Goal: Task Accomplishment & Management: Use online tool/utility

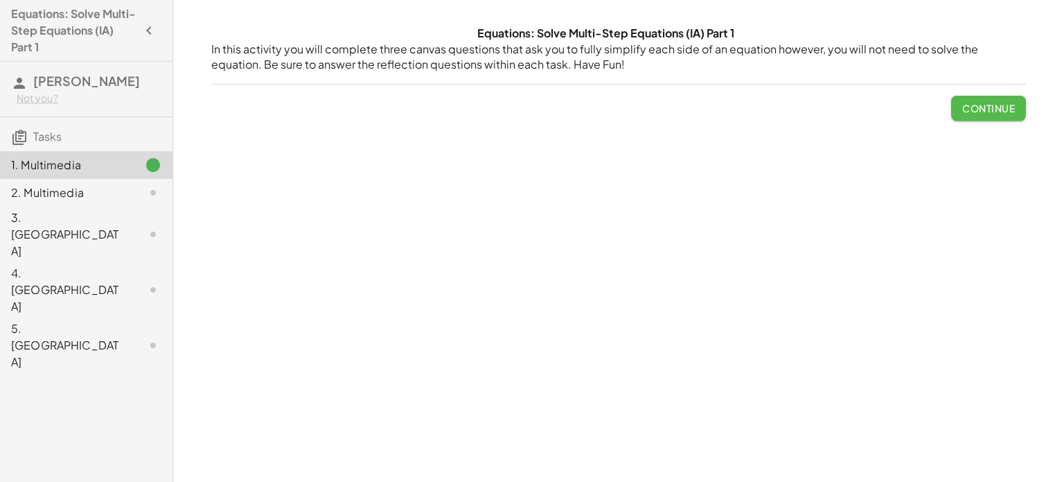
click at [973, 118] on button "Continue" at bounding box center [988, 108] width 75 height 25
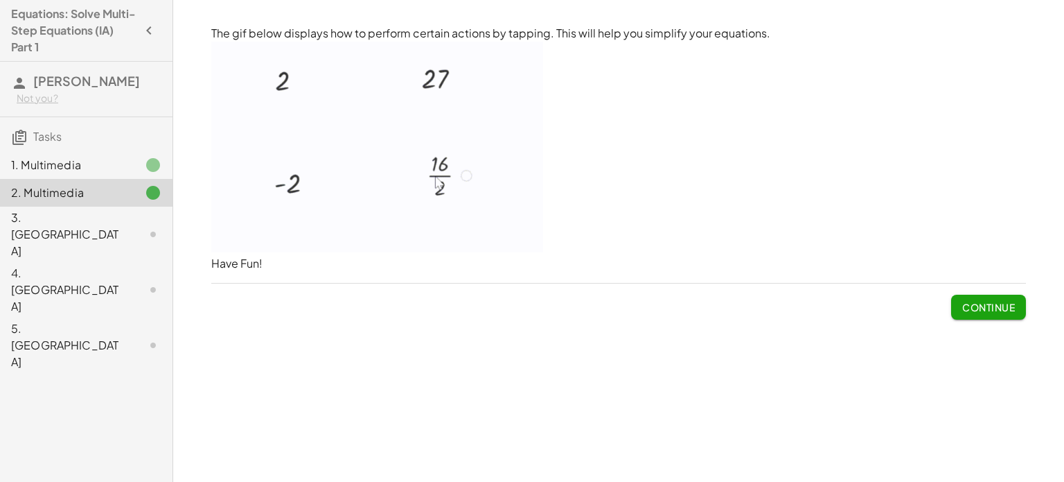
click at [1005, 304] on span "Continue" at bounding box center [988, 307] width 53 height 12
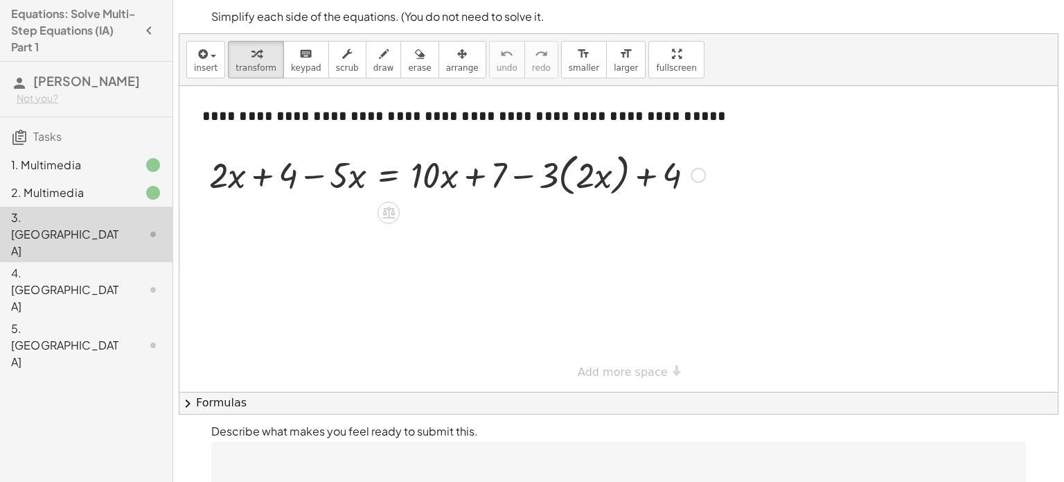
click at [259, 177] on div at bounding box center [457, 174] width 510 height 53
click at [307, 177] on div at bounding box center [457, 174] width 510 height 53
click at [606, 161] on div at bounding box center [457, 174] width 510 height 53
click at [601, 182] on div at bounding box center [457, 174] width 510 height 53
click at [525, 175] on div at bounding box center [457, 174] width 510 height 53
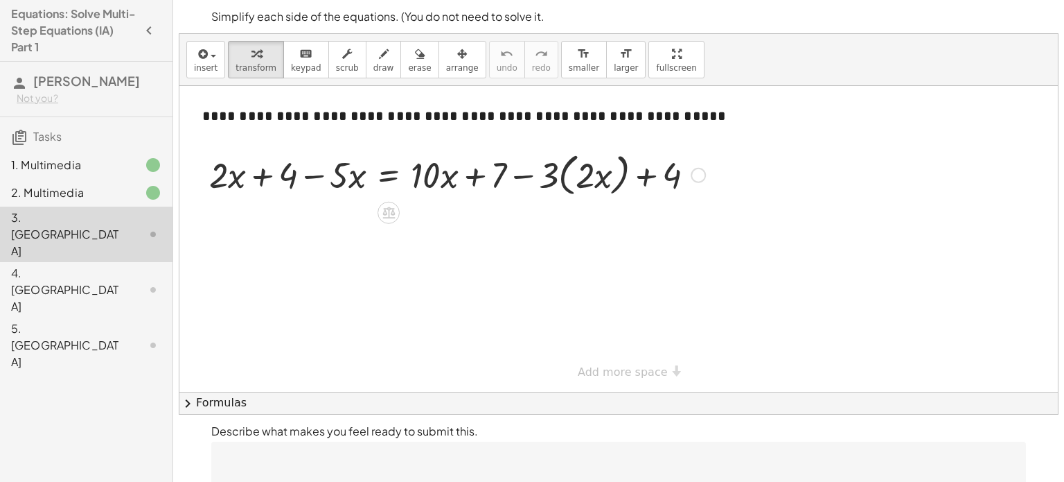
click at [446, 175] on div at bounding box center [457, 174] width 510 height 53
drag, startPoint x: 673, startPoint y: 177, endPoint x: 686, endPoint y: 179, distance: 12.6
click at [686, 179] on div at bounding box center [457, 174] width 510 height 53
drag, startPoint x: 342, startPoint y: 179, endPoint x: 279, endPoint y: 174, distance: 62.5
click at [279, 174] on div at bounding box center [457, 174] width 510 height 53
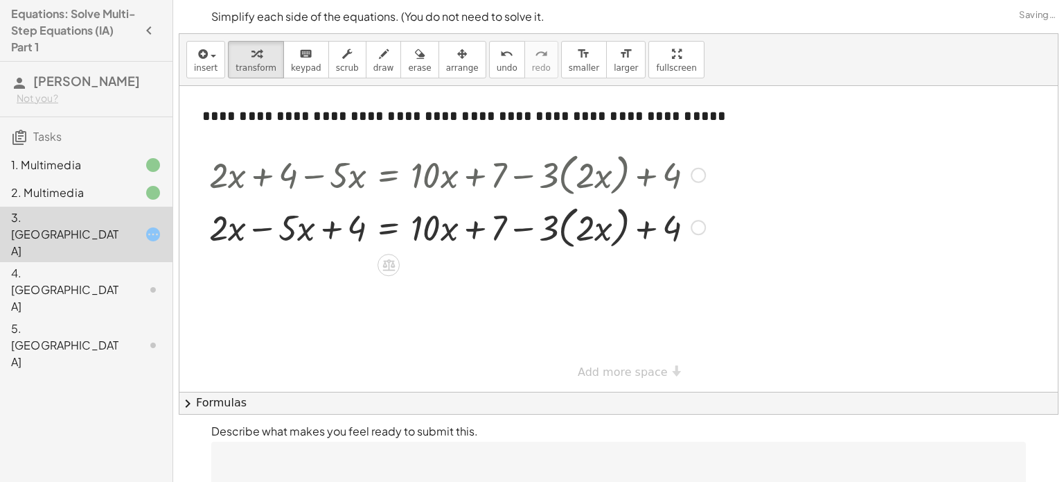
click at [270, 231] on div at bounding box center [457, 226] width 510 height 53
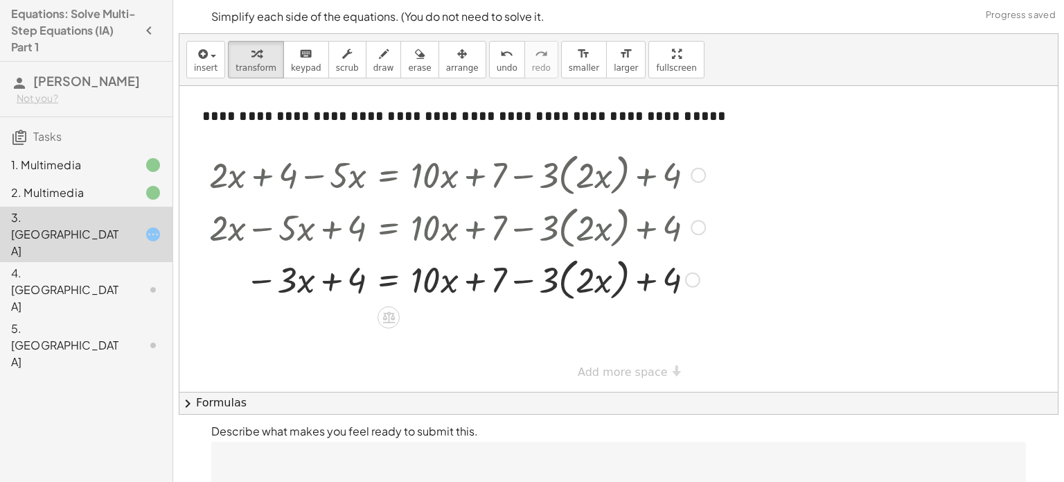
click at [330, 277] on div at bounding box center [457, 278] width 510 height 53
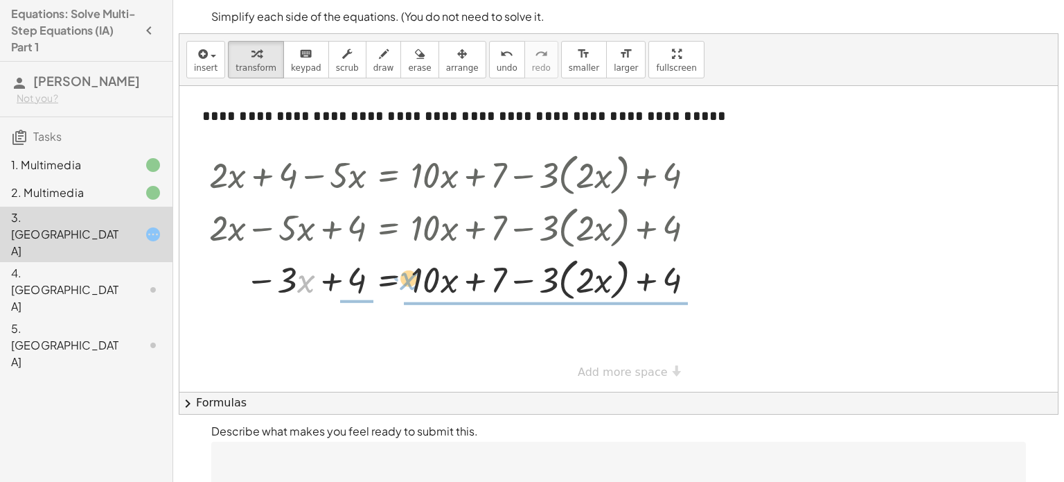
drag, startPoint x: 301, startPoint y: 279, endPoint x: 401, endPoint y: 275, distance: 100.5
click at [401, 275] on div at bounding box center [457, 278] width 510 height 53
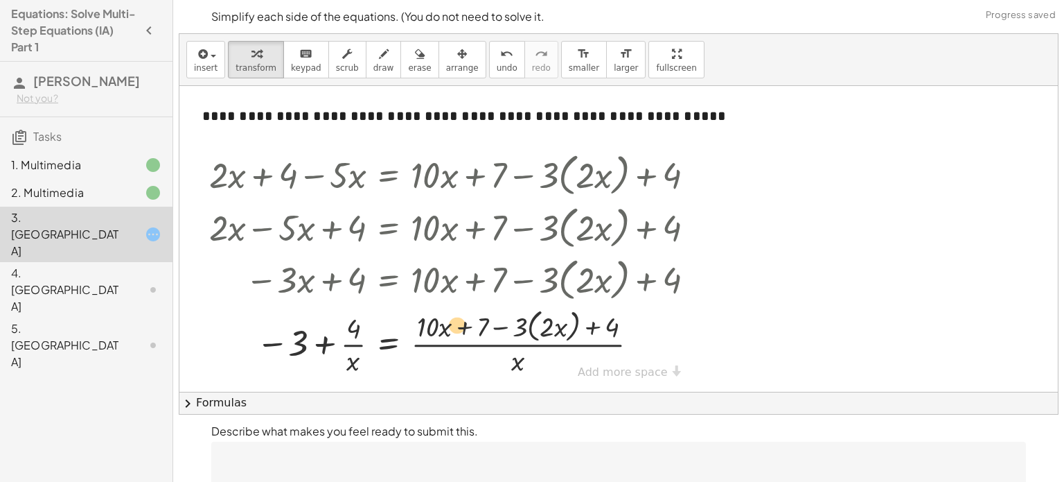
drag, startPoint x: 549, startPoint y: 331, endPoint x: 457, endPoint y: 328, distance: 92.2
click at [457, 328] on div at bounding box center [457, 341] width 510 height 73
drag, startPoint x: 539, startPoint y: 324, endPoint x: 486, endPoint y: 329, distance: 53.6
click at [486, 329] on div at bounding box center [457, 341] width 510 height 73
drag, startPoint x: 540, startPoint y: 322, endPoint x: 461, endPoint y: 322, distance: 79.0
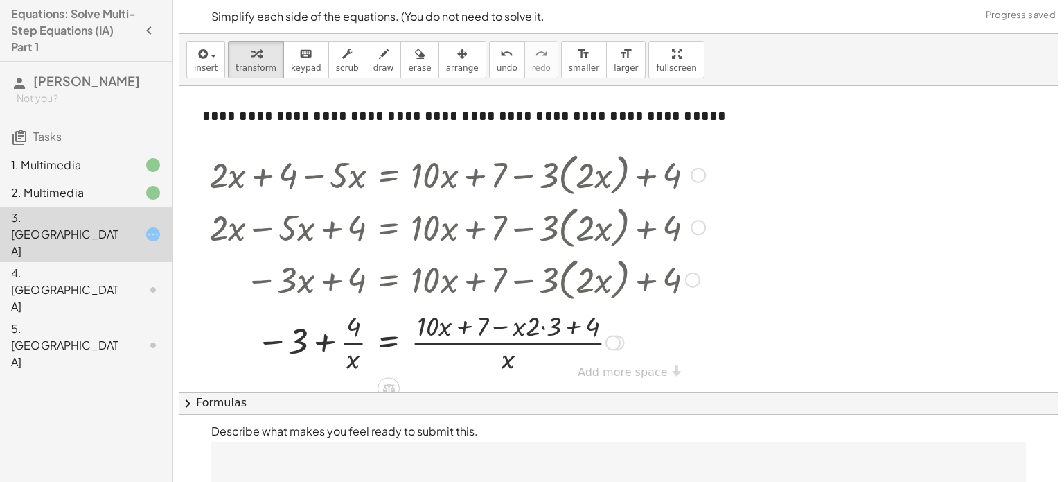
click at [540, 327] on div at bounding box center [457, 340] width 510 height 69
click at [508, 358] on div at bounding box center [457, 340] width 510 height 69
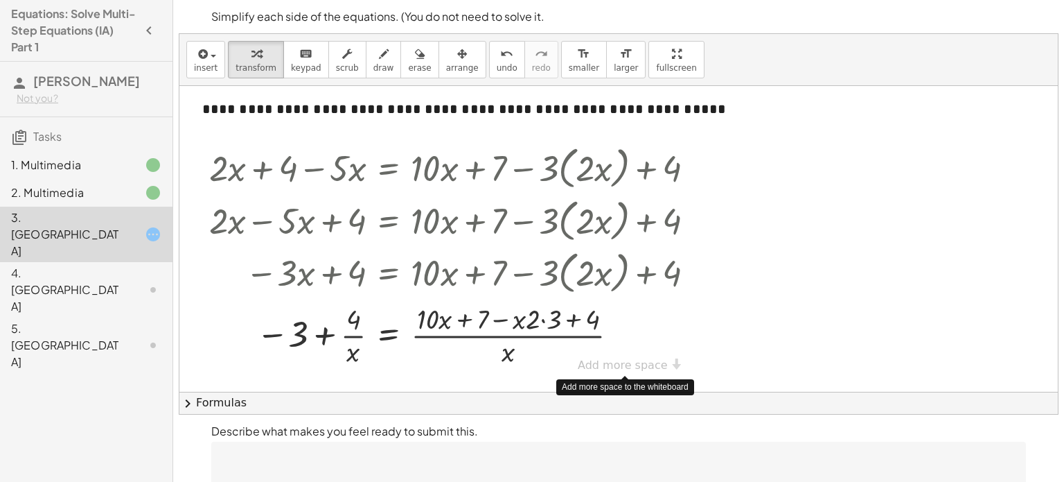
click at [643, 364] on div "**********" at bounding box center [618, 232] width 879 height 306
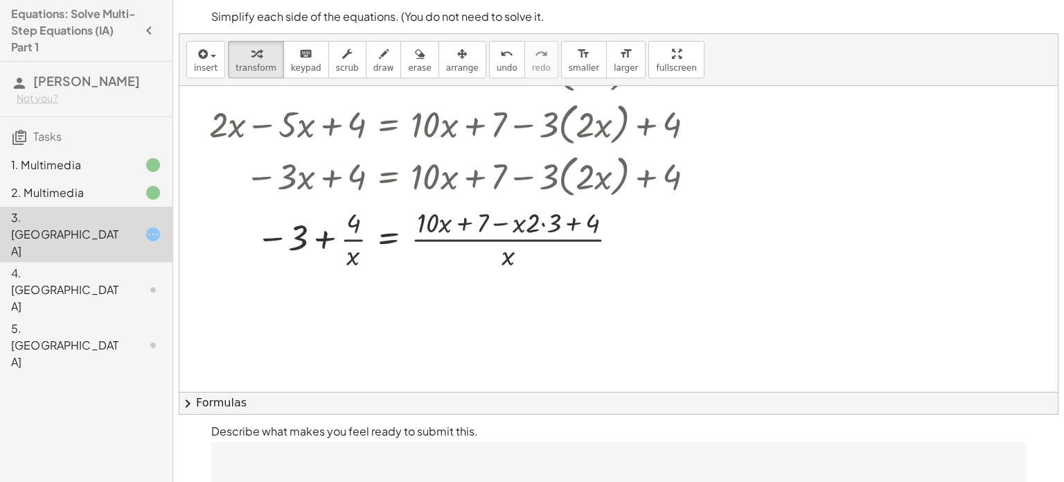
scroll to position [103, 0]
click at [436, 226] on div at bounding box center [457, 238] width 510 height 69
click at [465, 226] on div at bounding box center [457, 238] width 510 height 69
click at [533, 225] on div at bounding box center [457, 238] width 510 height 69
drag, startPoint x: 510, startPoint y: 258, endPoint x: 355, endPoint y: 263, distance: 155.3
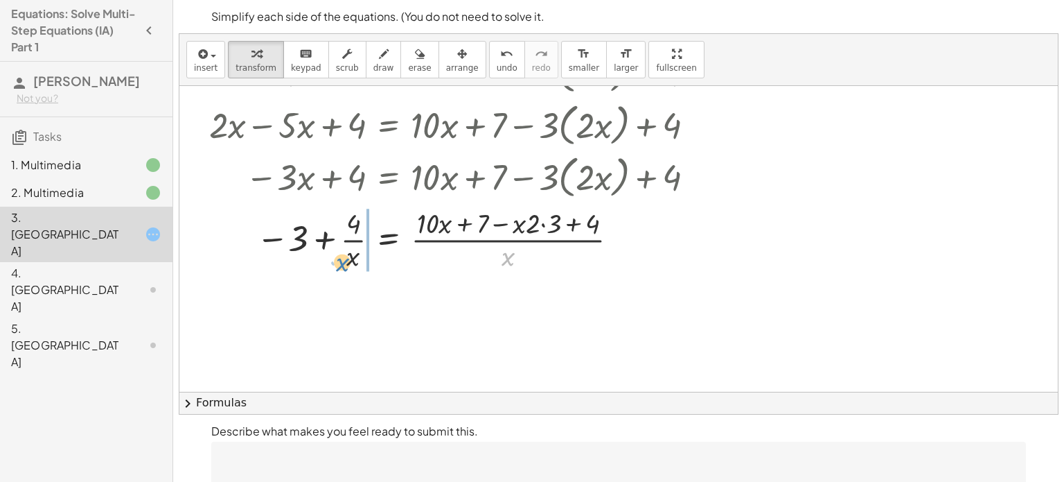
click at [355, 263] on div at bounding box center [457, 238] width 510 height 69
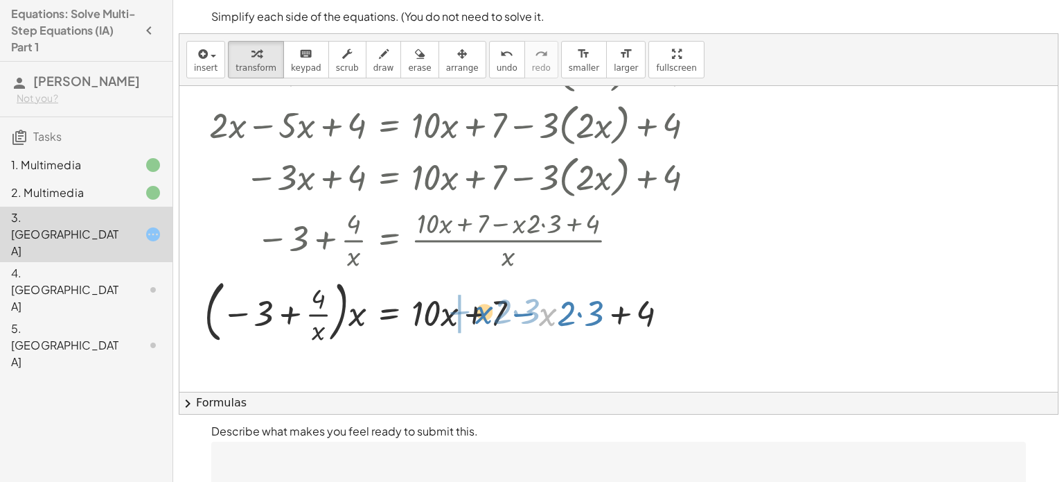
drag, startPoint x: 556, startPoint y: 315, endPoint x: 491, endPoint y: 312, distance: 64.5
click at [491, 312] on div at bounding box center [454, 310] width 515 height 75
click at [473, 315] on div at bounding box center [454, 310] width 515 height 75
click at [517, 312] on div at bounding box center [454, 310] width 515 height 75
click at [568, 313] on div at bounding box center [454, 310] width 515 height 75
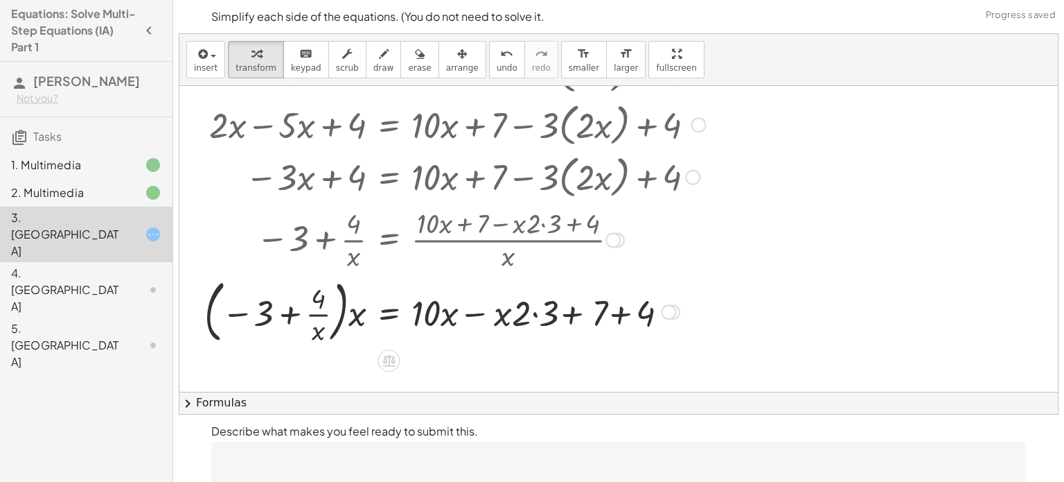
click at [620, 317] on div at bounding box center [454, 310] width 515 height 75
click at [292, 312] on div at bounding box center [454, 310] width 515 height 75
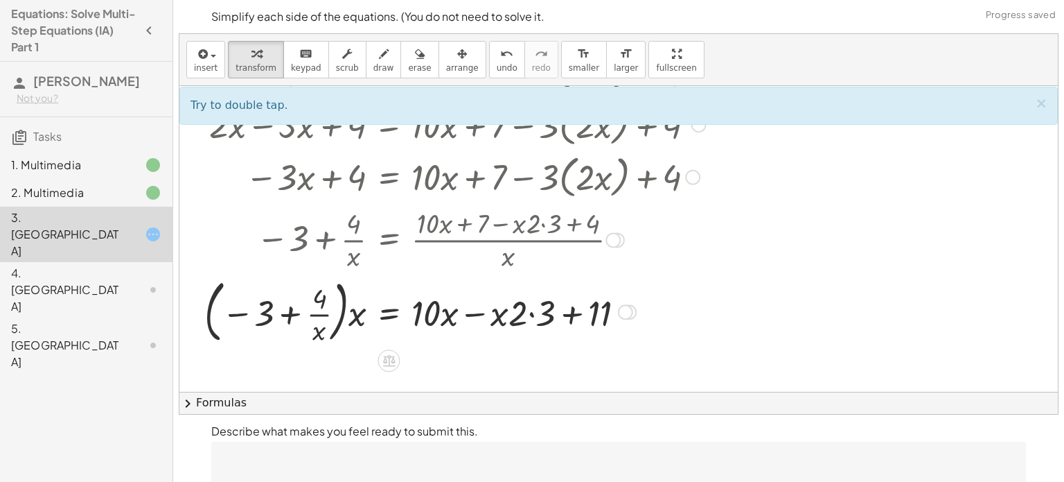
click at [290, 313] on div at bounding box center [454, 310] width 515 height 75
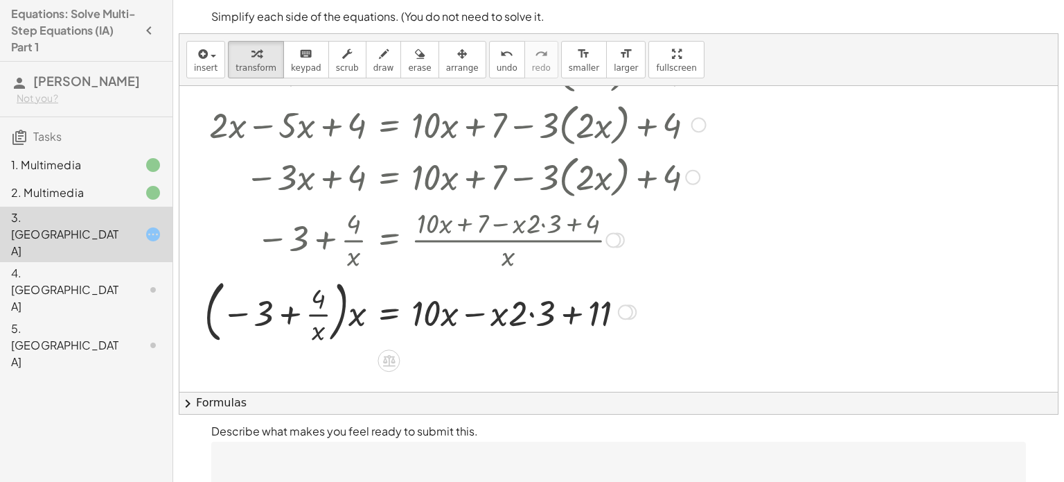
click at [290, 313] on div at bounding box center [454, 310] width 515 height 75
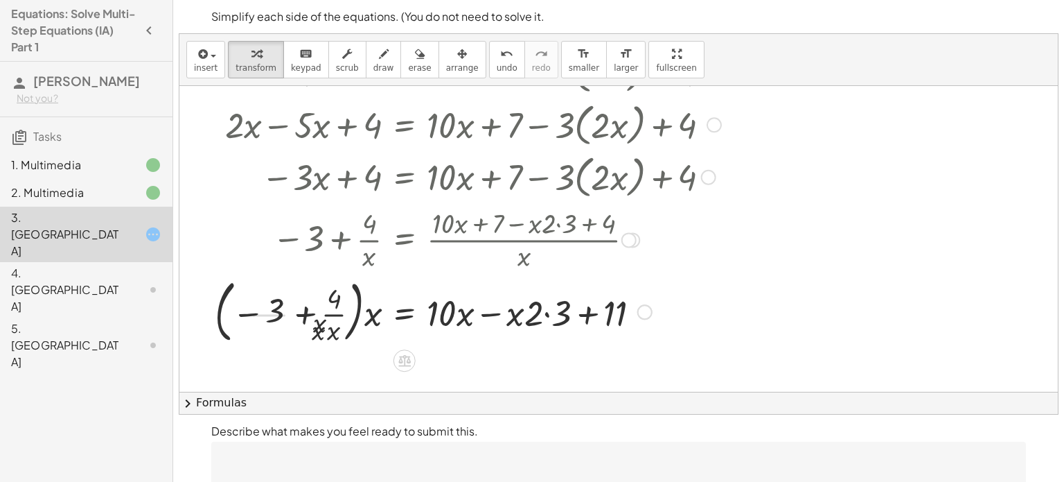
click at [290, 313] on div at bounding box center [460, 310] width 535 height 75
click at [290, 313] on div at bounding box center [473, 310] width 510 height 69
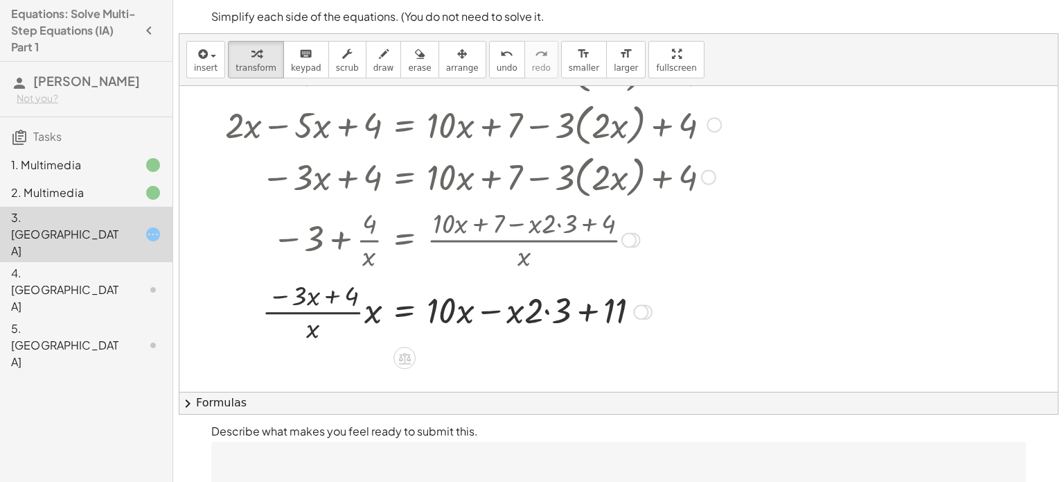
click at [290, 313] on div at bounding box center [473, 310] width 510 height 69
click at [464, 305] on div at bounding box center [473, 310] width 510 height 69
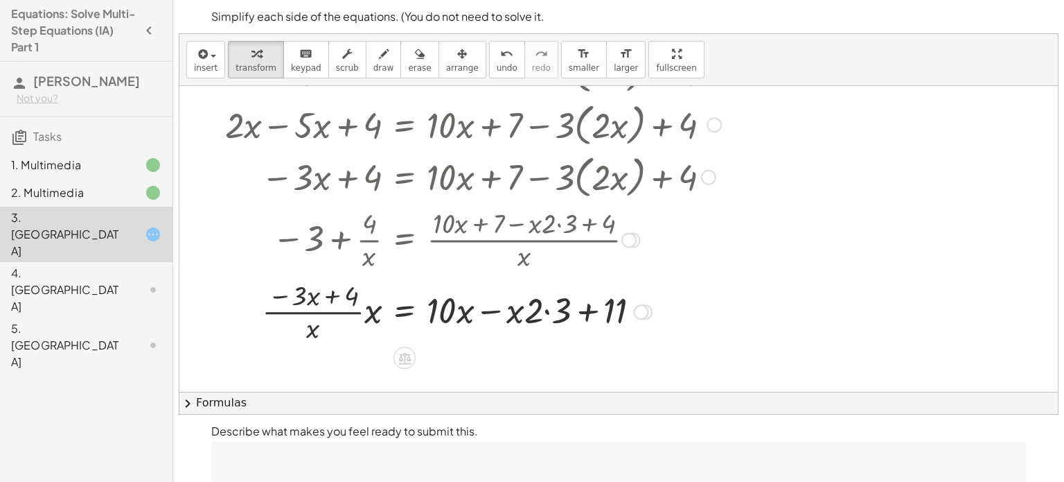
click at [464, 305] on div at bounding box center [473, 310] width 510 height 69
click at [484, 308] on div at bounding box center [473, 310] width 510 height 69
click at [583, 308] on div at bounding box center [473, 310] width 510 height 69
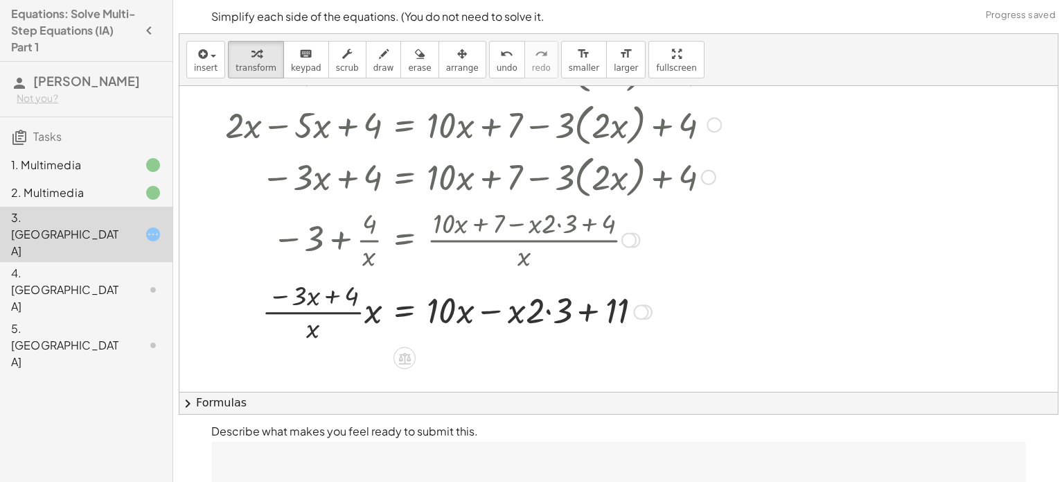
click at [583, 308] on div at bounding box center [473, 310] width 510 height 69
click at [409, 308] on div at bounding box center [473, 310] width 510 height 69
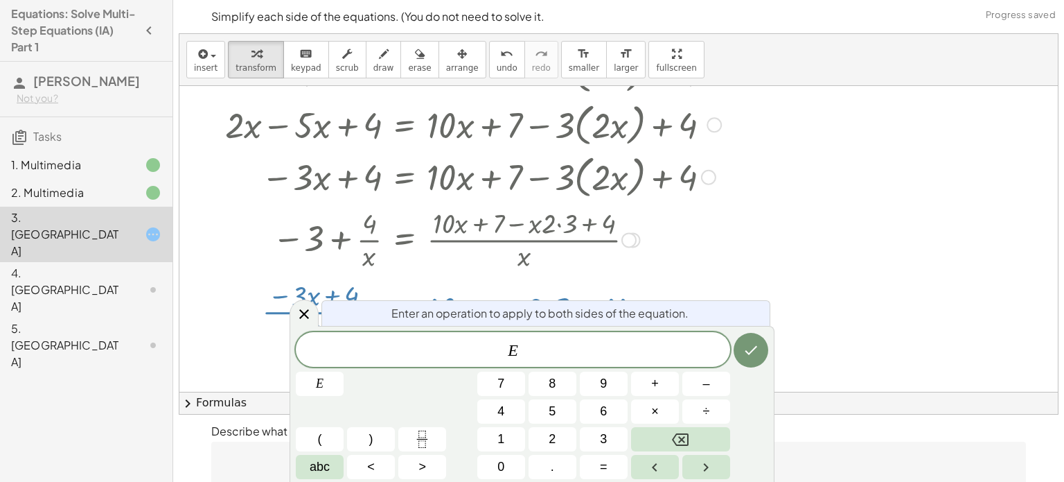
click at [520, 255] on div at bounding box center [473, 238] width 510 height 69
click at [755, 352] on icon "Done" at bounding box center [751, 350] width 17 height 17
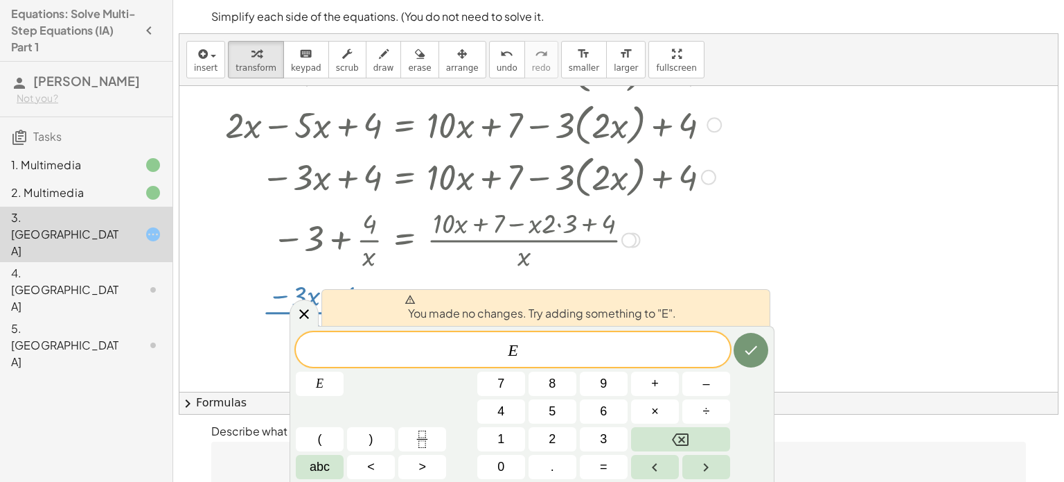
click at [854, 281] on div at bounding box center [618, 289] width 879 height 612
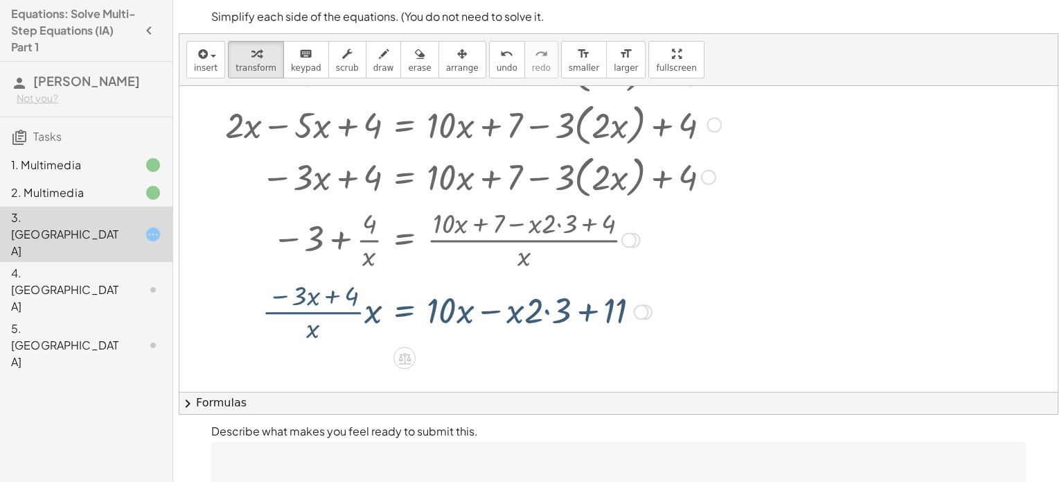
scroll to position [148, 0]
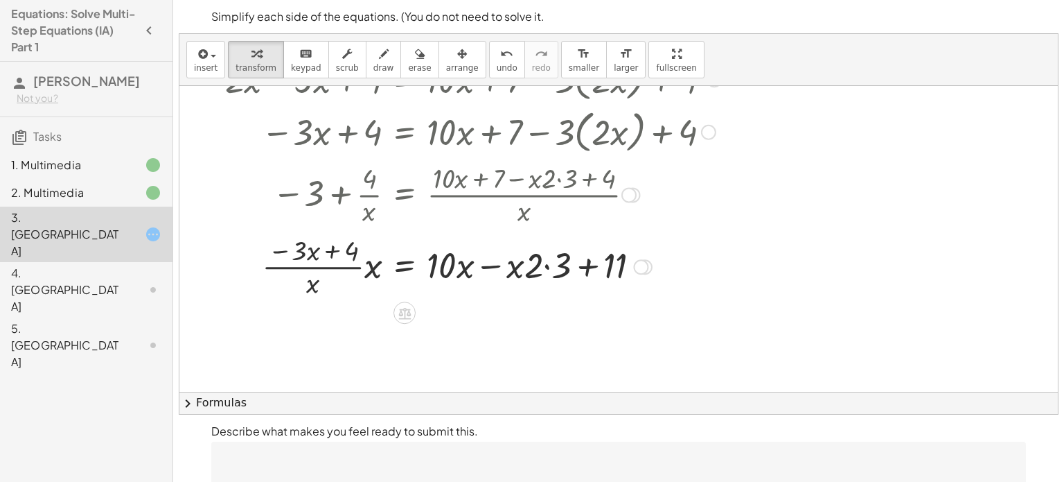
click at [315, 282] on div at bounding box center [473, 265] width 510 height 69
drag, startPoint x: 315, startPoint y: 282, endPoint x: 382, endPoint y: 271, distance: 68.1
click at [382, 271] on div at bounding box center [473, 265] width 510 height 69
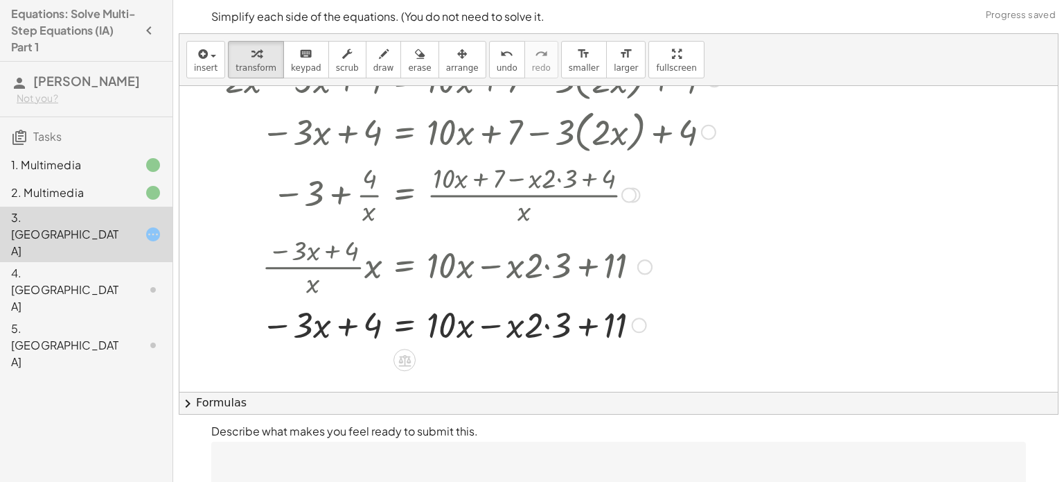
click at [348, 319] on div at bounding box center [473, 323] width 510 height 47
click at [433, 321] on div at bounding box center [473, 323] width 510 height 47
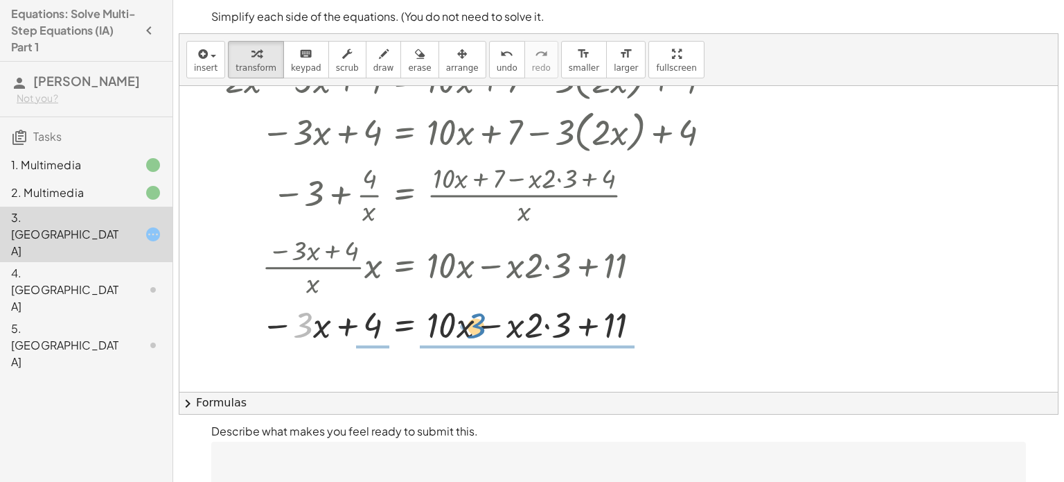
drag, startPoint x: 300, startPoint y: 326, endPoint x: 484, endPoint y: 327, distance: 183.6
click at [484, 327] on div at bounding box center [473, 323] width 510 height 47
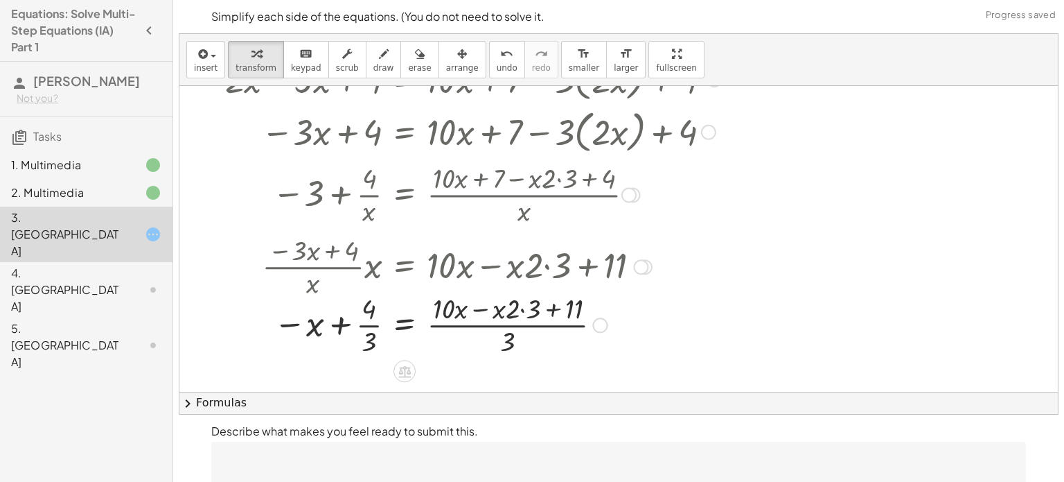
click at [508, 344] on div at bounding box center [473, 323] width 510 height 69
click at [522, 309] on div at bounding box center [473, 323] width 510 height 69
click at [503, 336] on div at bounding box center [473, 323] width 510 height 69
click at [482, 308] on div at bounding box center [473, 323] width 510 height 69
click at [465, 309] on div at bounding box center [473, 323] width 510 height 69
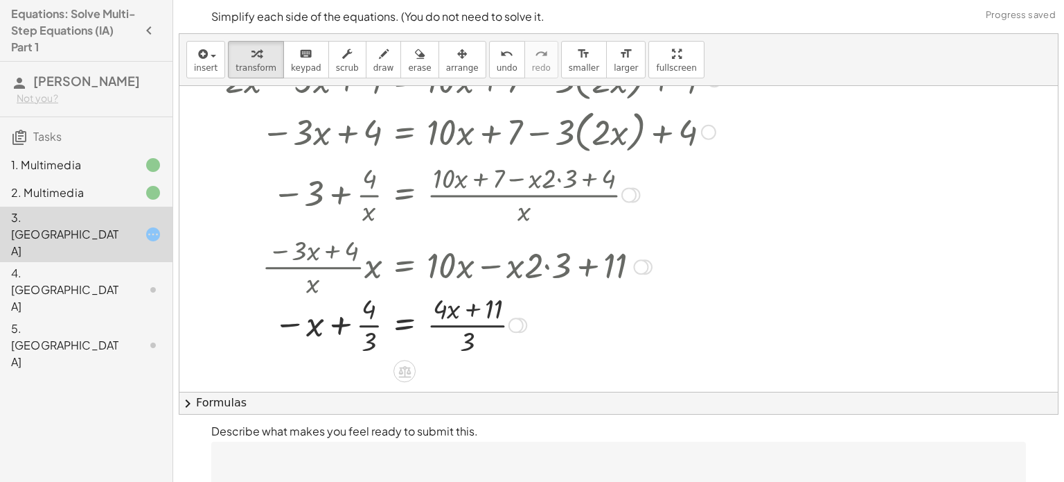
click at [342, 324] on div at bounding box center [473, 323] width 510 height 69
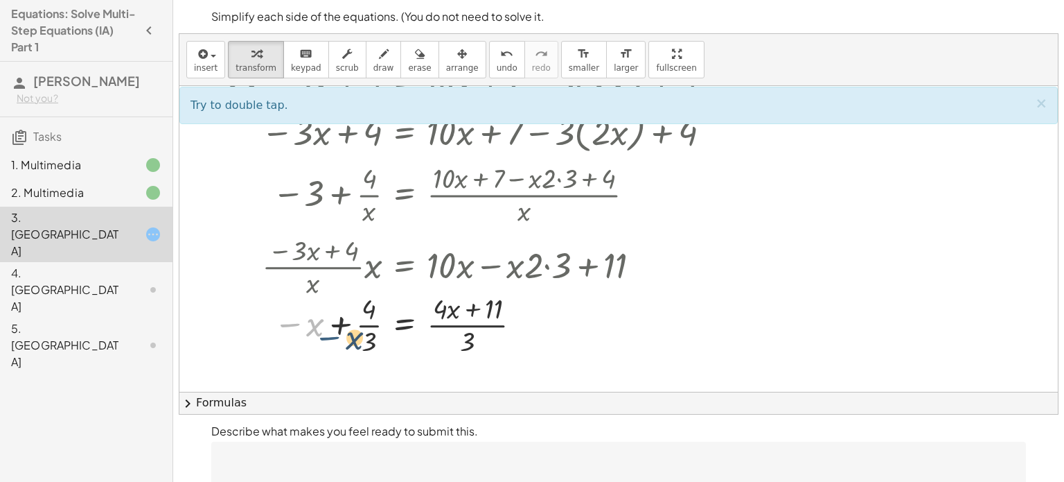
drag, startPoint x: 297, startPoint y: 321, endPoint x: 337, endPoint y: 334, distance: 42.3
click at [337, 334] on div at bounding box center [473, 323] width 510 height 69
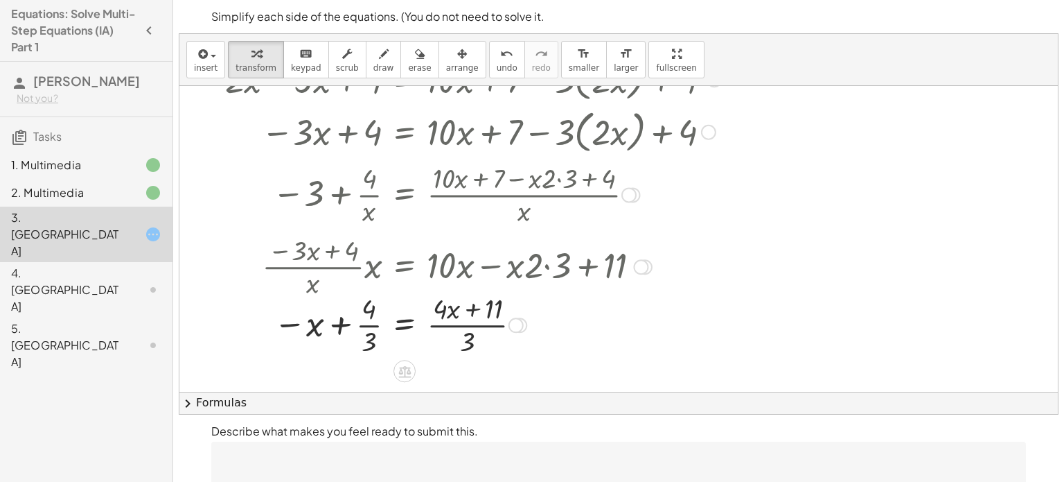
click at [367, 335] on div at bounding box center [473, 323] width 510 height 69
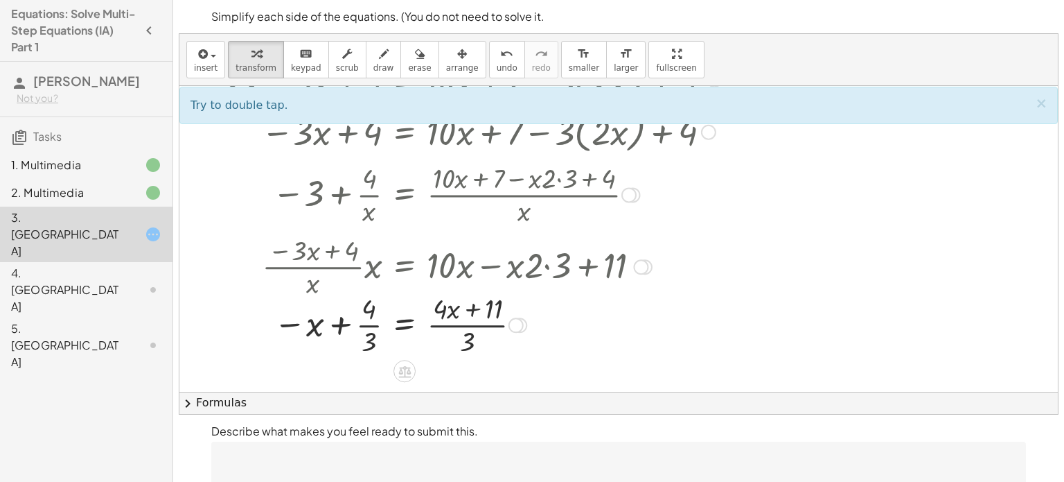
click at [372, 326] on div at bounding box center [473, 323] width 510 height 69
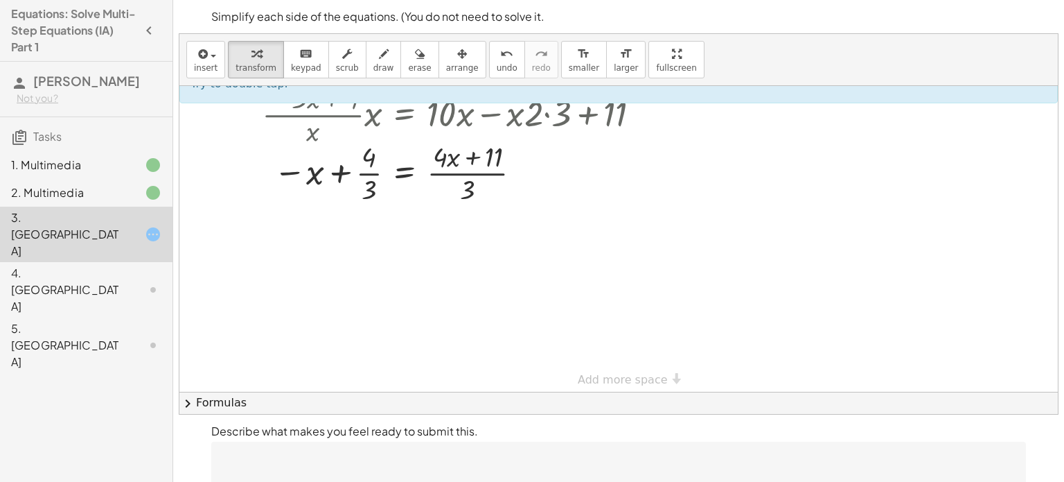
scroll to position [306, 0]
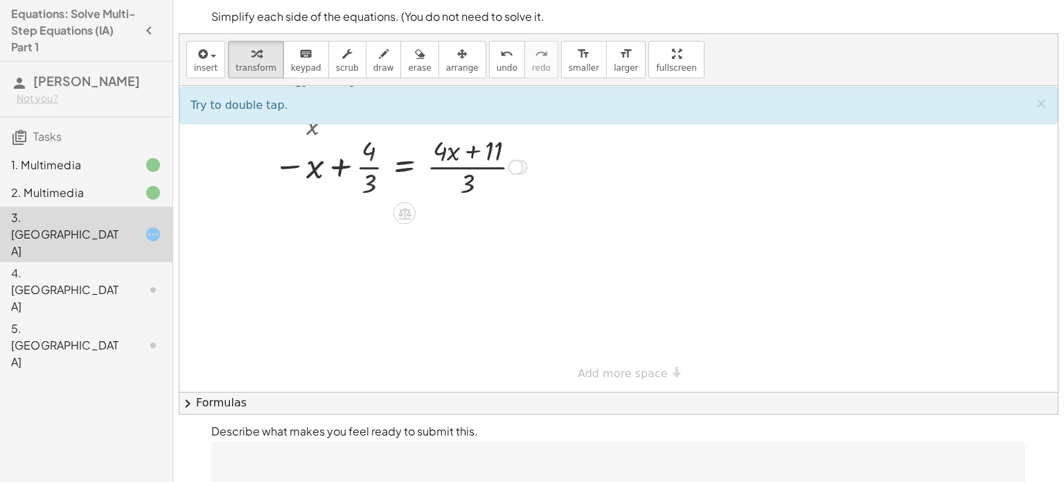
click at [343, 166] on div at bounding box center [473, 165] width 510 height 69
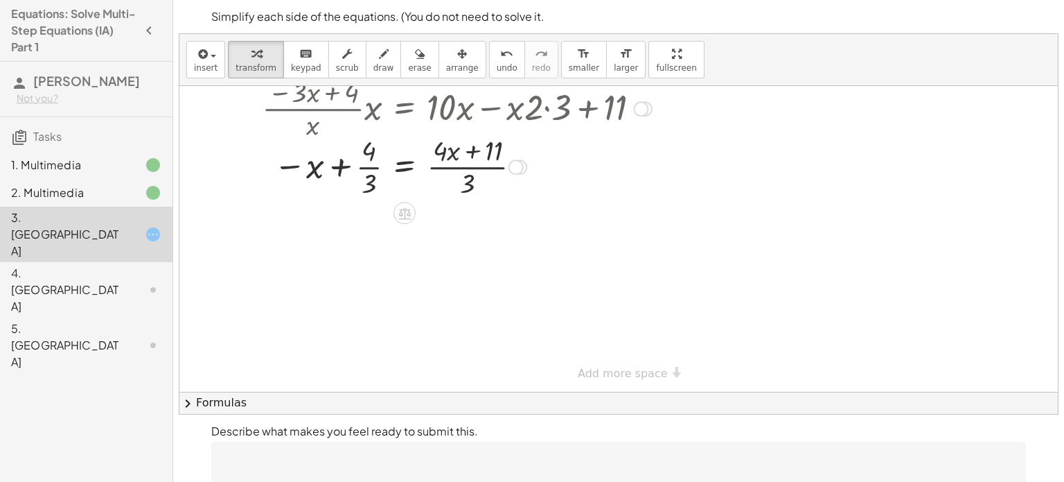
click at [343, 166] on div at bounding box center [473, 165] width 510 height 69
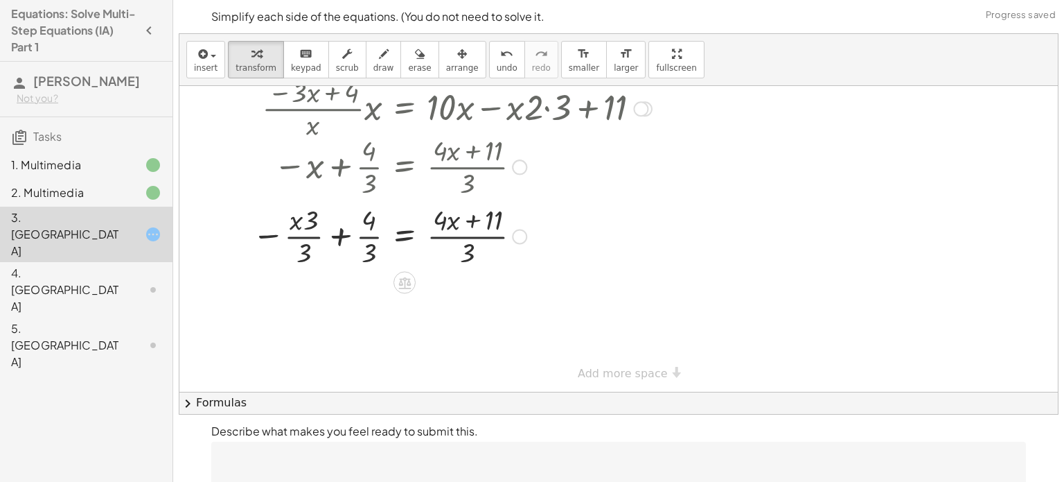
click at [467, 230] on div at bounding box center [473, 234] width 510 height 69
drag, startPoint x: 363, startPoint y: 247, endPoint x: 390, endPoint y: 265, distance: 32.9
click at [390, 265] on div at bounding box center [473, 234] width 510 height 69
drag, startPoint x: 377, startPoint y: 238, endPoint x: 323, endPoint y: 236, distance: 54.1
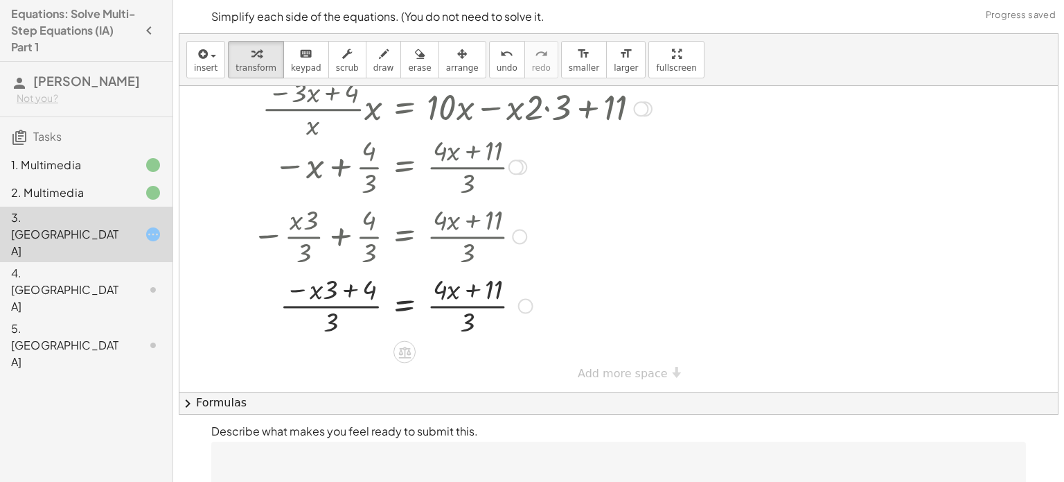
click at [335, 318] on div at bounding box center [473, 304] width 510 height 69
click at [450, 292] on div at bounding box center [473, 304] width 510 height 69
click at [326, 310] on div at bounding box center [473, 304] width 510 height 69
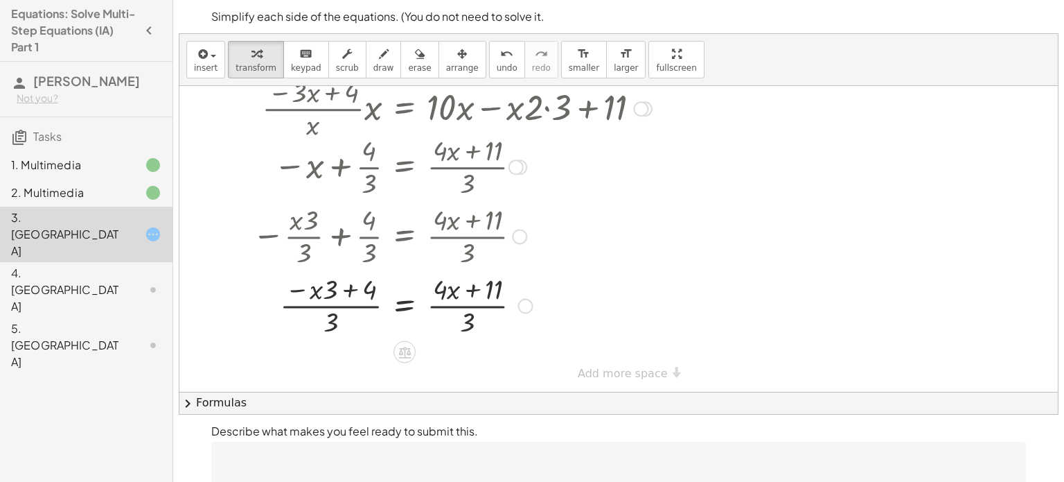
click at [308, 285] on div at bounding box center [473, 304] width 510 height 69
click at [332, 290] on div at bounding box center [473, 304] width 510 height 69
drag, startPoint x: 332, startPoint y: 290, endPoint x: 407, endPoint y: 304, distance: 76.9
drag, startPoint x: 290, startPoint y: 303, endPoint x: 351, endPoint y: 301, distance: 61.0
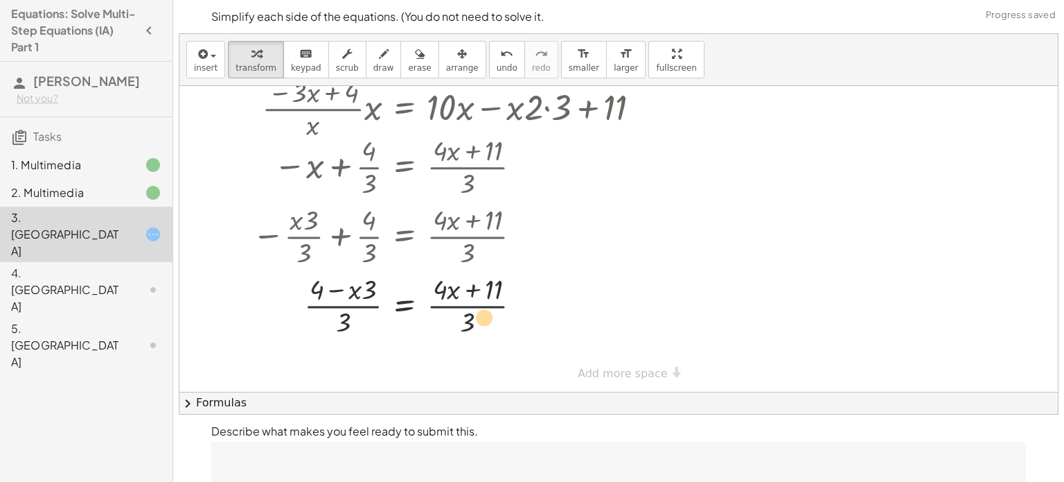
drag, startPoint x: 482, startPoint y: 287, endPoint x: 470, endPoint y: 313, distance: 28.6
click at [470, 313] on div at bounding box center [473, 304] width 510 height 69
drag, startPoint x: 348, startPoint y: 314, endPoint x: 480, endPoint y: 312, distance: 132.3
click at [480, 312] on div at bounding box center [473, 304] width 510 height 69
drag, startPoint x: 521, startPoint y: 300, endPoint x: 358, endPoint y: 320, distance: 164.7
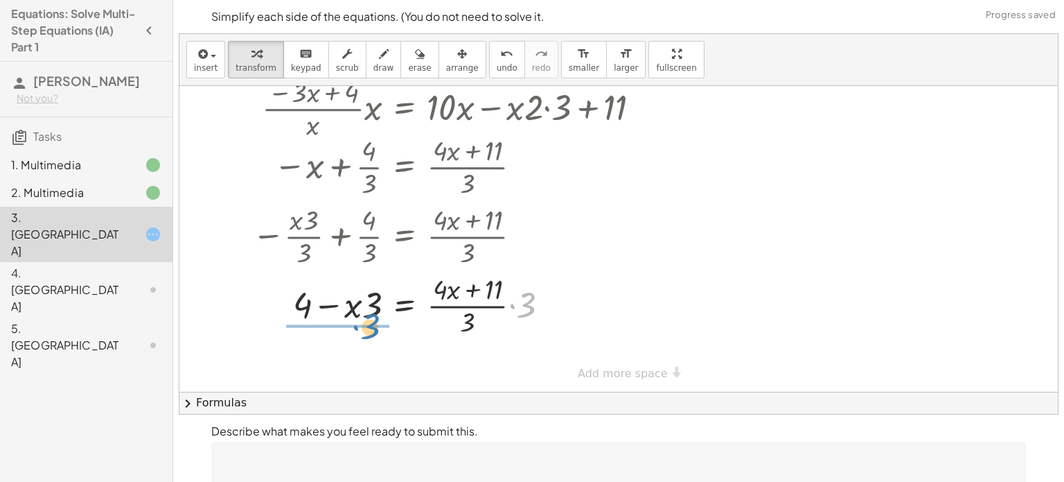
click at [358, 320] on div at bounding box center [473, 304] width 510 height 69
drag, startPoint x: 452, startPoint y: 290, endPoint x: 348, endPoint y: 294, distance: 103.3
click at [348, 294] on div at bounding box center [473, 304] width 510 height 69
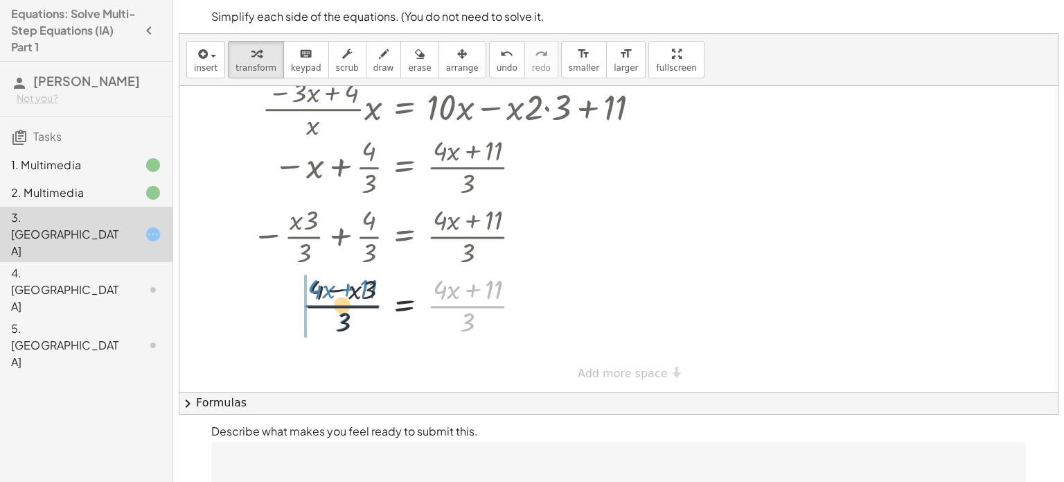
drag, startPoint x: 467, startPoint y: 313, endPoint x: 343, endPoint y: 312, distance: 124.0
click at [343, 312] on div at bounding box center [473, 304] width 510 height 69
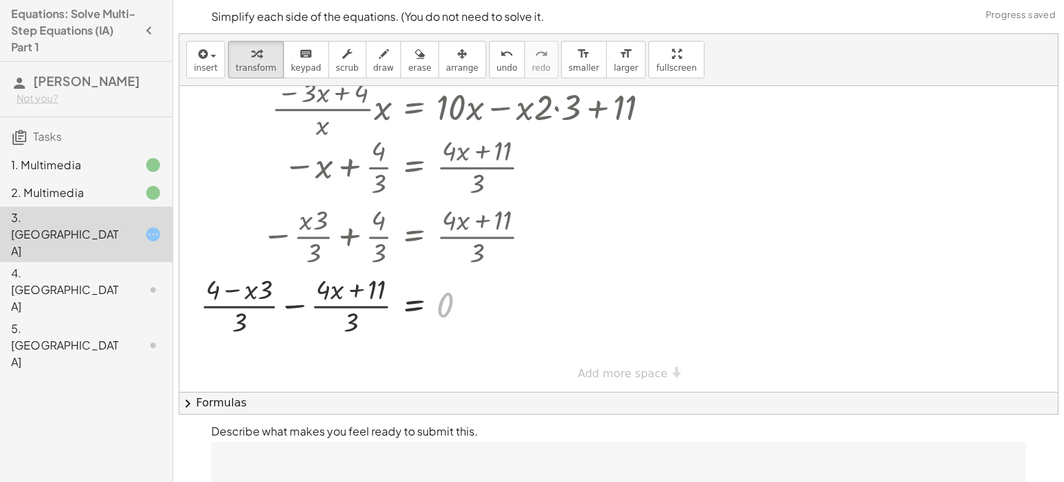
drag, startPoint x: 445, startPoint y: 304, endPoint x: 513, endPoint y: 414, distance: 129.4
click at [513, 414] on div "Simplify each side of the equations. (You do not need to solve it. insert selec…" at bounding box center [618, 272] width 891 height 544
click at [598, 373] on div "+ · 2 · x + 4 − · 5 · x = + · 10 · x + 7 − · 3 · ( · 2 · x ) + 4 + · 2 · x − · …" at bounding box center [618, 86] width 879 height 612
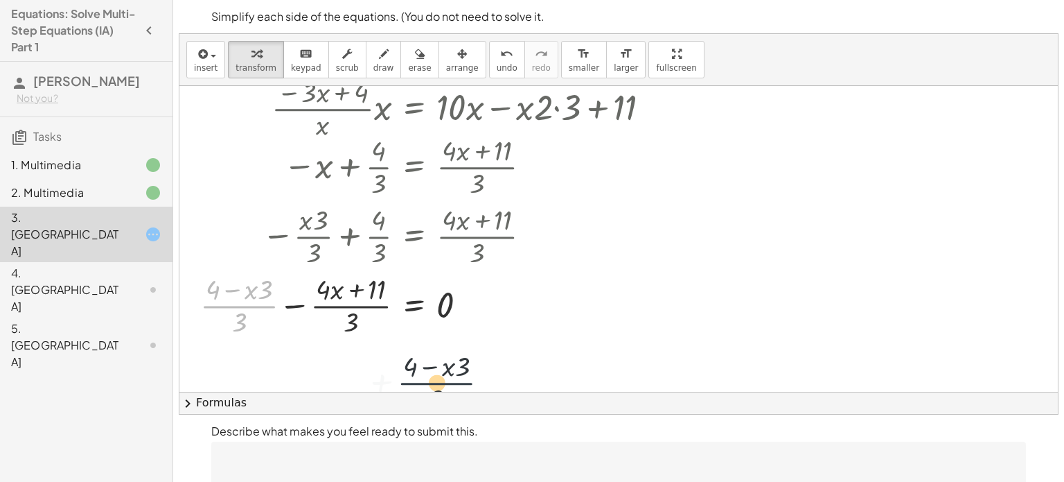
drag, startPoint x: 240, startPoint y: 297, endPoint x: 443, endPoint y: 376, distance: 217.8
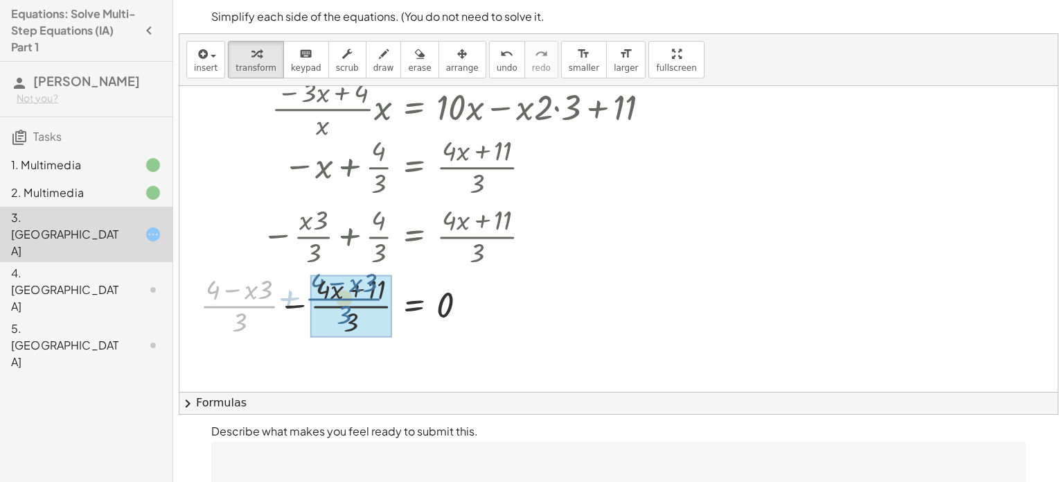
drag, startPoint x: 249, startPoint y: 302, endPoint x: 355, endPoint y: 294, distance: 106.3
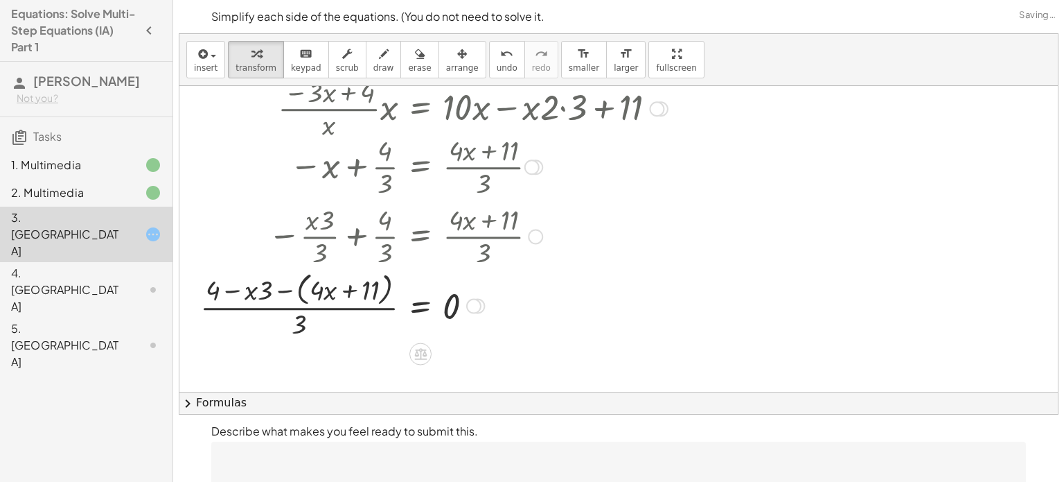
click at [349, 290] on div at bounding box center [468, 304] width 551 height 73
click at [280, 287] on div at bounding box center [468, 304] width 551 height 73
click at [255, 290] on div at bounding box center [481, 304] width 525 height 69
click at [319, 297] on div at bounding box center [481, 304] width 525 height 69
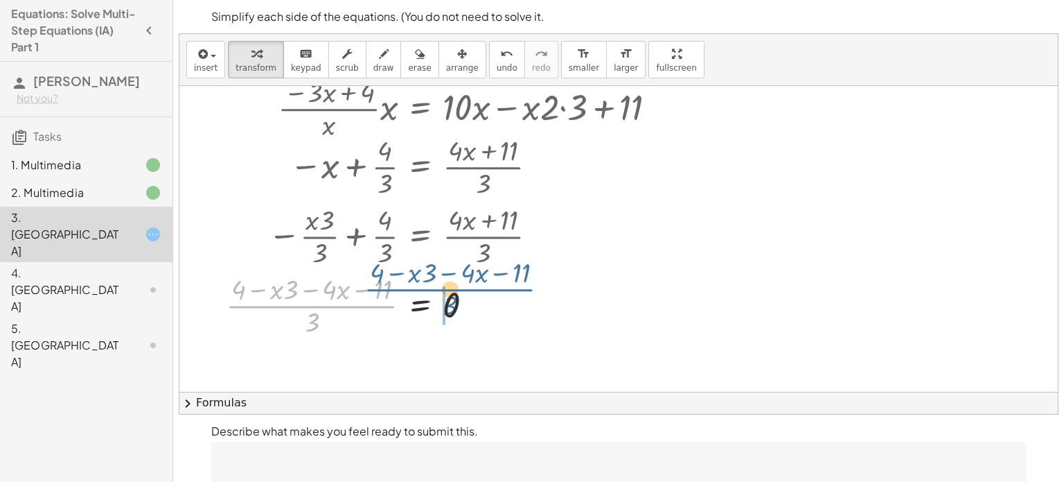
drag, startPoint x: 325, startPoint y: 304, endPoint x: 464, endPoint y: 286, distance: 140.4
click at [464, 286] on div at bounding box center [481, 304] width 525 height 69
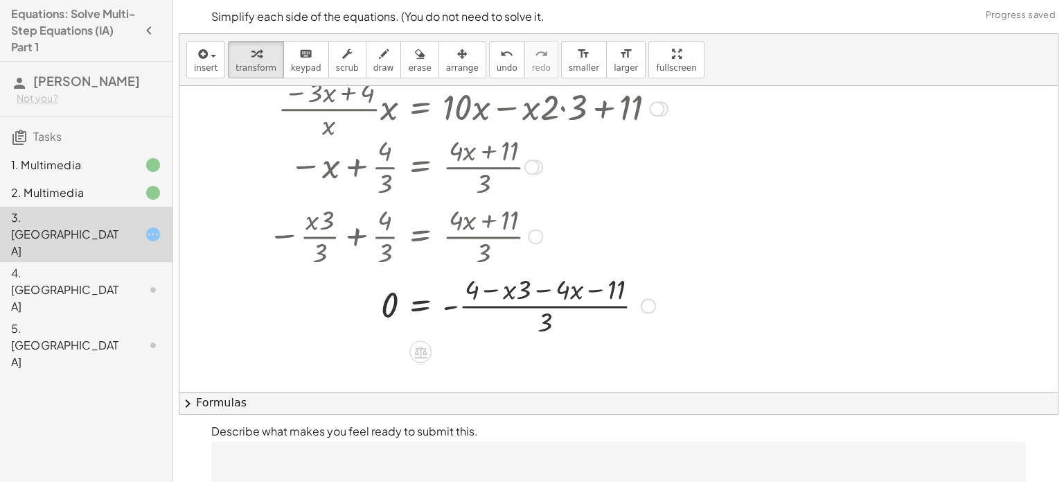
click at [489, 290] on div at bounding box center [489, 304] width 510 height 69
drag, startPoint x: 550, startPoint y: 324, endPoint x: 519, endPoint y: 288, distance: 48.2
click at [519, 288] on div at bounding box center [489, 304] width 510 height 69
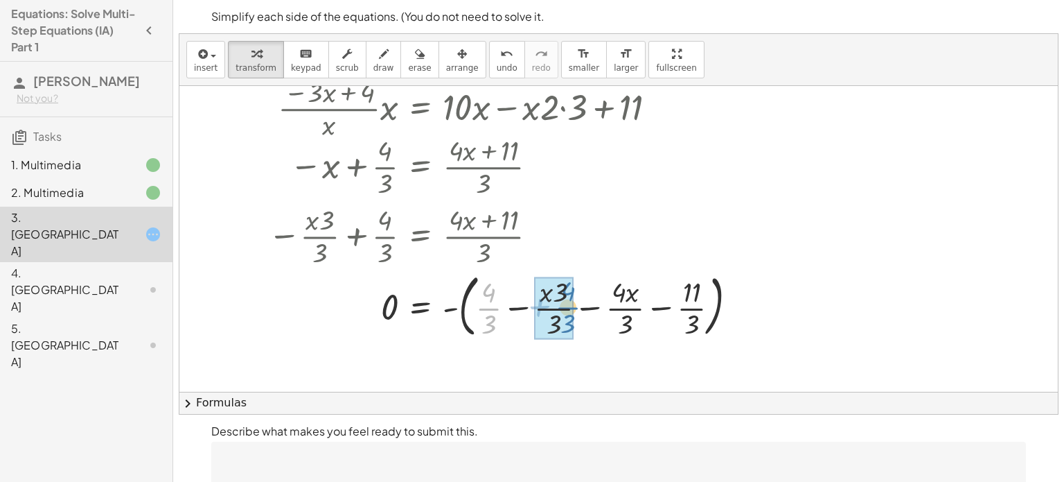
drag, startPoint x: 491, startPoint y: 303, endPoint x: 560, endPoint y: 303, distance: 69.3
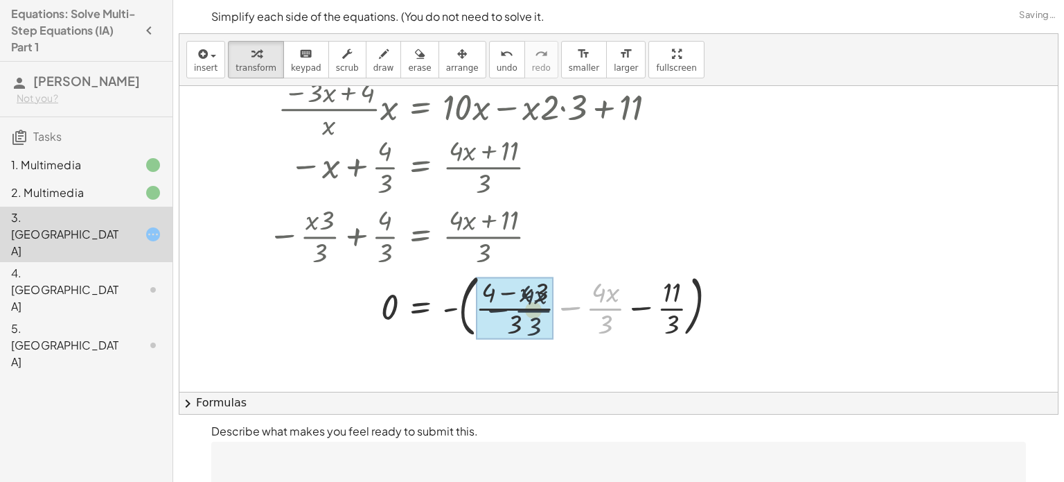
drag, startPoint x: 604, startPoint y: 302, endPoint x: 529, endPoint y: 302, distance: 74.8
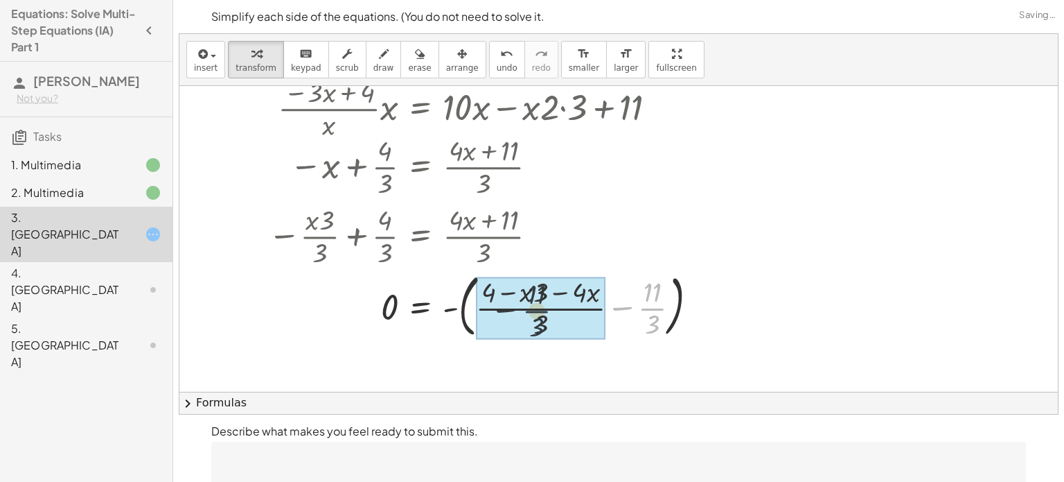
drag, startPoint x: 648, startPoint y: 303, endPoint x: 520, endPoint y: 306, distance: 128.2
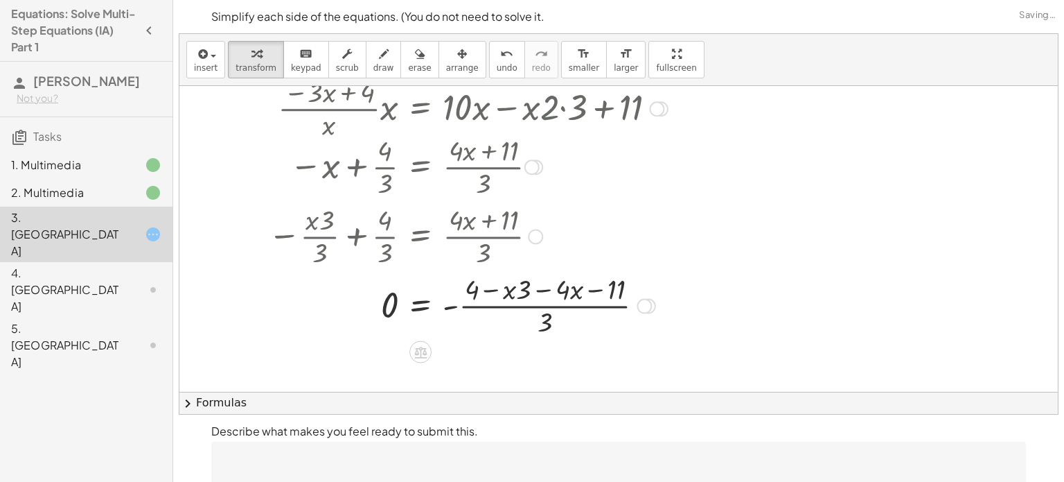
click at [493, 290] on div at bounding box center [489, 304] width 510 height 69
click at [594, 285] on div at bounding box center [489, 304] width 510 height 69
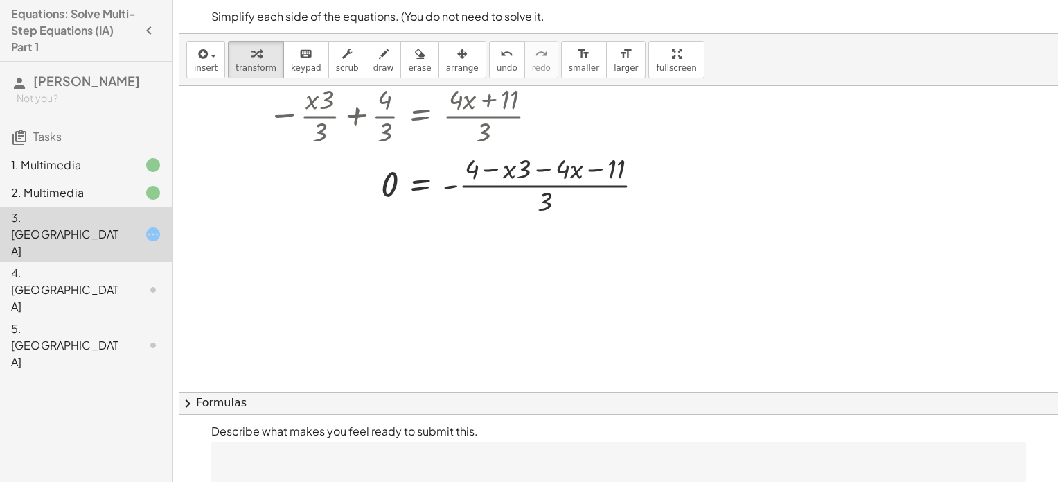
scroll to position [366, 0]
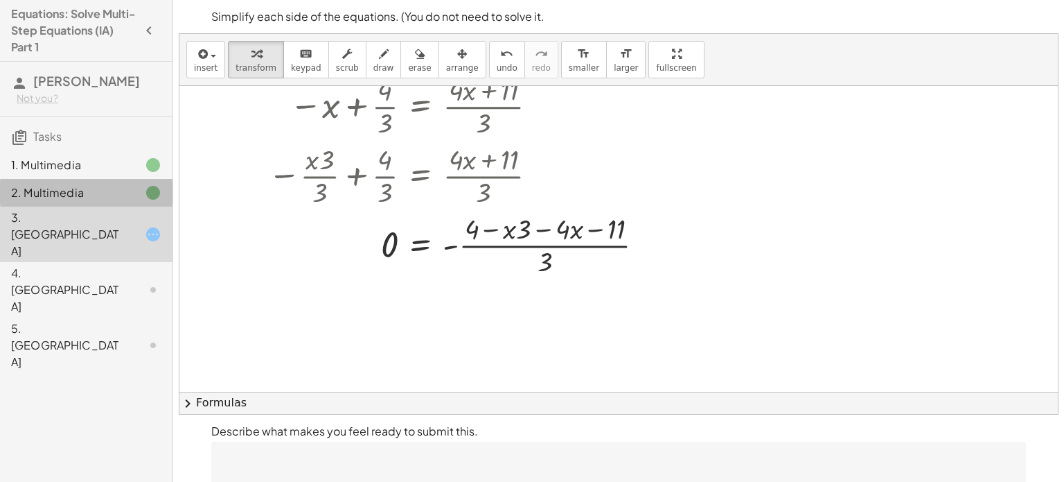
click at [127, 185] on div at bounding box center [142, 192] width 39 height 17
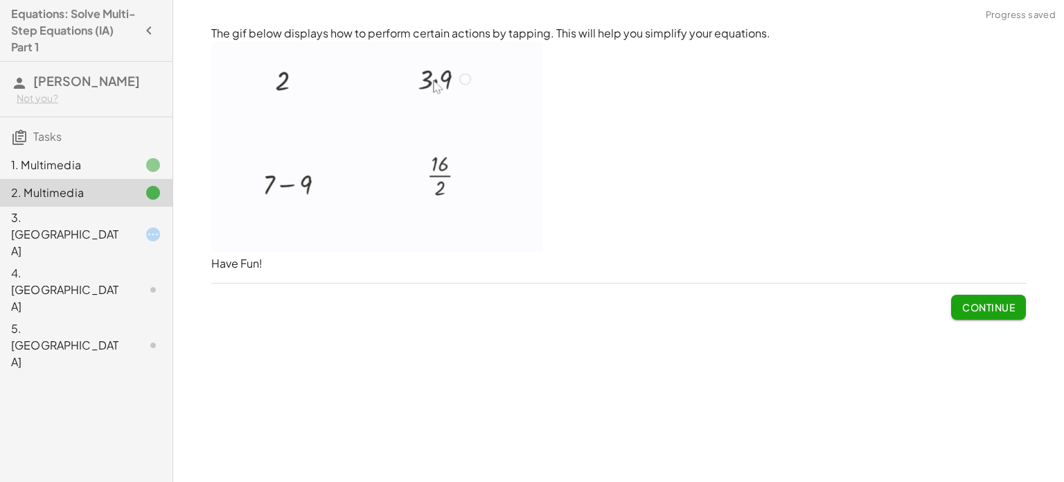
click at [129, 226] on div at bounding box center [142, 234] width 39 height 17
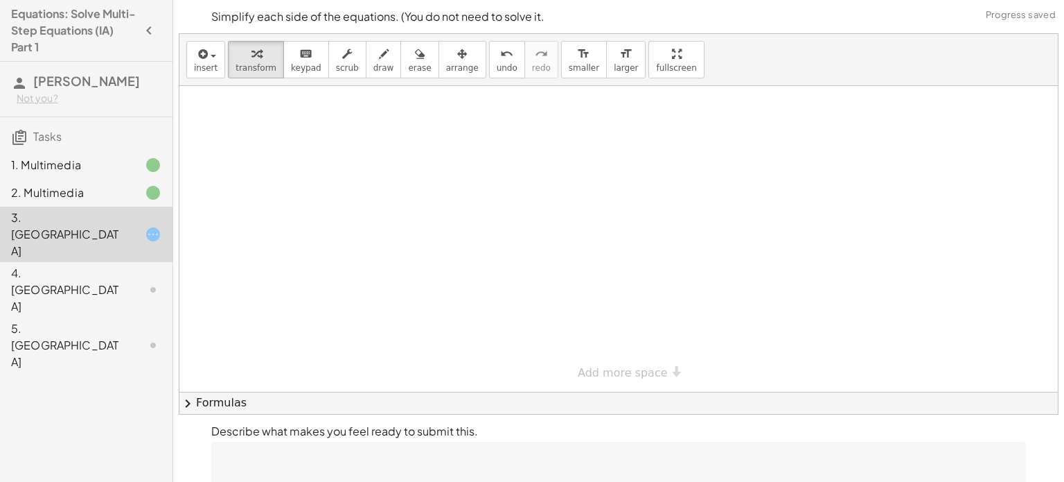
scroll to position [62, 0]
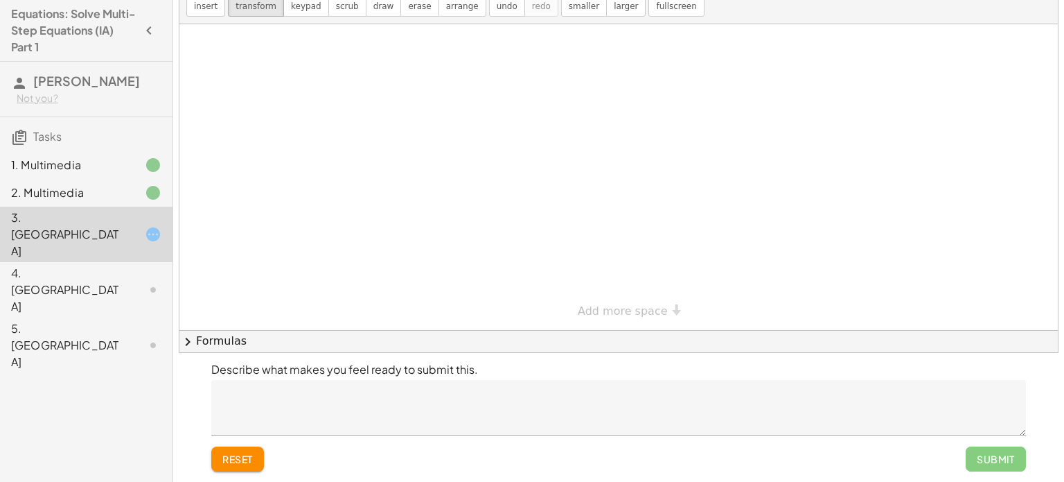
click at [255, 457] on button "reset" at bounding box center [237, 458] width 53 height 25
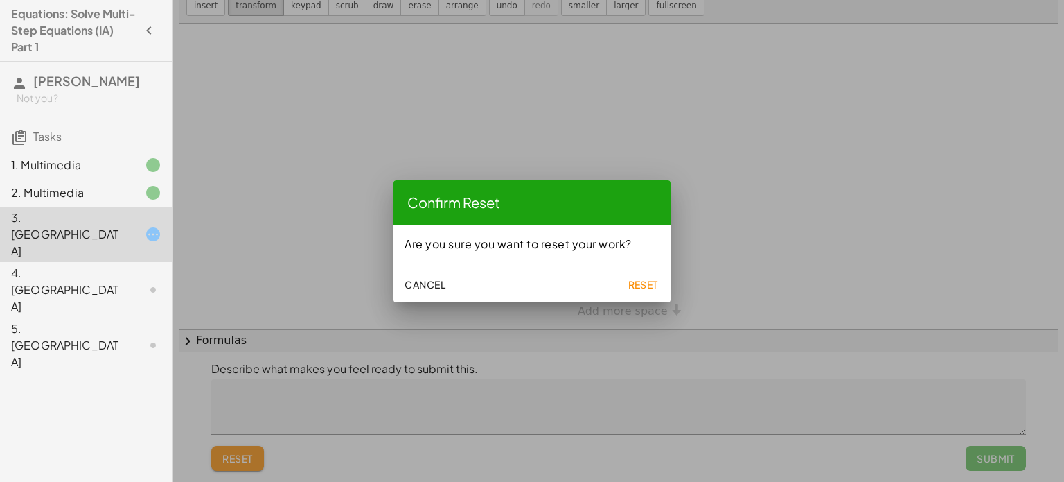
scroll to position [0, 0]
click at [655, 288] on span "Reset" at bounding box center [643, 284] width 30 height 12
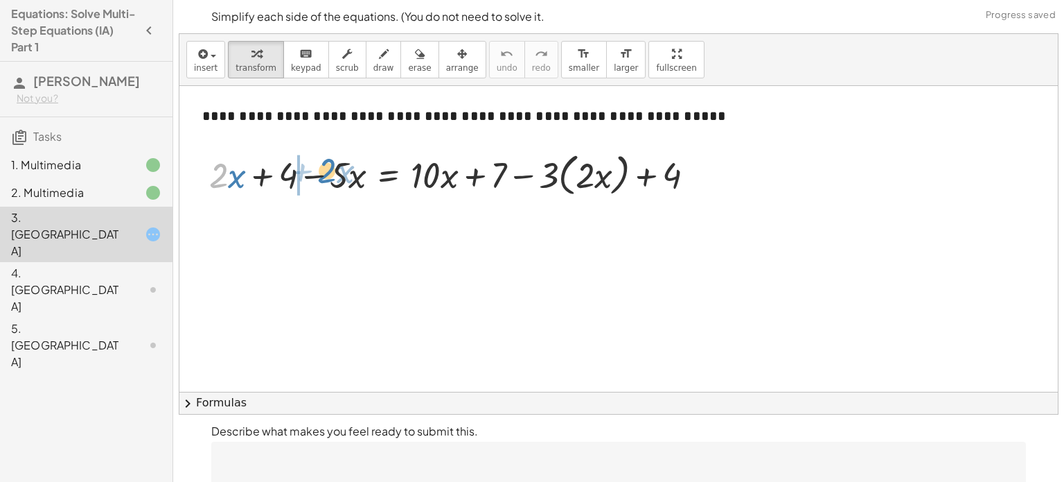
drag, startPoint x: 227, startPoint y: 184, endPoint x: 335, endPoint y: 179, distance: 108.2
click at [335, 179] on div at bounding box center [457, 174] width 510 height 53
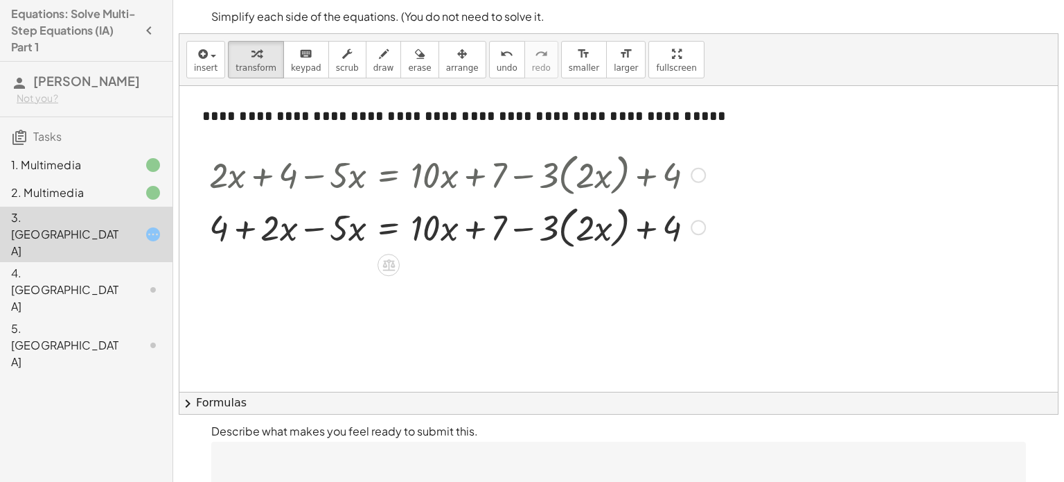
click at [313, 225] on div at bounding box center [457, 226] width 510 height 53
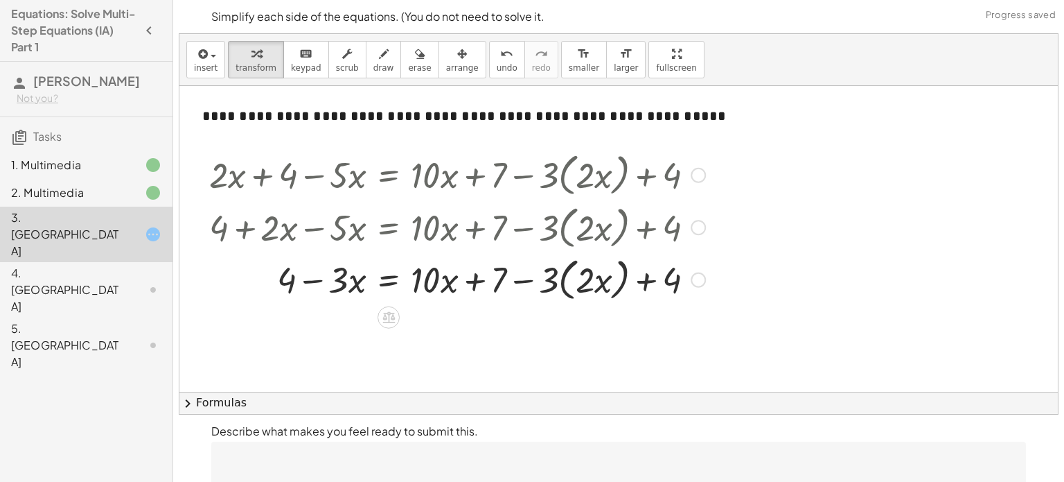
click at [306, 279] on div at bounding box center [457, 278] width 510 height 53
drag, startPoint x: 592, startPoint y: 282, endPoint x: 559, endPoint y: 283, distance: 33.3
click at [559, 283] on div at bounding box center [457, 278] width 510 height 53
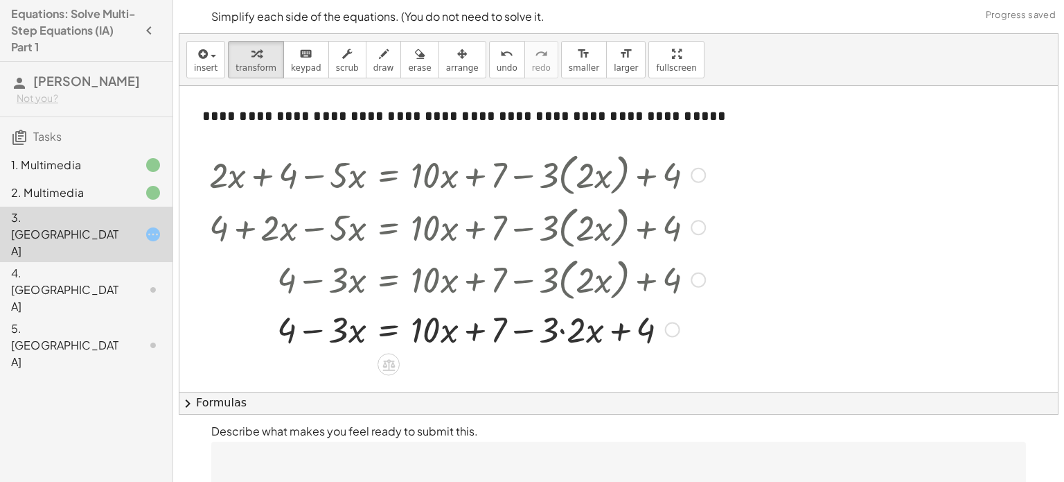
click at [614, 328] on div at bounding box center [457, 328] width 510 height 47
drag, startPoint x: 591, startPoint y: 330, endPoint x: 474, endPoint y: 326, distance: 117.2
click at [474, 326] on div at bounding box center [457, 328] width 510 height 47
click at [452, 335] on div at bounding box center [457, 328] width 510 height 47
click at [498, 331] on div at bounding box center [457, 328] width 510 height 47
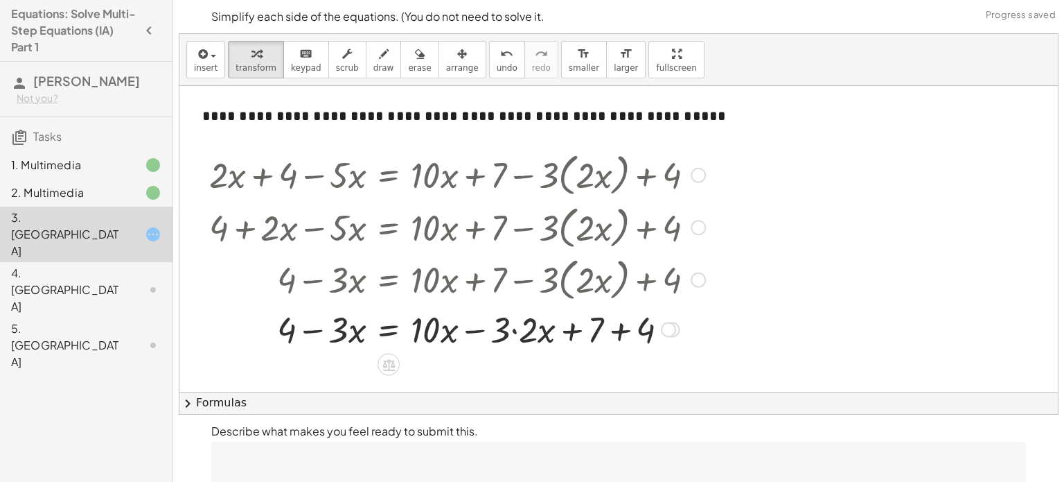
click at [515, 332] on div at bounding box center [457, 328] width 510 height 47
click at [499, 329] on div at bounding box center [457, 328] width 510 height 47
click at [479, 326] on div at bounding box center [457, 328] width 510 height 47
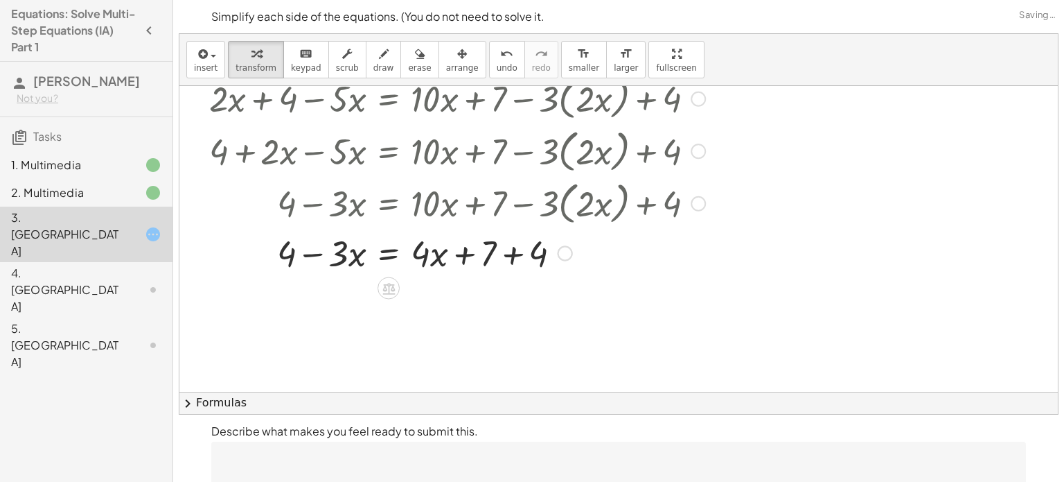
scroll to position [77, 0]
click at [509, 250] on div at bounding box center [457, 251] width 510 height 47
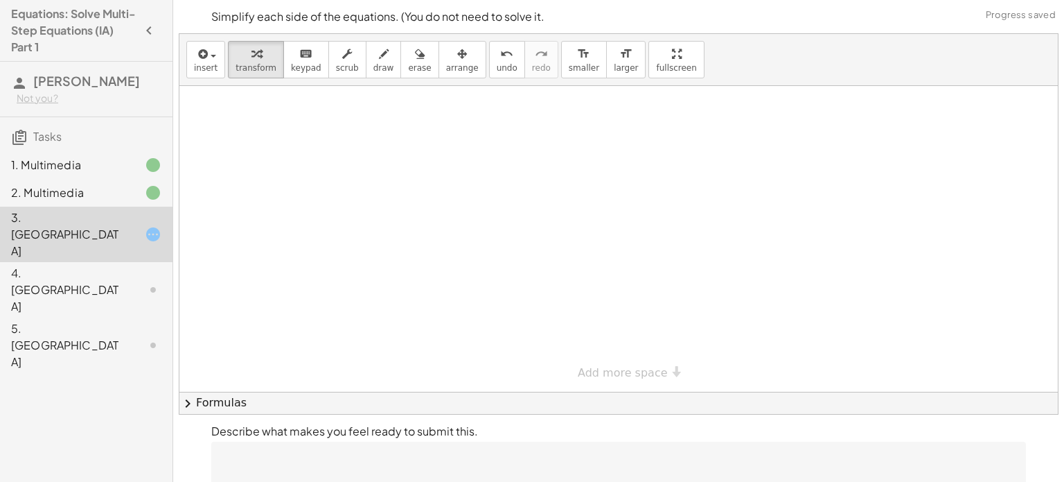
scroll to position [62, 0]
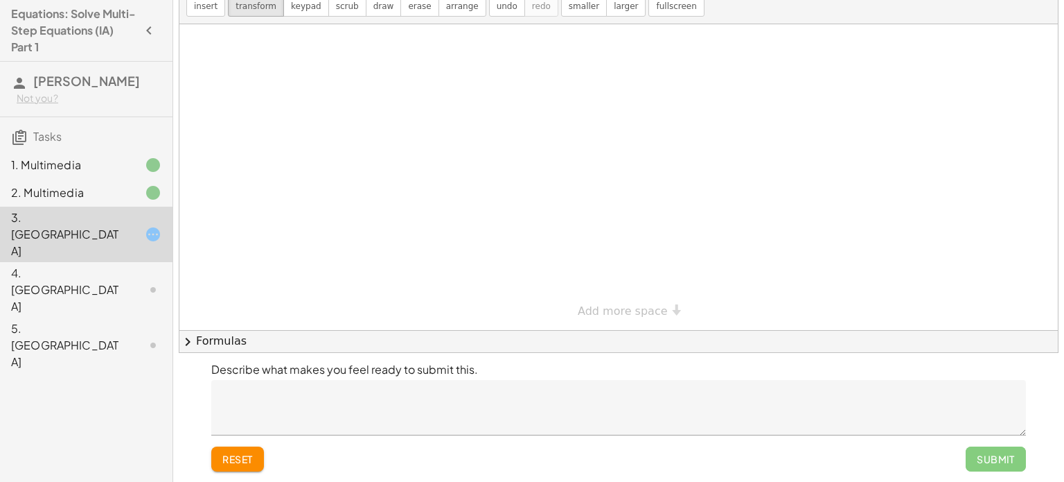
click at [989, 452] on div "Submit" at bounding box center [996, 458] width 60 height 25
click at [439, 397] on textarea at bounding box center [618, 407] width 815 height 55
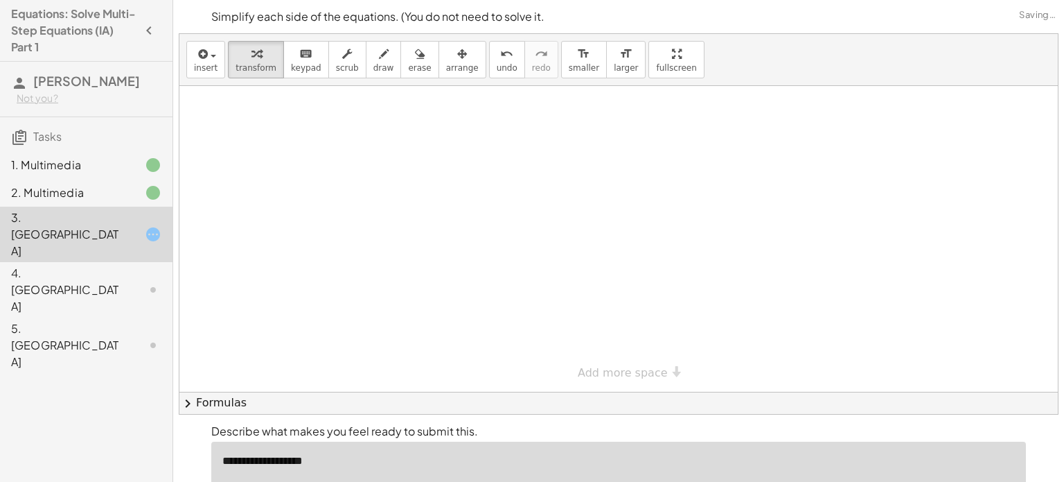
scroll to position [1, 0]
click at [353, 457] on textarea "**********" at bounding box center [618, 467] width 815 height 55
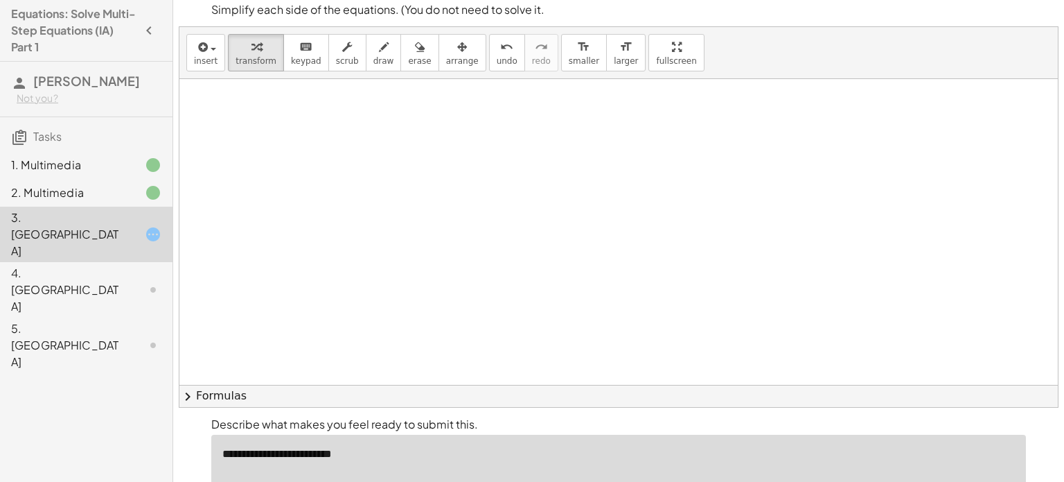
scroll to position [556, 0]
click at [432, 450] on textarea "**********" at bounding box center [618, 461] width 815 height 55
click at [470, 457] on textarea "**********" at bounding box center [618, 461] width 815 height 55
type textarea "**********"
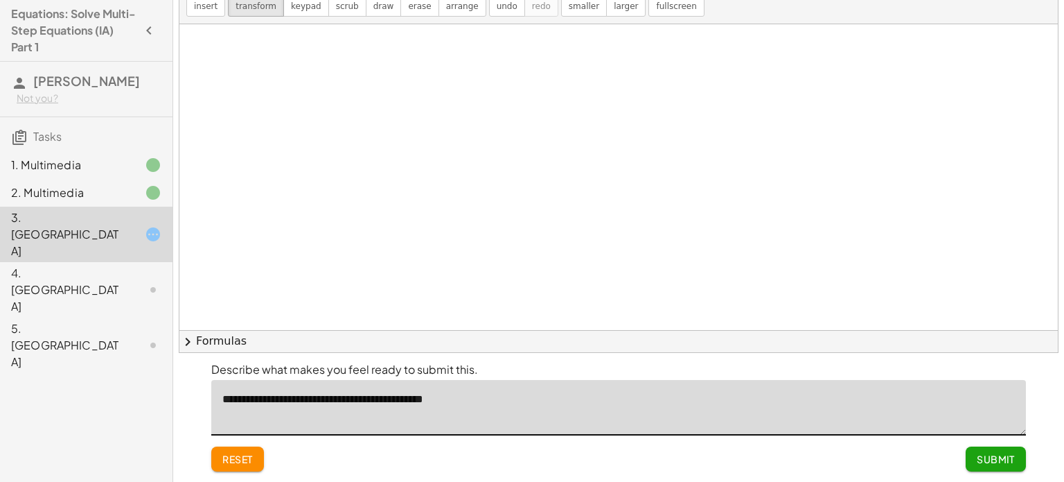
click at [996, 446] on button "Submit" at bounding box center [996, 458] width 60 height 25
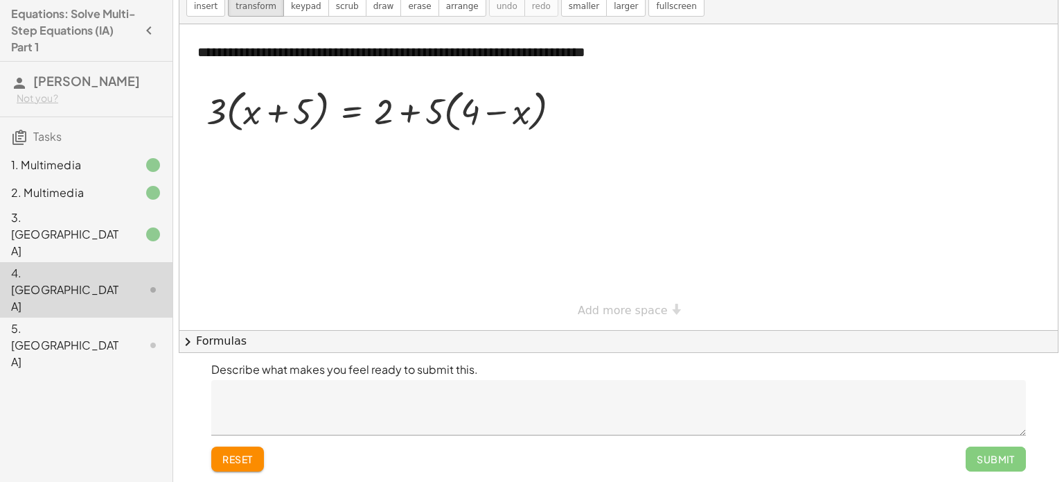
scroll to position [0, 0]
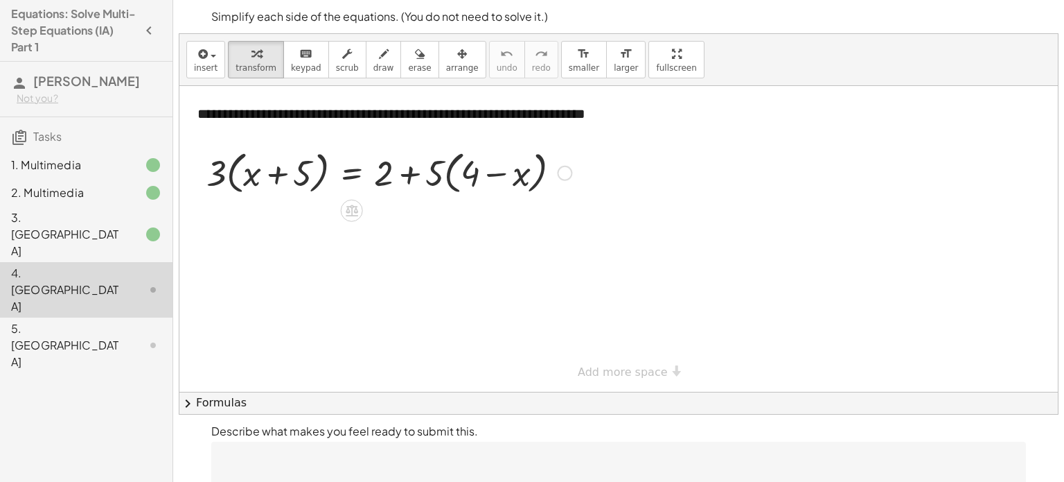
click at [305, 187] on div at bounding box center [389, 171] width 379 height 53
click at [225, 175] on div at bounding box center [389, 171] width 379 height 53
click at [277, 174] on div at bounding box center [389, 171] width 379 height 53
drag, startPoint x: 278, startPoint y: 174, endPoint x: 590, endPoint y: 180, distance: 311.8
click at [278, 171] on div at bounding box center [389, 171] width 379 height 53
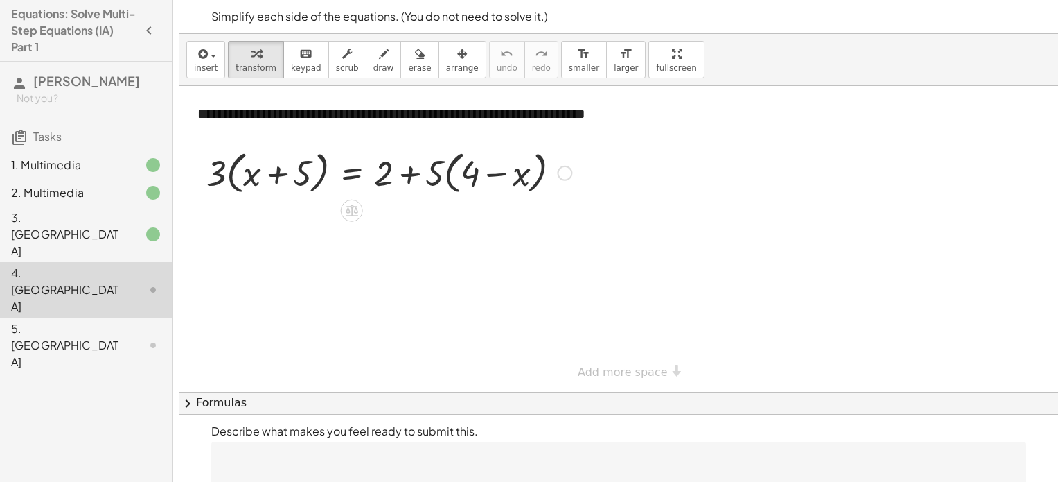
click at [406, 170] on div at bounding box center [389, 171] width 379 height 53
click at [487, 170] on div at bounding box center [389, 171] width 379 height 53
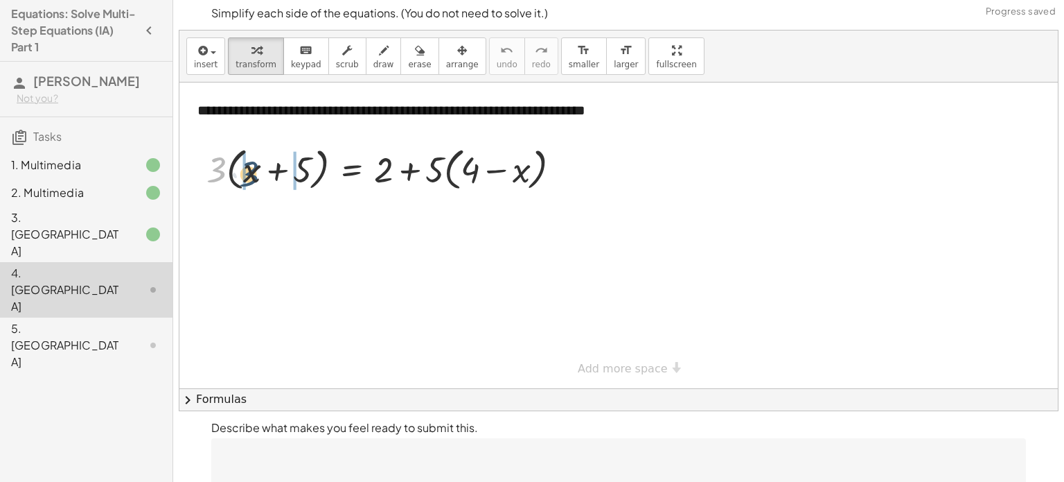
drag, startPoint x: 213, startPoint y: 170, endPoint x: 246, endPoint y: 173, distance: 32.7
click at [246, 173] on div at bounding box center [389, 168] width 379 height 53
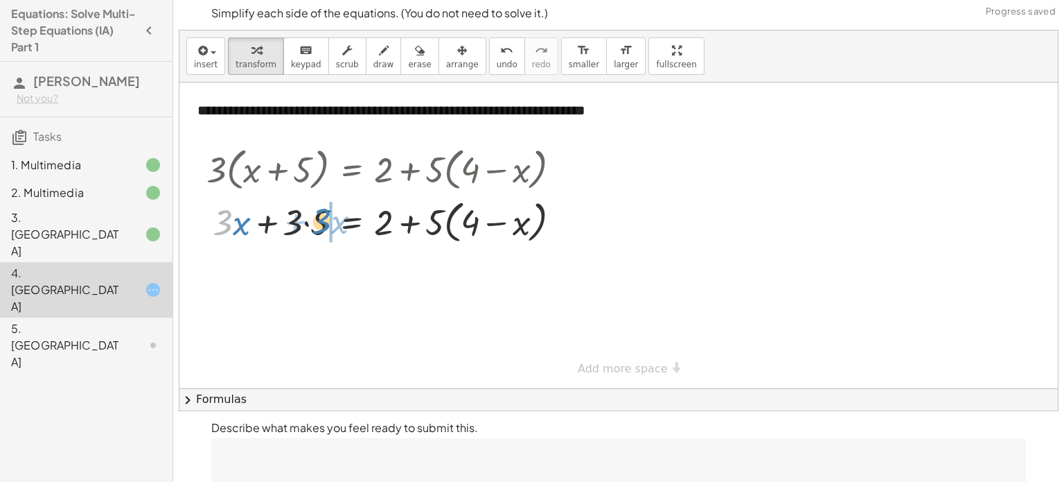
drag, startPoint x: 226, startPoint y: 224, endPoint x: 326, endPoint y: 222, distance: 99.8
click at [326, 222] on div at bounding box center [389, 221] width 379 height 53
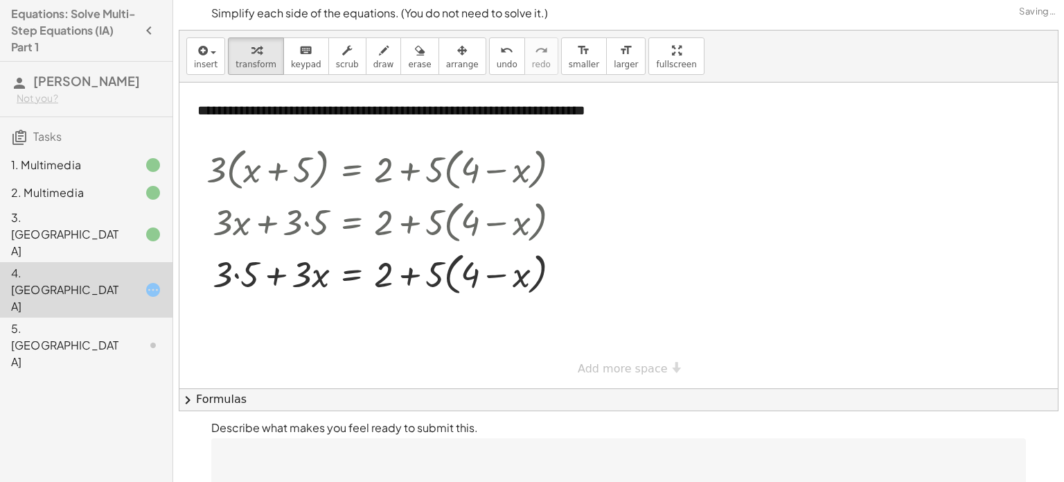
scroll to position [62, 0]
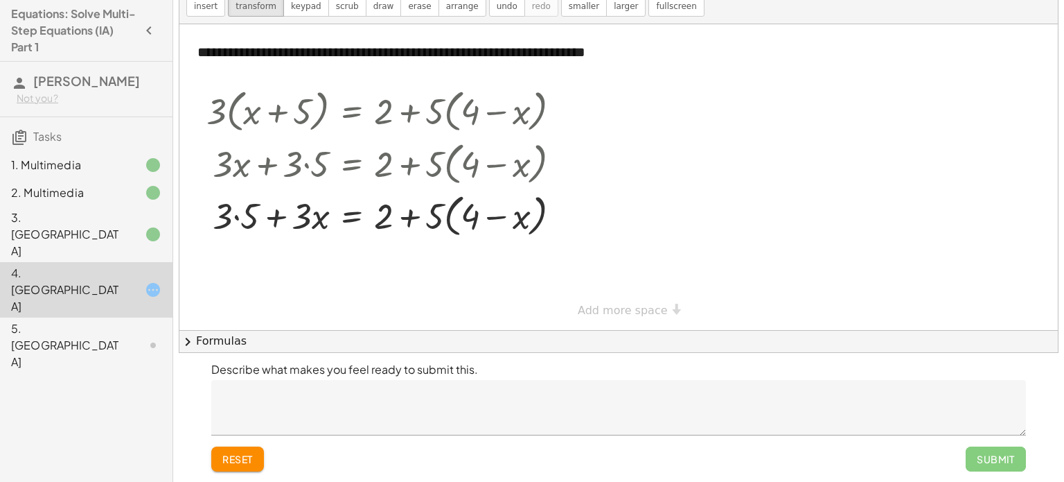
click at [223, 454] on span "reset" at bounding box center [237, 458] width 30 height 12
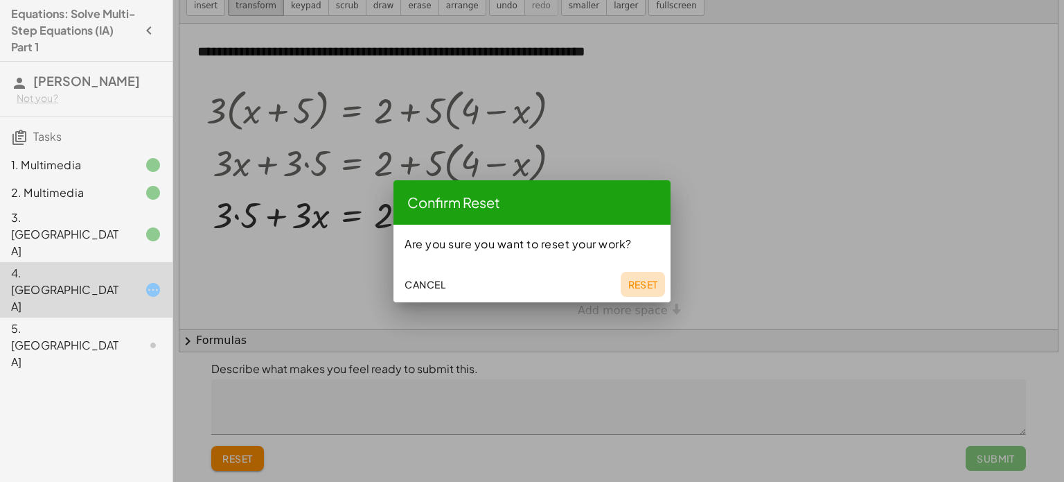
click at [651, 284] on span "Reset" at bounding box center [643, 284] width 30 height 12
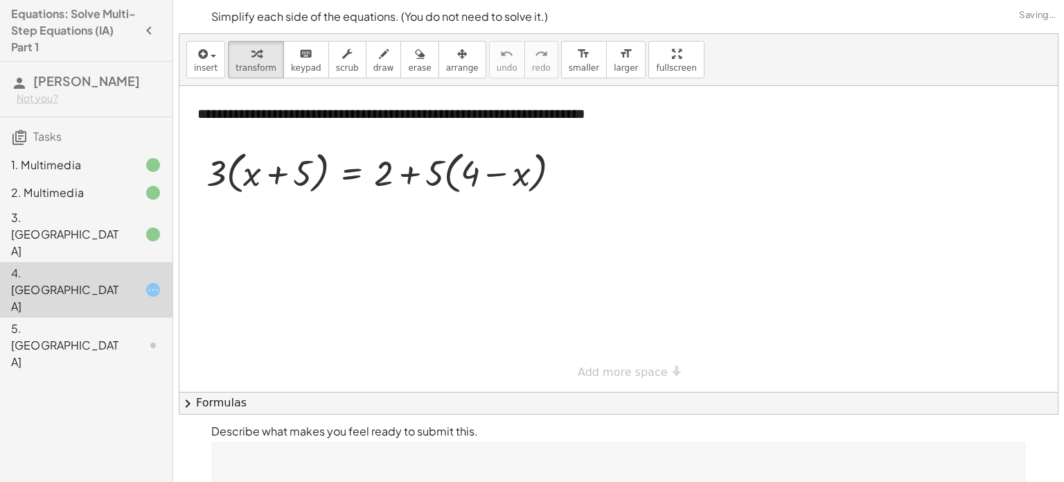
scroll to position [62, 0]
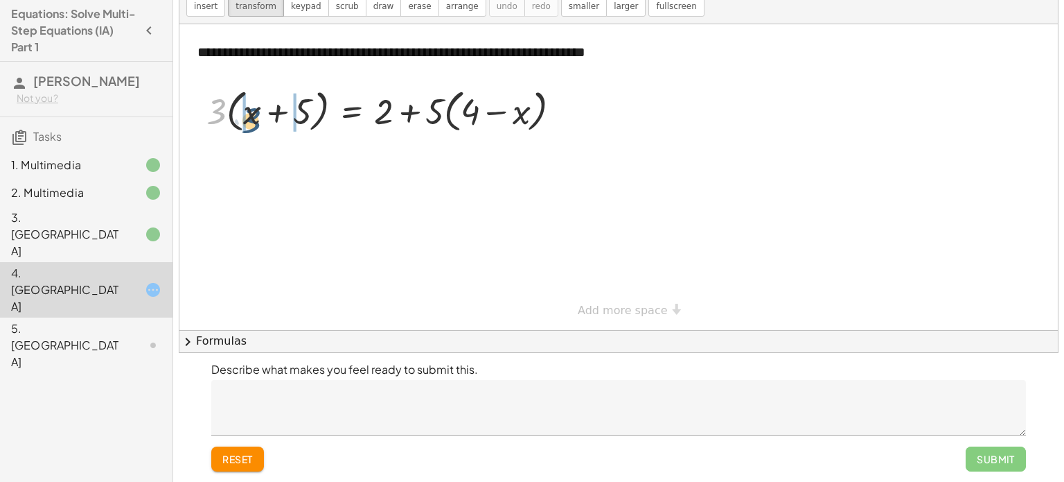
drag, startPoint x: 220, startPoint y: 113, endPoint x: 254, endPoint y: 121, distance: 35.6
click at [254, 121] on div at bounding box center [389, 110] width 379 height 53
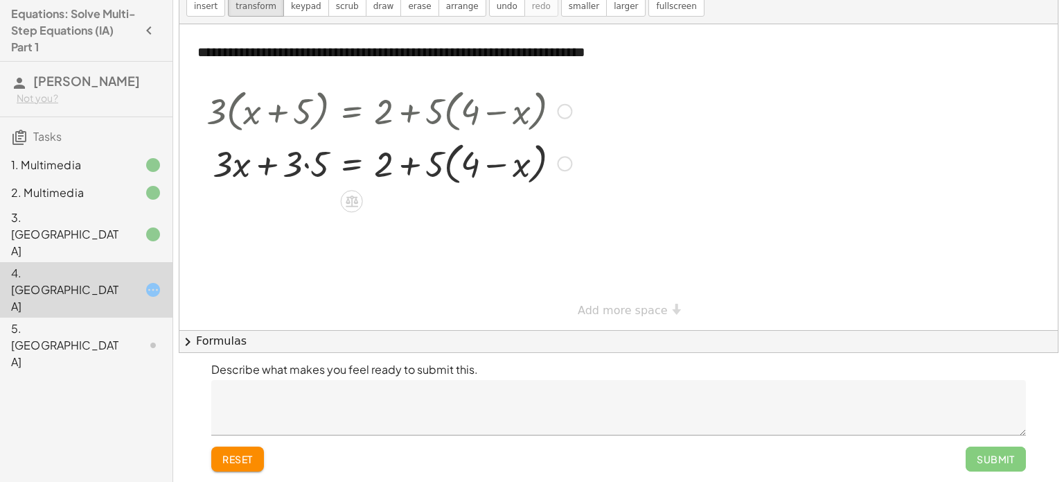
click at [300, 156] on div at bounding box center [389, 162] width 379 height 53
click at [308, 168] on div at bounding box center [389, 162] width 379 height 53
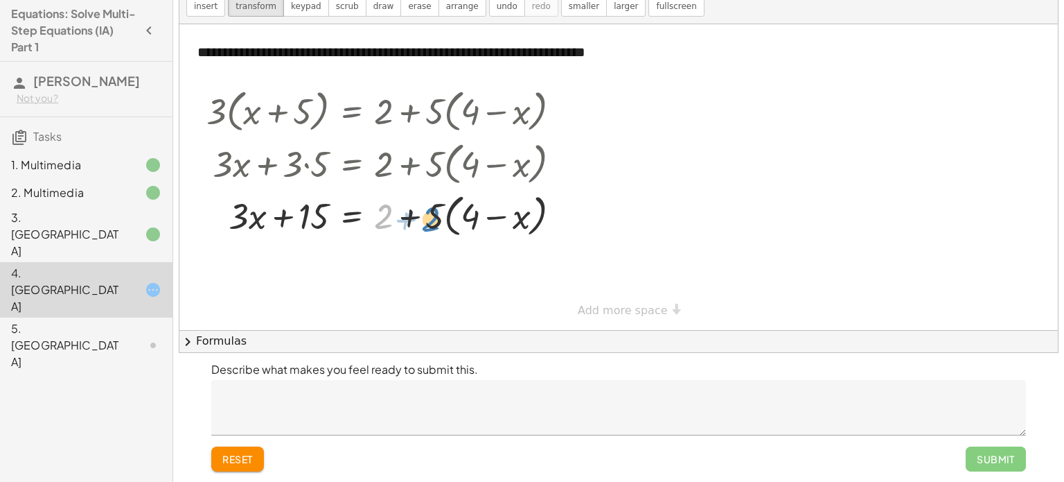
drag, startPoint x: 385, startPoint y: 220, endPoint x: 432, endPoint y: 222, distance: 47.2
click at [432, 222] on div at bounding box center [389, 214] width 379 height 53
click at [410, 217] on div at bounding box center [389, 214] width 379 height 53
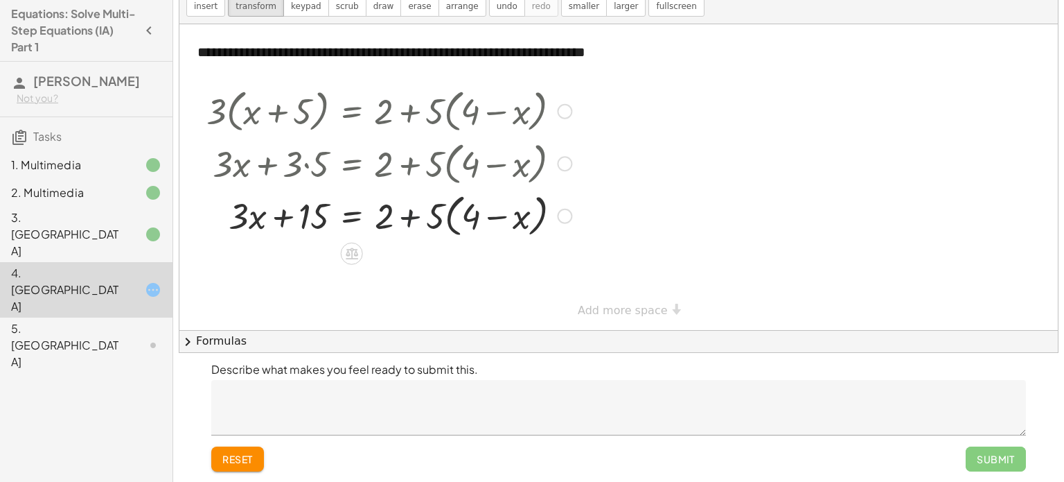
click at [410, 217] on div at bounding box center [389, 214] width 379 height 53
click at [382, 221] on div at bounding box center [389, 214] width 379 height 53
drag, startPoint x: 382, startPoint y: 221, endPoint x: 495, endPoint y: 222, distance: 112.9
click at [495, 222] on div at bounding box center [389, 214] width 379 height 53
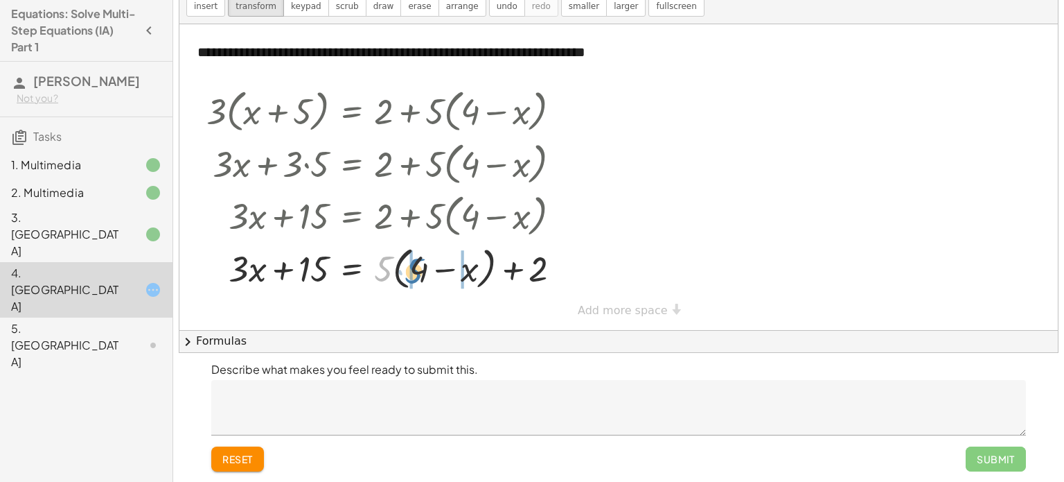
drag, startPoint x: 379, startPoint y: 266, endPoint x: 409, endPoint y: 267, distance: 30.5
click at [398, 266] on div at bounding box center [389, 266] width 379 height 47
click at [488, 267] on div at bounding box center [389, 266] width 379 height 47
click at [430, 269] on div at bounding box center [389, 266] width 379 height 47
drag, startPoint x: 520, startPoint y: 265, endPoint x: 435, endPoint y: 264, distance: 84.5
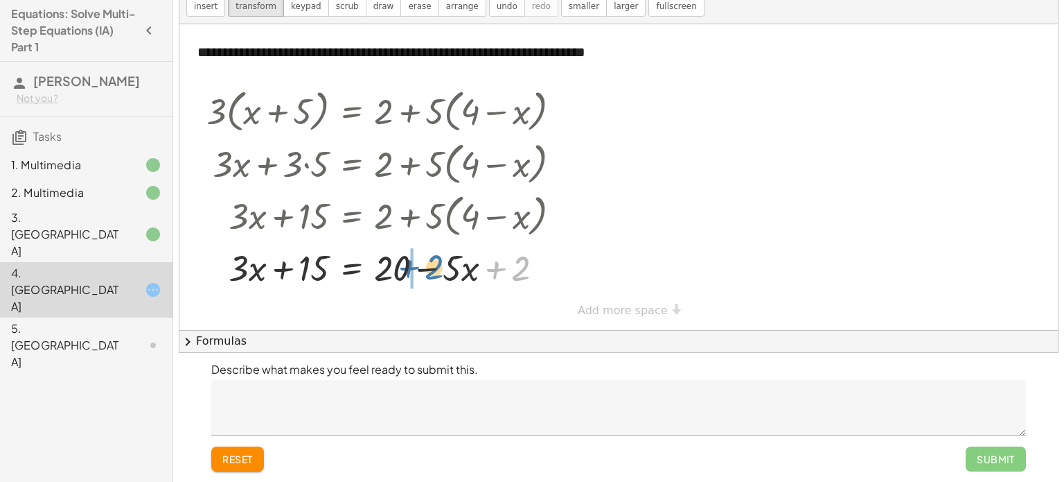
click at [435, 264] on div at bounding box center [389, 266] width 379 height 47
click at [426, 266] on div at bounding box center [389, 266] width 379 height 47
click at [408, 409] on textarea at bounding box center [618, 407] width 815 height 55
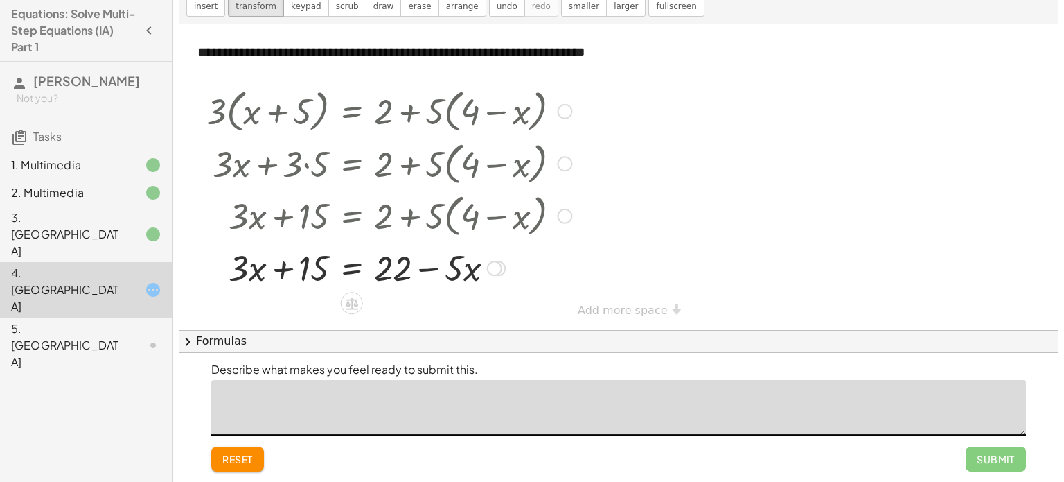
type textarea "*"
click at [285, 400] on textarea "**********" at bounding box center [618, 407] width 815 height 55
click at [226, 398] on textarea "**********" at bounding box center [618, 407] width 815 height 55
click at [362, 391] on textarea "**********" at bounding box center [618, 407] width 815 height 55
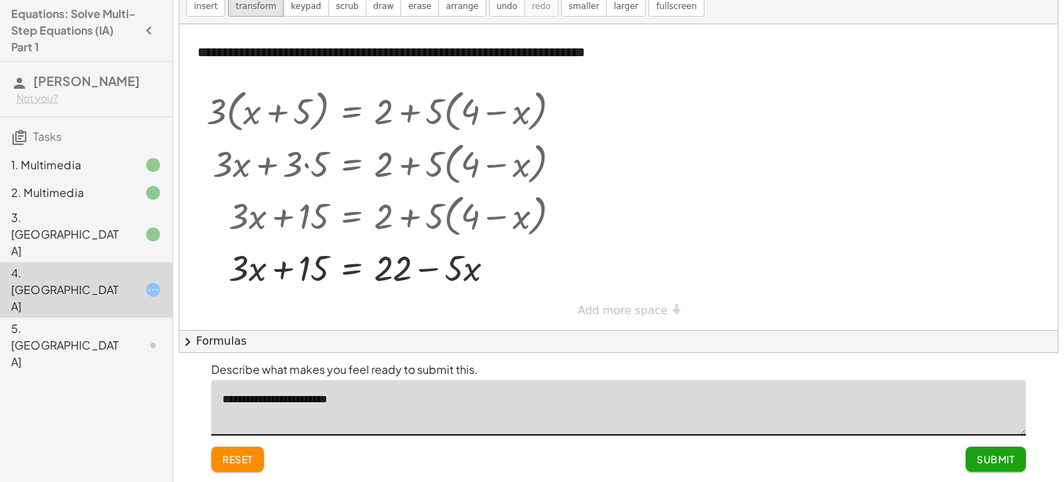
click at [362, 391] on textarea "**********" at bounding box center [618, 407] width 815 height 55
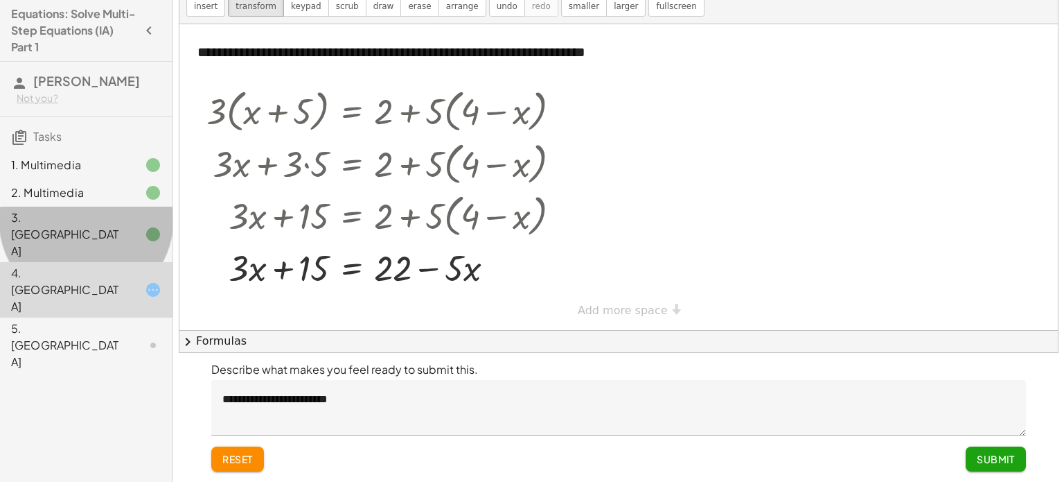
click at [43, 206] on div "3. [GEOGRAPHIC_DATA]" at bounding box center [86, 233] width 173 height 55
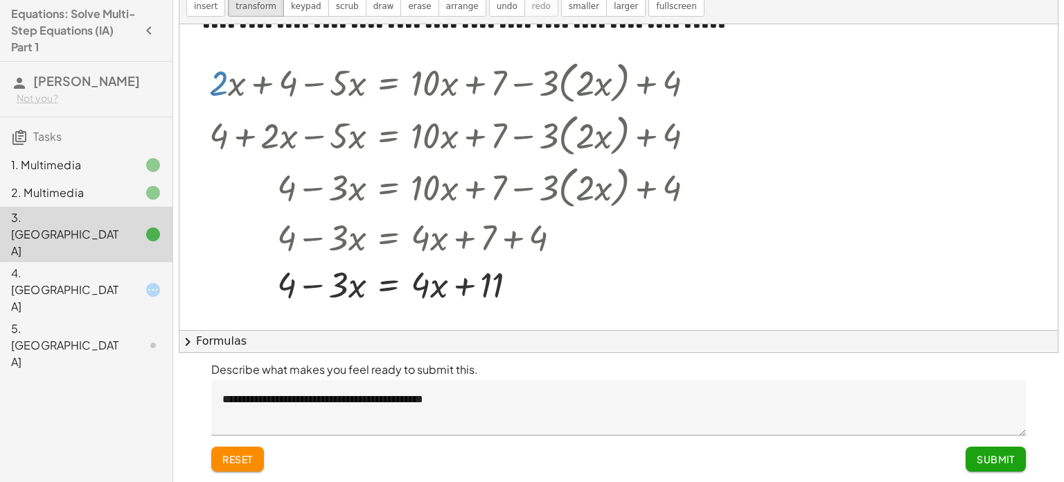
scroll to position [32, 0]
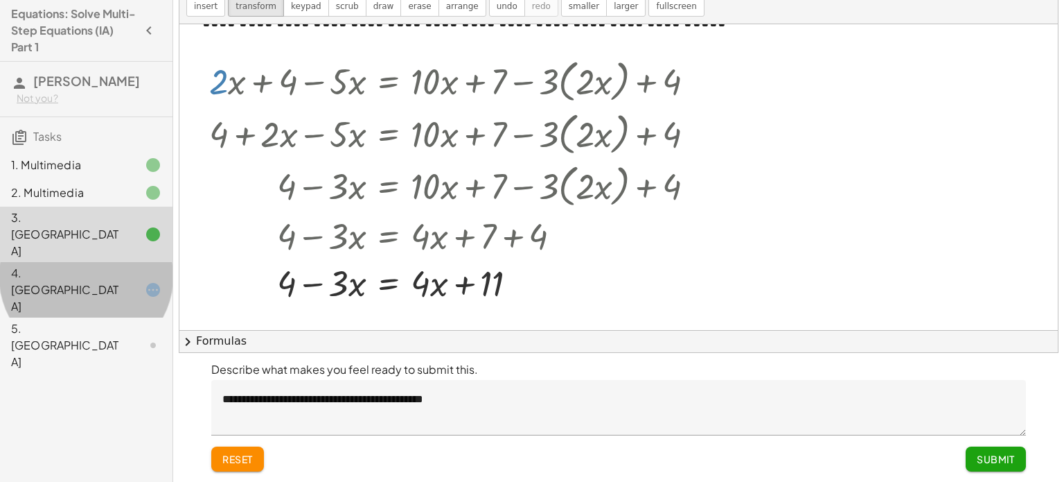
click at [65, 265] on div "4. [GEOGRAPHIC_DATA]" at bounding box center [67, 290] width 112 height 50
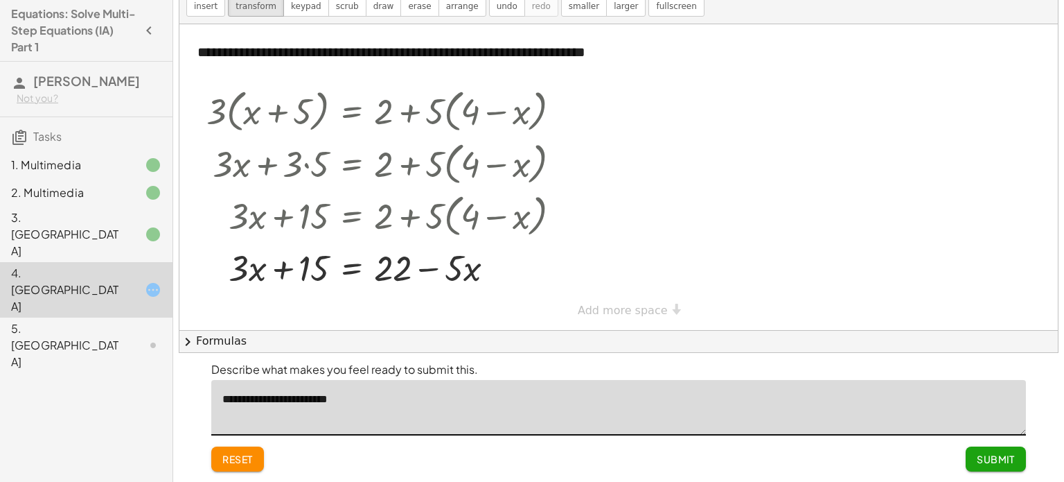
click at [365, 394] on textarea "**********" at bounding box center [618, 407] width 815 height 55
click at [396, 400] on textarea "**********" at bounding box center [618, 407] width 815 height 55
click at [406, 400] on textarea "**********" at bounding box center [618, 407] width 815 height 55
click at [430, 401] on textarea "**********" at bounding box center [618, 407] width 815 height 55
click at [565, 403] on textarea "**********" at bounding box center [618, 407] width 815 height 55
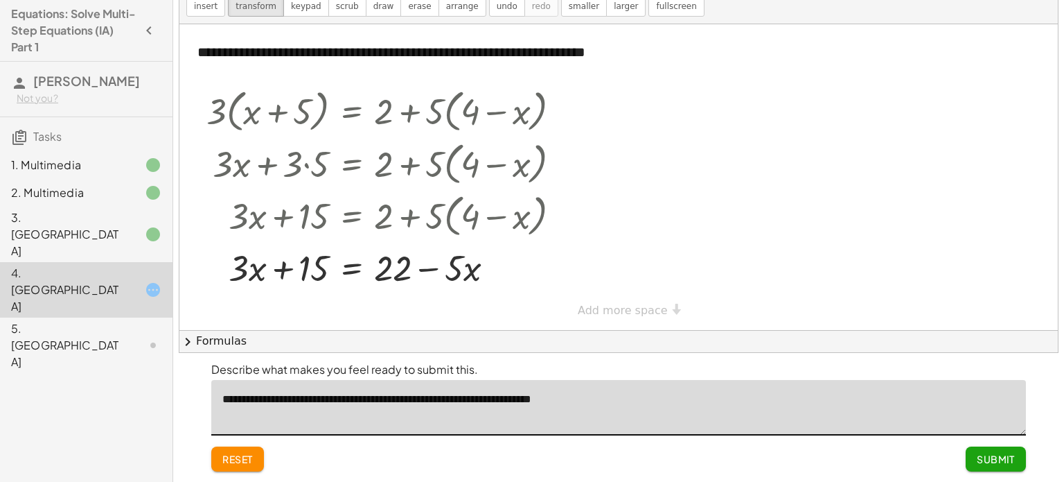
click at [572, 397] on textarea "**********" at bounding box center [618, 407] width 815 height 55
click at [450, 394] on textarea "**********" at bounding box center [618, 407] width 815 height 55
type textarea "**********"
click at [630, 409] on textarea "**********" at bounding box center [618, 407] width 815 height 55
click at [1005, 460] on span "Submit" at bounding box center [996, 458] width 38 height 12
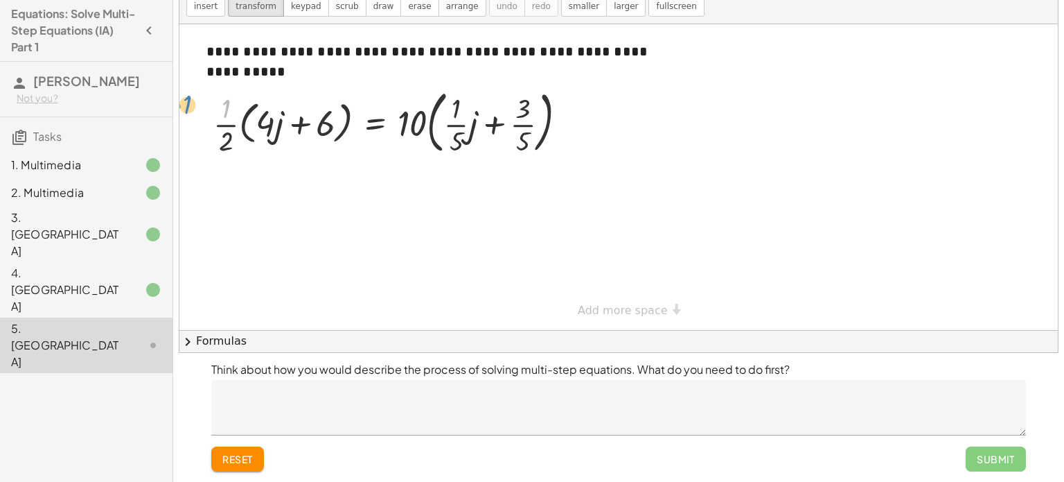
drag, startPoint x: 221, startPoint y: 115, endPoint x: 182, endPoint y: 110, distance: 39.1
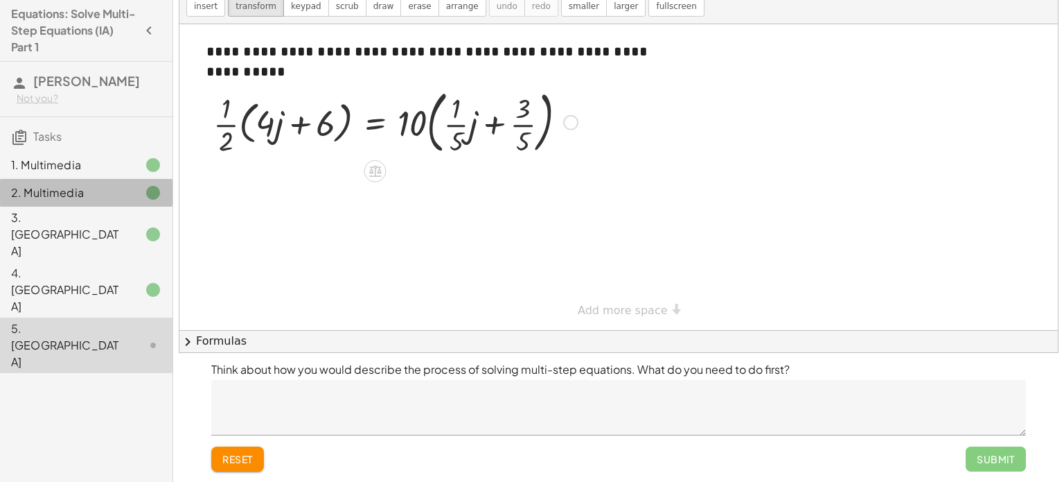
click at [105, 195] on div "2. Multimedia" at bounding box center [67, 192] width 112 height 17
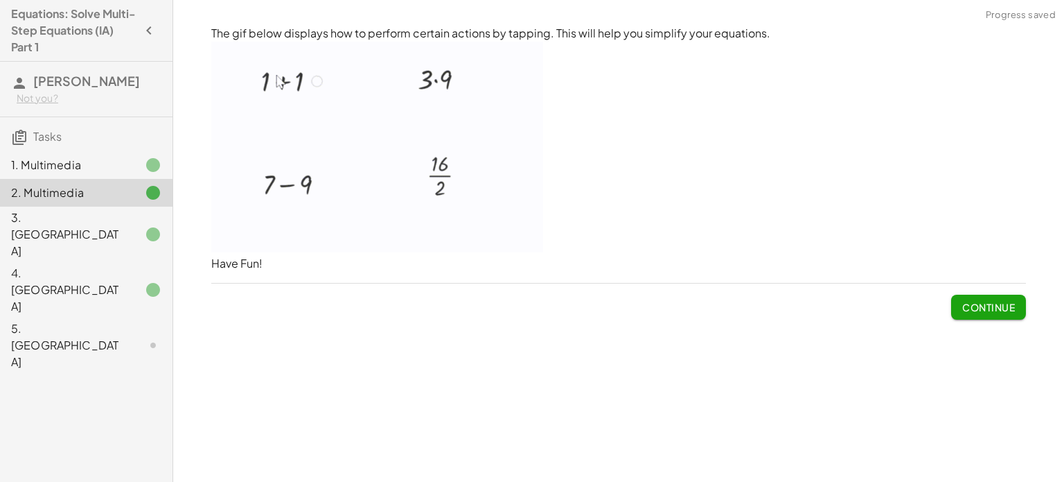
click at [100, 211] on div "3. [GEOGRAPHIC_DATA]" at bounding box center [67, 234] width 112 height 50
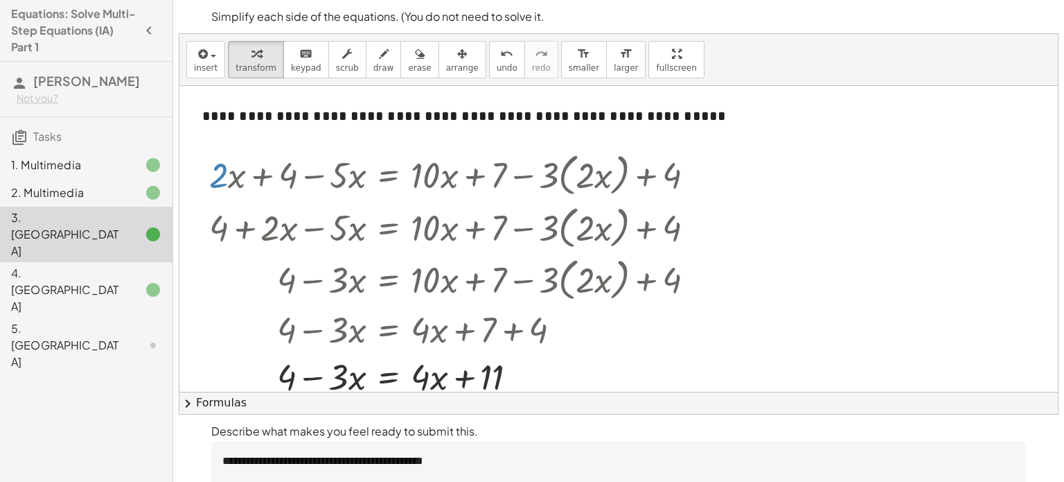
click at [82, 265] on div "4. [GEOGRAPHIC_DATA]" at bounding box center [67, 290] width 112 height 50
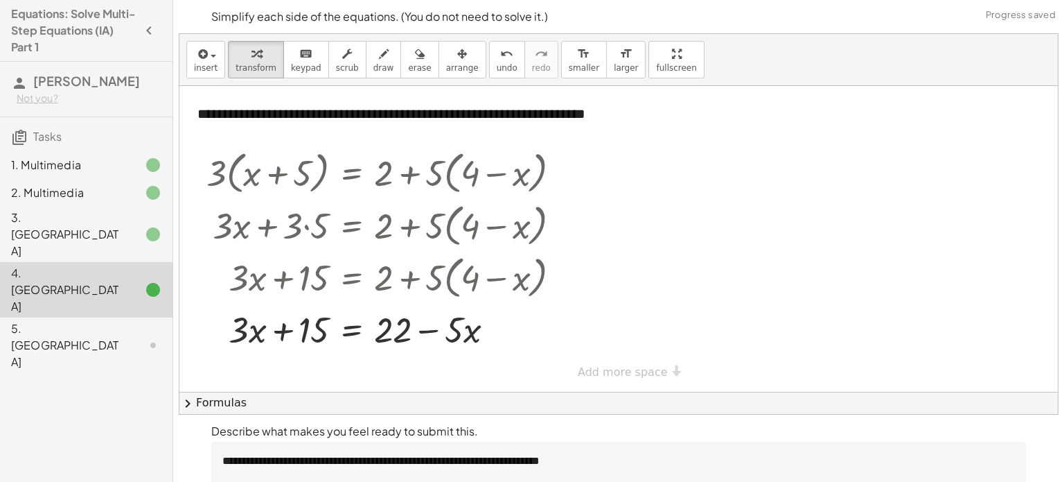
click at [84, 320] on div "5. [GEOGRAPHIC_DATA]" at bounding box center [67, 345] width 112 height 50
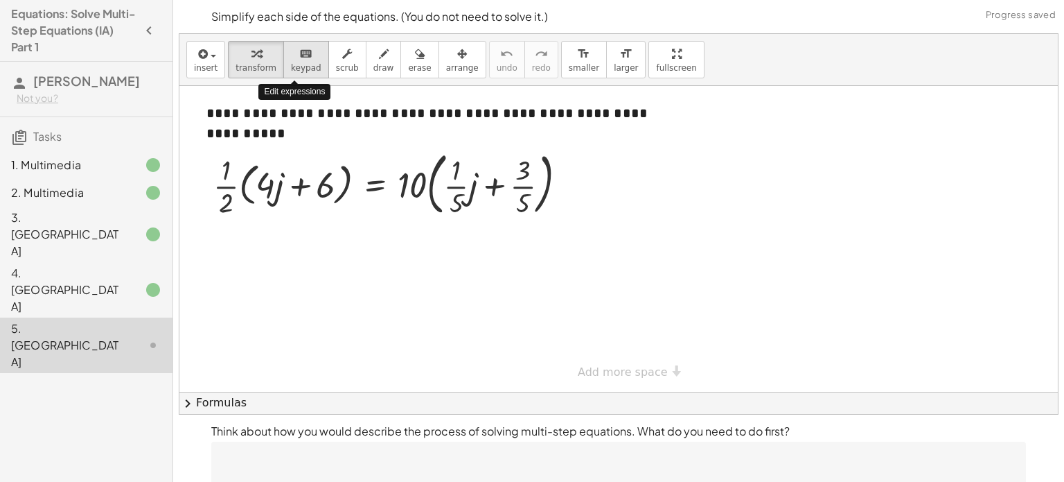
click at [296, 63] on span "keypad" at bounding box center [306, 68] width 30 height 10
click at [342, 51] on icon "button" at bounding box center [347, 54] width 10 height 17
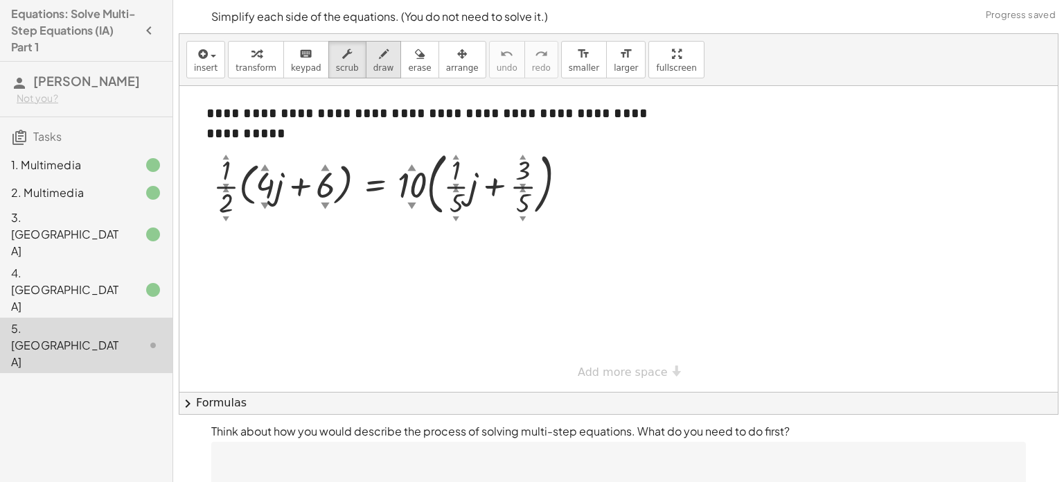
click at [379, 55] on icon "button" at bounding box center [384, 54] width 10 height 17
click at [415, 57] on icon "button" at bounding box center [420, 54] width 10 height 17
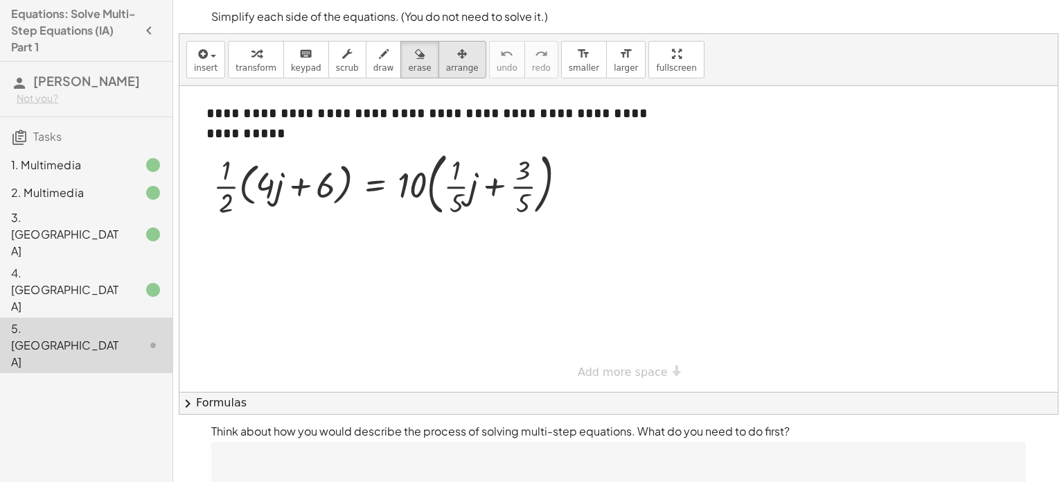
click at [439, 59] on button "arrange" at bounding box center [463, 59] width 48 height 37
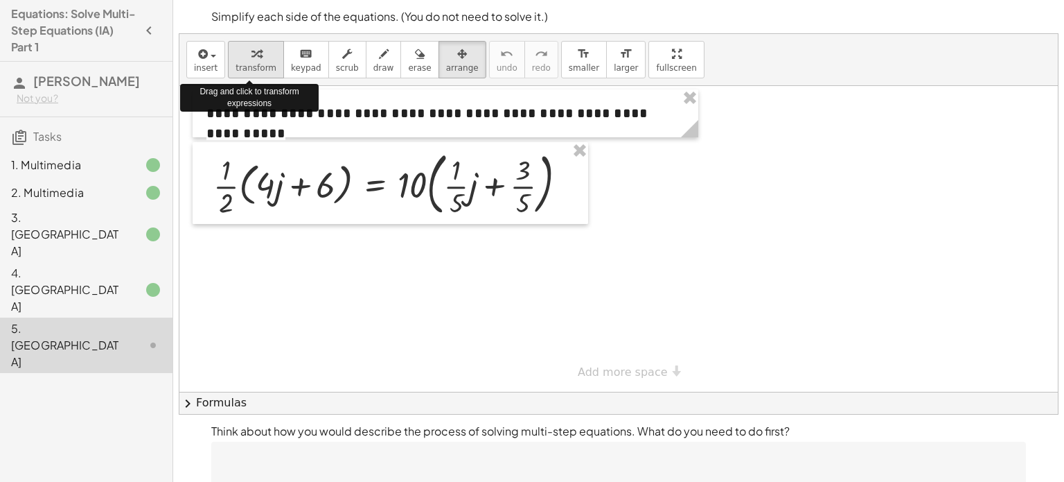
click at [252, 49] on icon "button" at bounding box center [257, 54] width 10 height 17
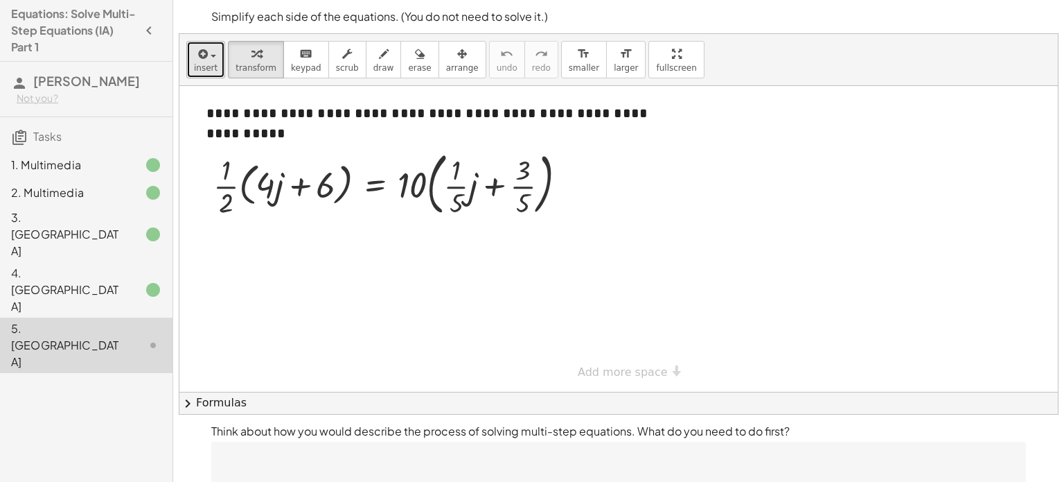
click at [206, 67] on span "insert" at bounding box center [206, 68] width 24 height 10
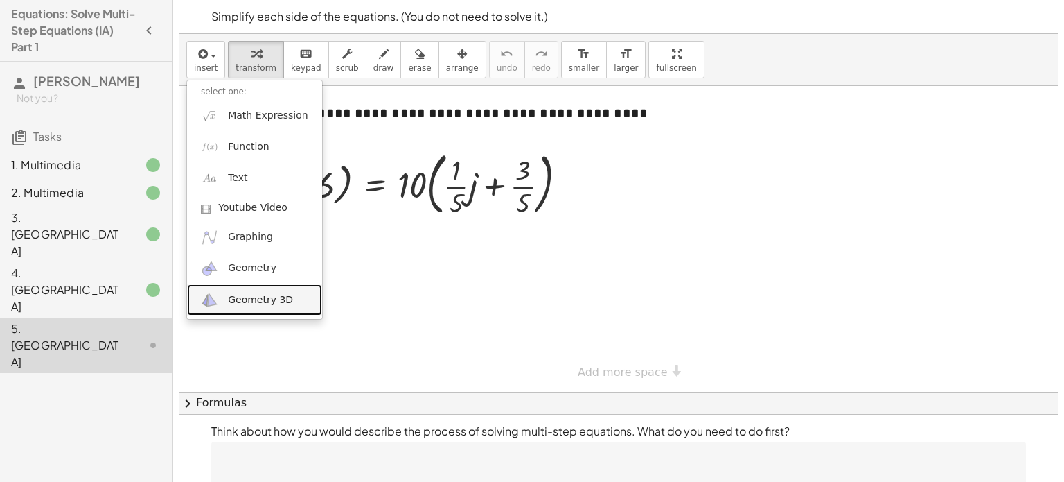
click at [272, 303] on span "Geometry 3D" at bounding box center [260, 300] width 65 height 14
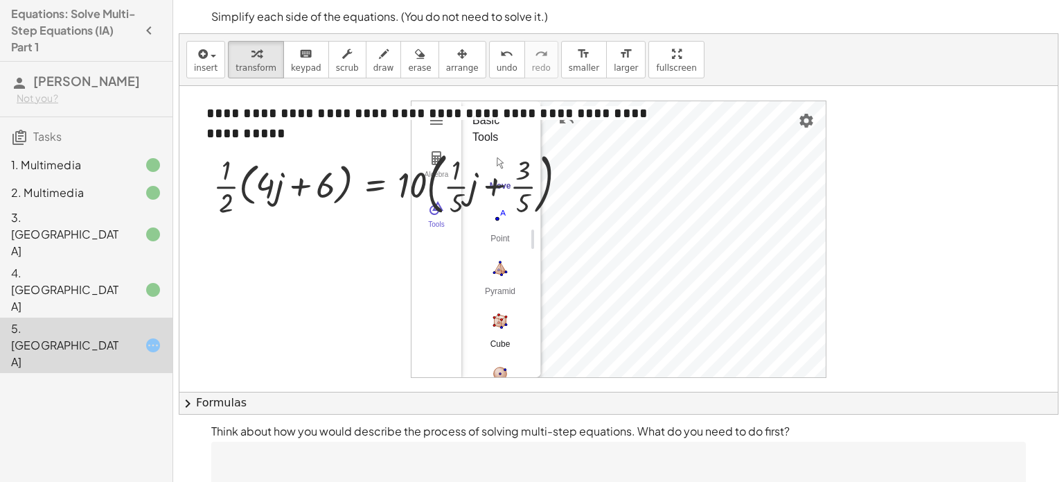
click at [502, 324] on img "Cube. Select two points or other corresponding objects" at bounding box center [500, 321] width 55 height 22
click at [716, 257] on div "Algebra Tools 1 × (0, 0.56, 0) GeoGebra 3D Calculator Basic Tools Move Point Py…" at bounding box center [619, 239] width 414 height 276
click at [500, 269] on img "Pyramid. Select a polygon for bottom, then select top point" at bounding box center [500, 268] width 55 height 22
click at [523, 326] on img "Cube. Select two points or other corresponding objects" at bounding box center [500, 321] width 55 height 22
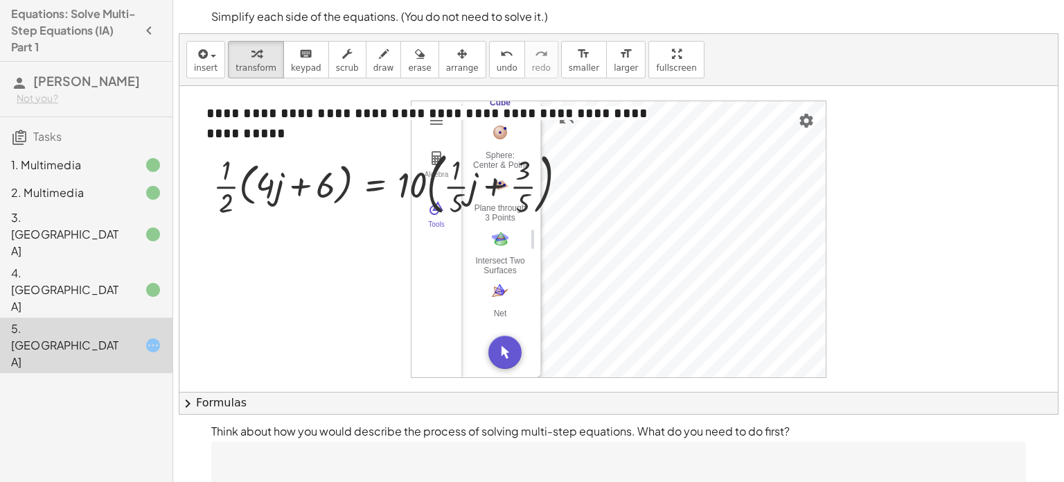
click at [913, 268] on div at bounding box center [618, 252] width 879 height 333
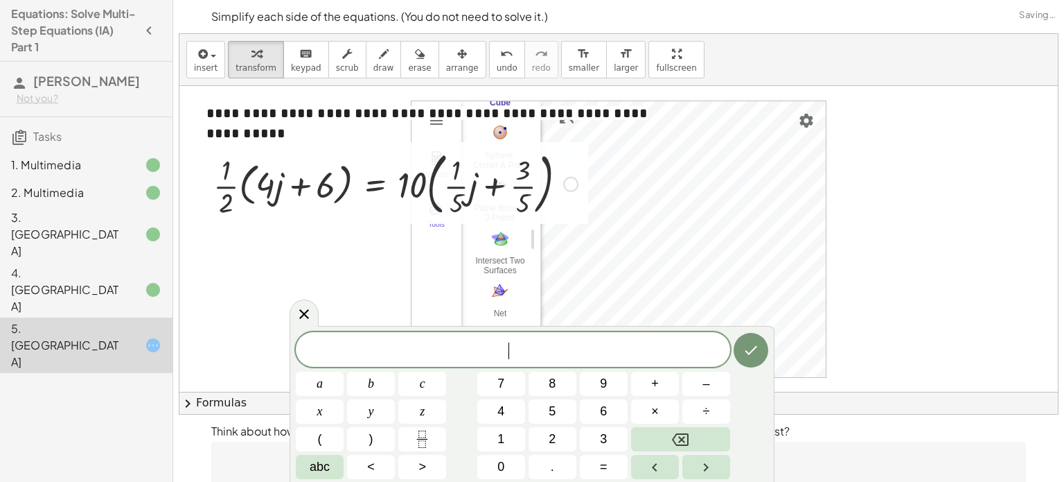
click at [276, 181] on div at bounding box center [395, 182] width 378 height 75
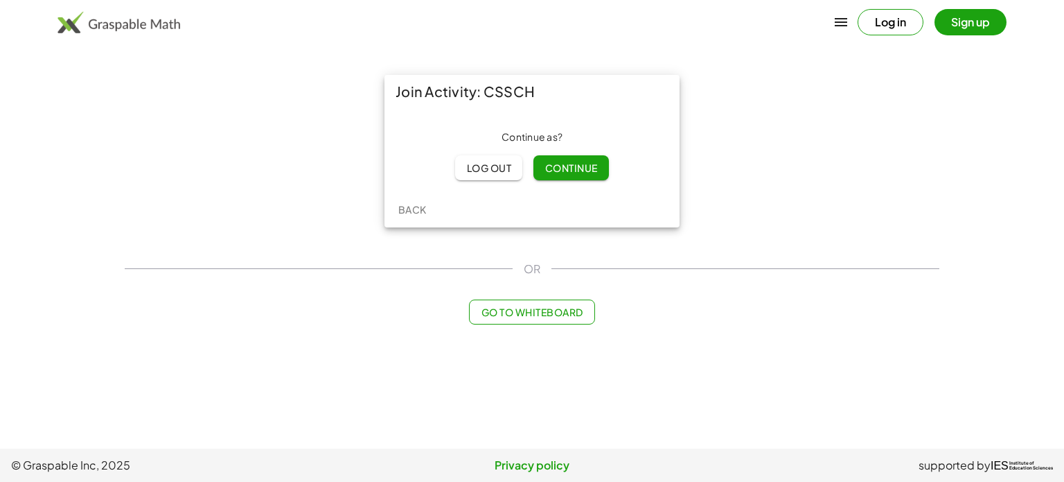
click at [597, 169] on span "Continue" at bounding box center [571, 167] width 53 height 12
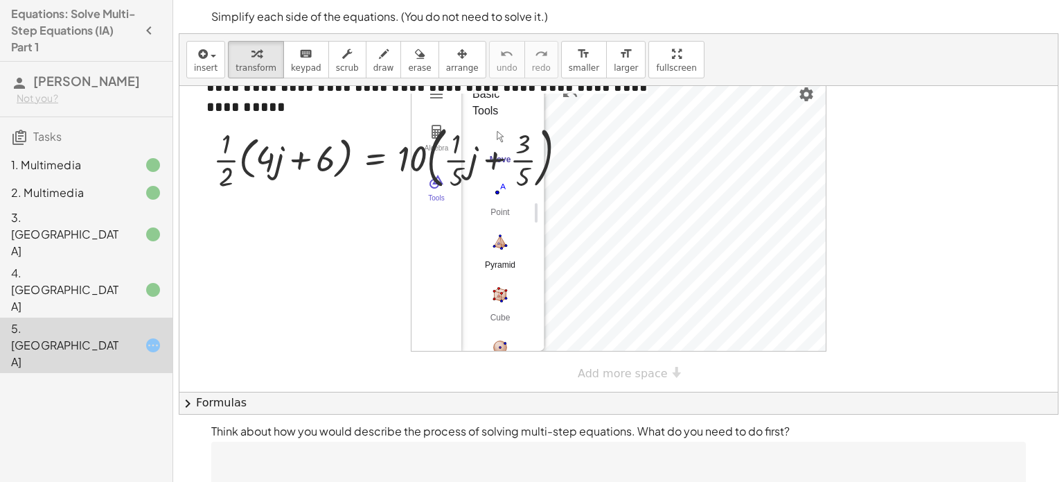
scroll to position [241, 0]
click at [436, 125] on div at bounding box center [395, 156] width 378 height 75
click at [838, 380] on div "**********" at bounding box center [618, 226] width 879 height 333
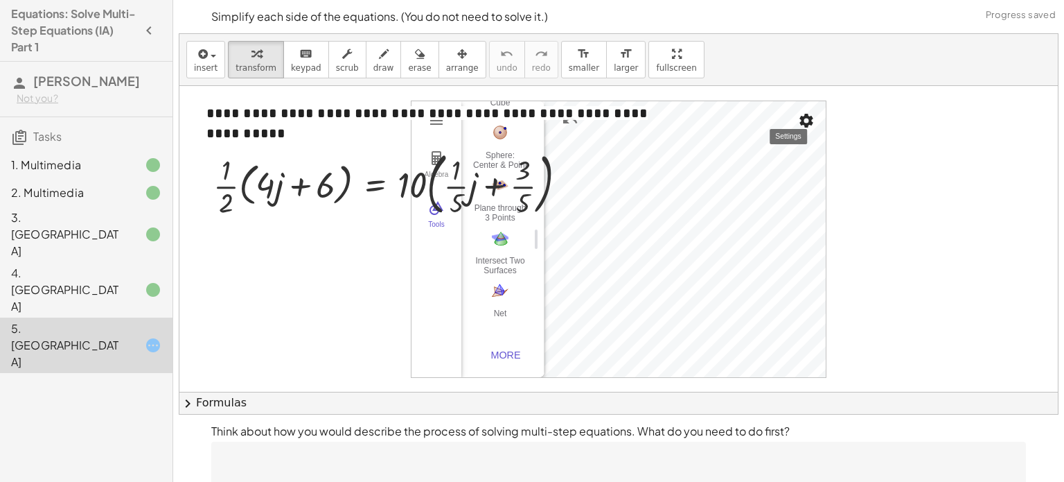
click at [807, 116] on img "Settings" at bounding box center [806, 120] width 17 height 17
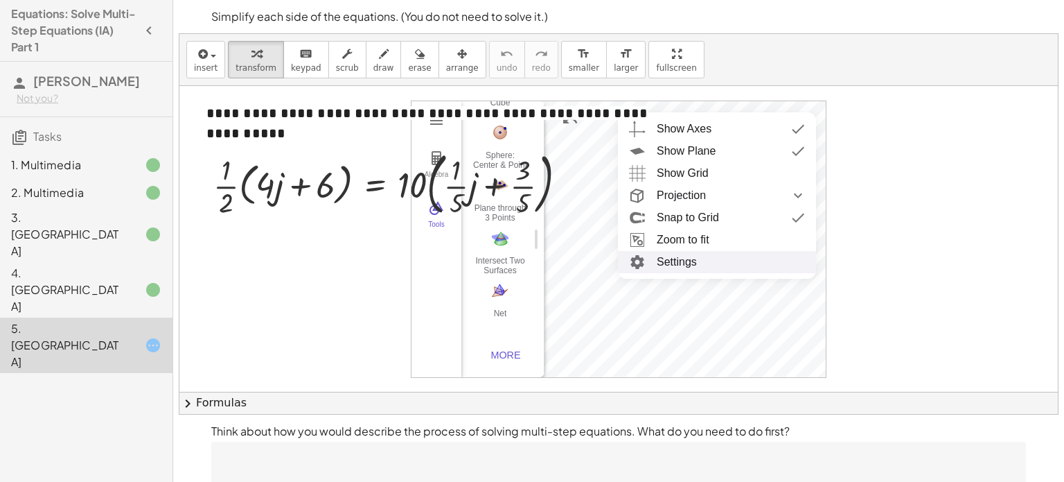
click at [707, 252] on li "Settings" at bounding box center [717, 262] width 198 height 22
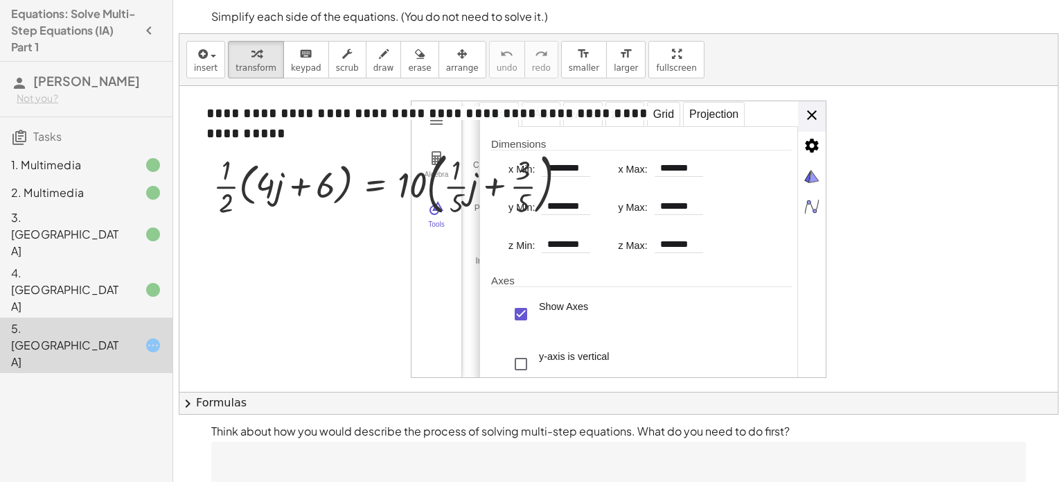
click at [814, 112] on div "Basic xAxis yAxis zAxis Grid Projection Dimensions x Min: ******** x Max: *****…" at bounding box center [652, 239] width 346 height 277
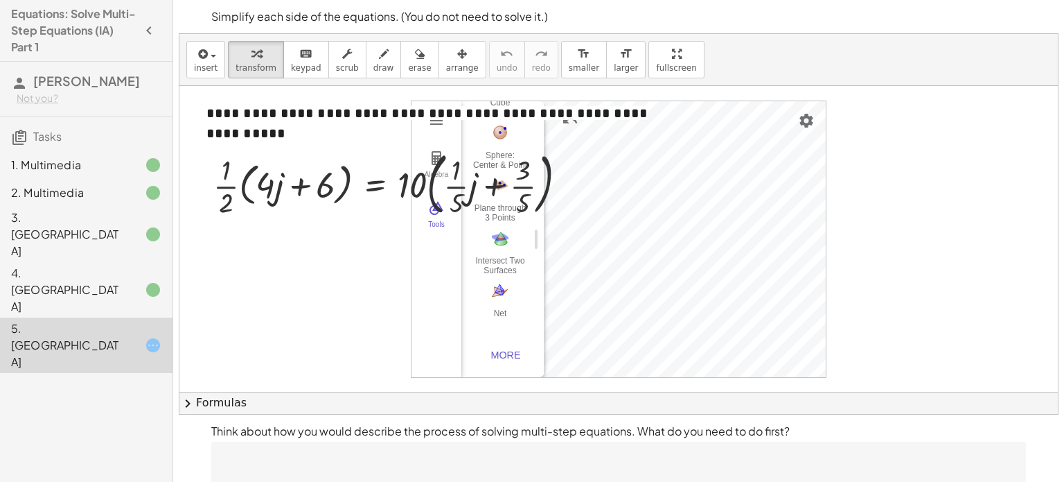
click at [814, 112] on button "Settings" at bounding box center [806, 120] width 25 height 25
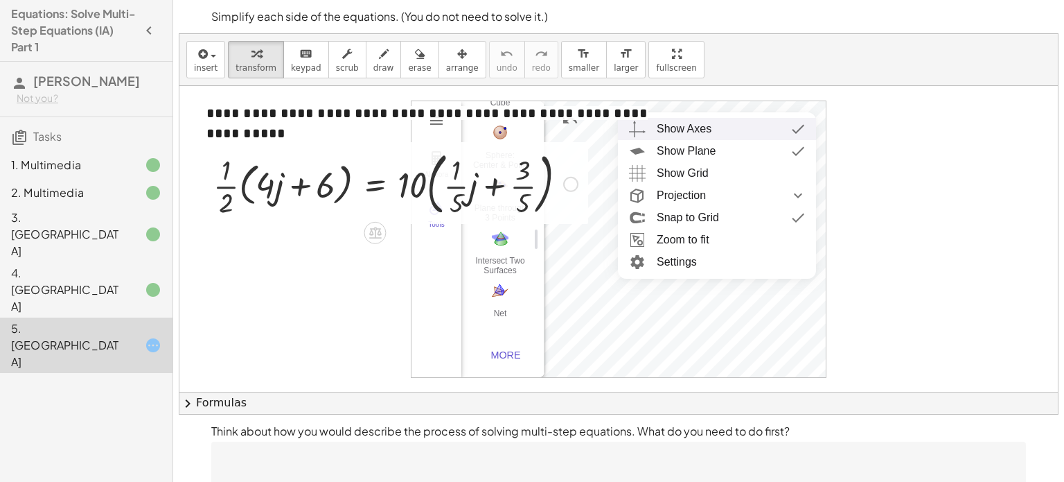
click at [578, 186] on div at bounding box center [395, 182] width 378 height 75
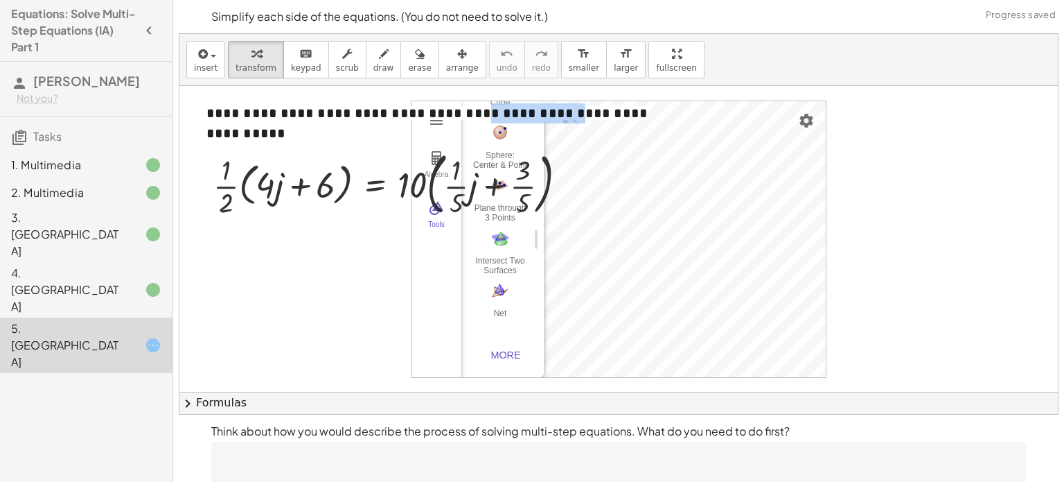
click at [734, 193] on div "**********" at bounding box center [618, 252] width 879 height 333
click at [349, 281] on div at bounding box center [618, 252] width 879 height 333
click at [511, 358] on div "More" at bounding box center [506, 354] width 44 height 11
click at [447, 321] on div "Algebra Tools" at bounding box center [437, 239] width 50 height 276
click at [64, 265] on div "4. [GEOGRAPHIC_DATA]" at bounding box center [67, 290] width 112 height 50
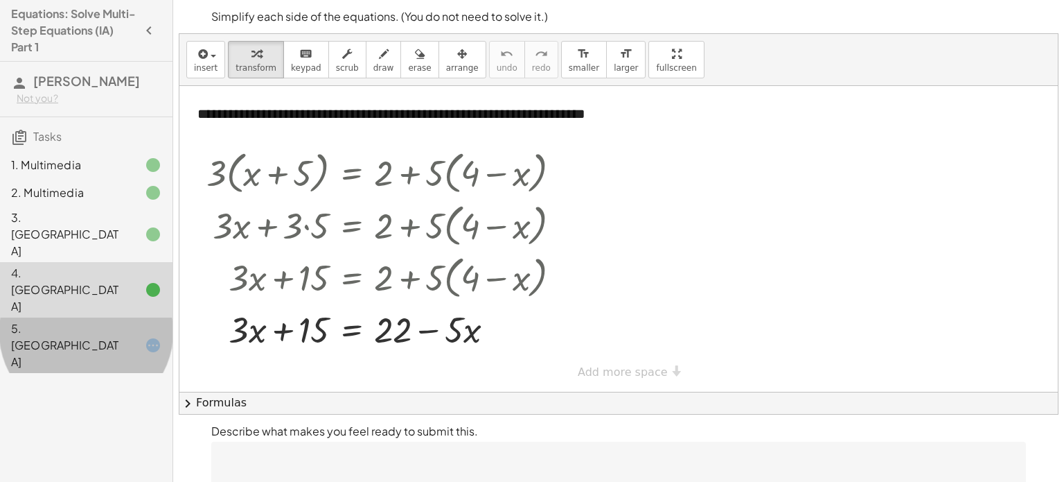
click at [68, 320] on div "5. [GEOGRAPHIC_DATA]" at bounding box center [67, 345] width 112 height 50
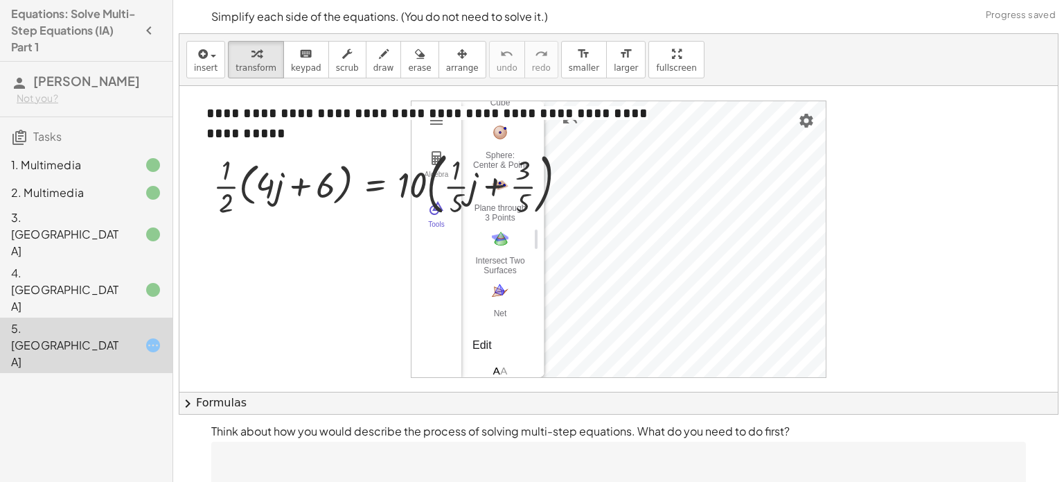
click at [67, 265] on div "4. [GEOGRAPHIC_DATA]" at bounding box center [67, 290] width 112 height 50
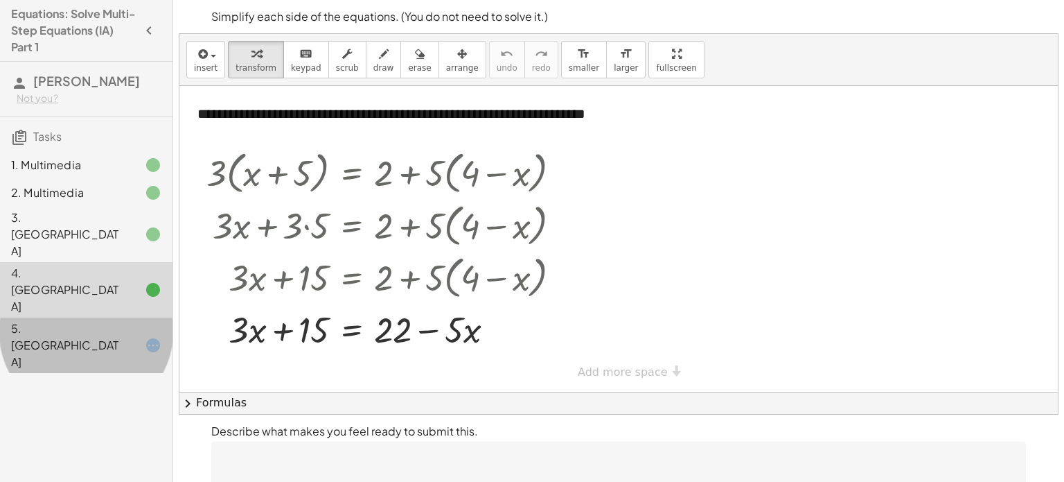
click at [82, 317] on div "5. [GEOGRAPHIC_DATA]" at bounding box center [86, 344] width 173 height 55
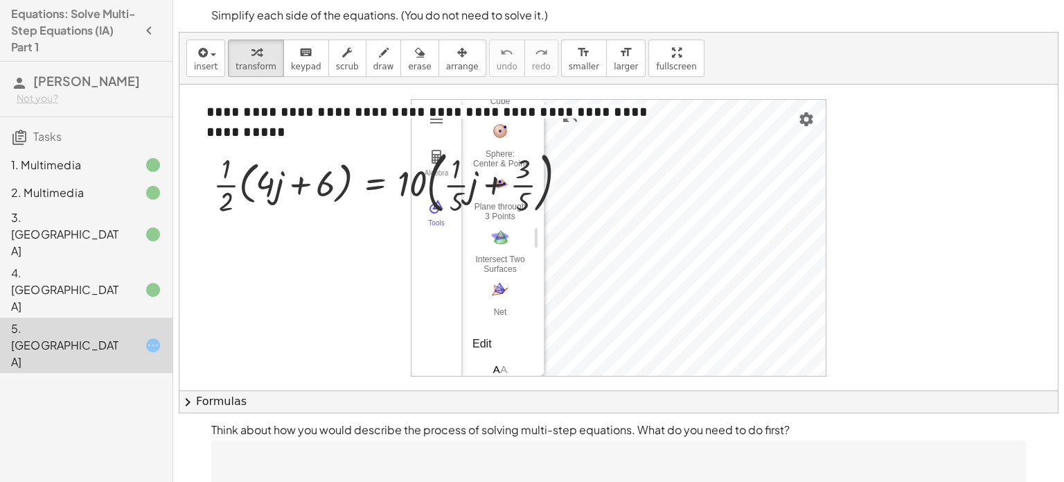
scroll to position [2, 0]
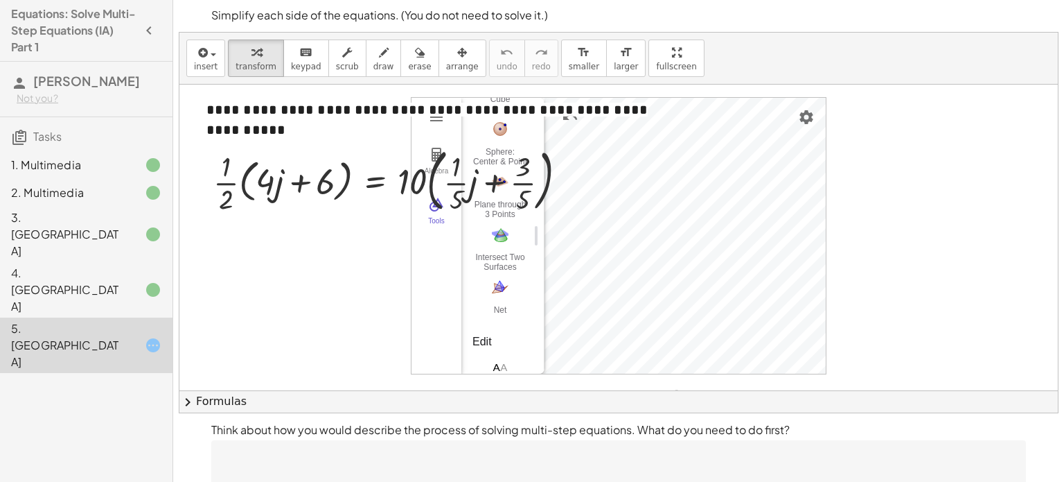
click at [426, 132] on div "Algebra Tools" at bounding box center [437, 236] width 50 height 276
click at [430, 122] on div "**********" at bounding box center [446, 119] width 506 height 67
click at [443, 139] on div "· · 1 · 2 · ( + · 4 · j + 6 ) = · 10 · ( + · · 1 · 5 · j + · 3 · 5 )" at bounding box center [391, 180] width 396 height 82
click at [804, 303] on div "Algebra Tools 1 × (0, 0.56, 0) 1 × (0, -1, 0) C = (2.65, -1.71, 0) 20.68 GeoGeb…" at bounding box center [619, 236] width 414 height 276
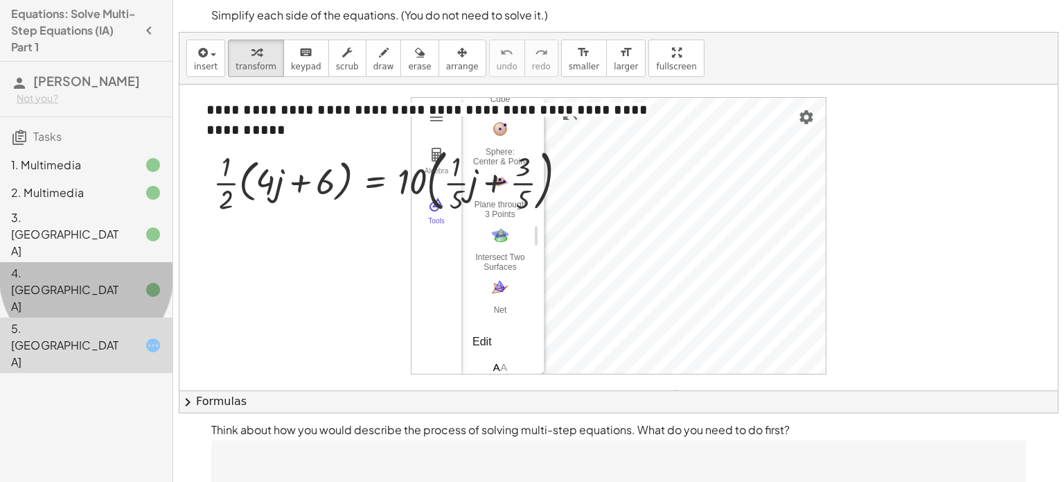
click at [71, 265] on div "4. [GEOGRAPHIC_DATA]" at bounding box center [67, 290] width 112 height 50
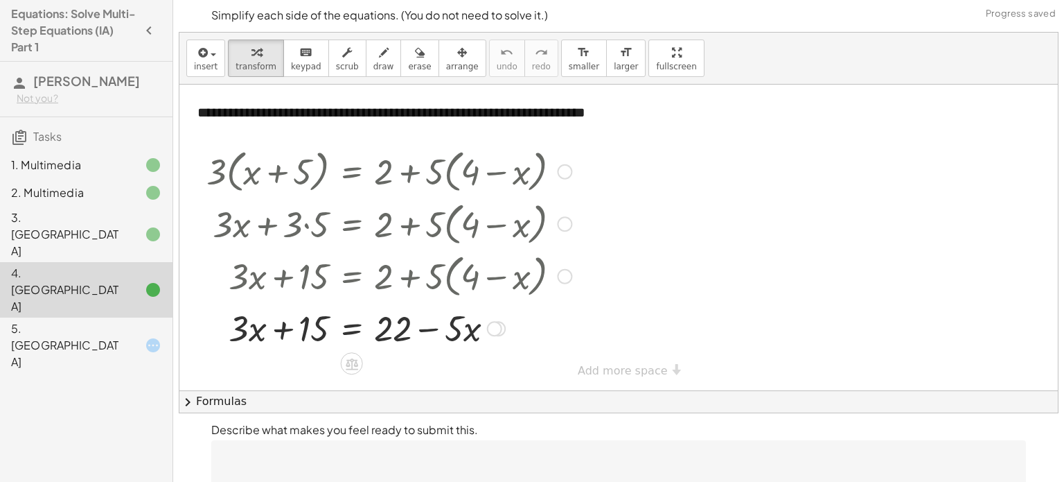
scroll to position [62, 0]
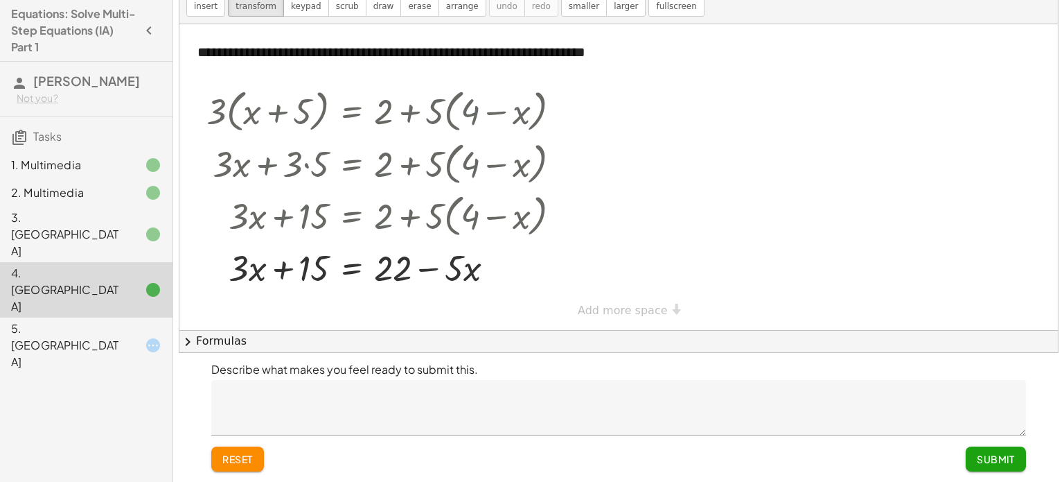
click at [110, 320] on div "5. [GEOGRAPHIC_DATA]" at bounding box center [67, 345] width 112 height 50
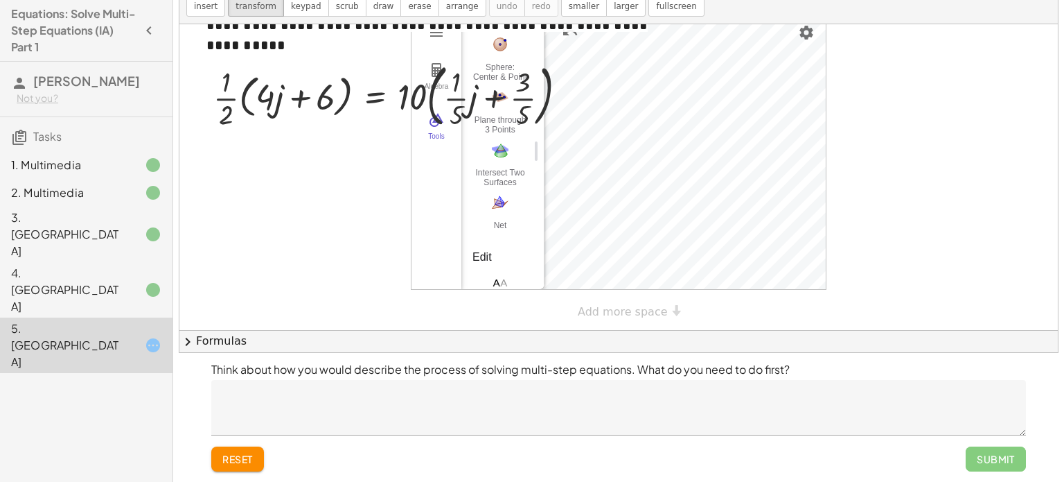
click at [231, 460] on span "reset" at bounding box center [237, 458] width 30 height 12
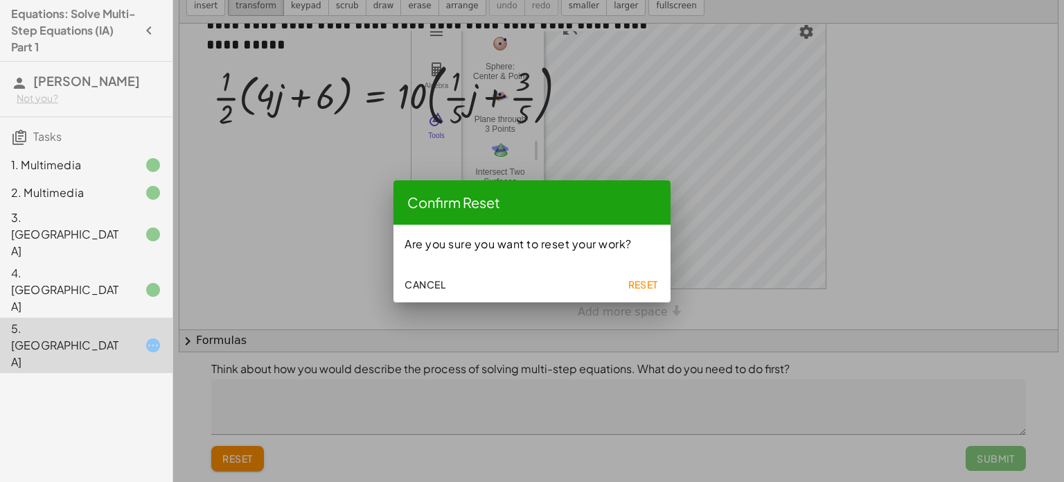
click at [639, 282] on span "Reset" at bounding box center [643, 284] width 30 height 12
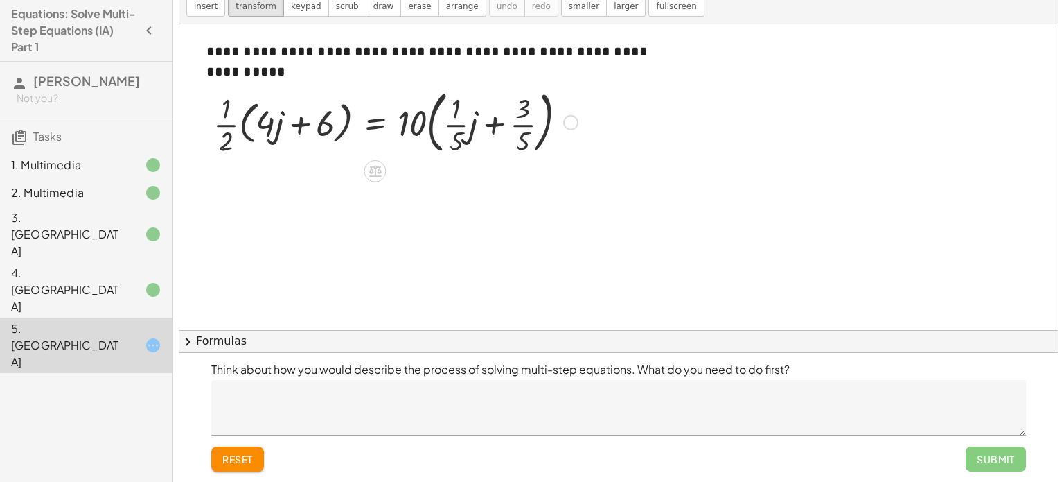
click at [571, 121] on div at bounding box center [570, 122] width 15 height 15
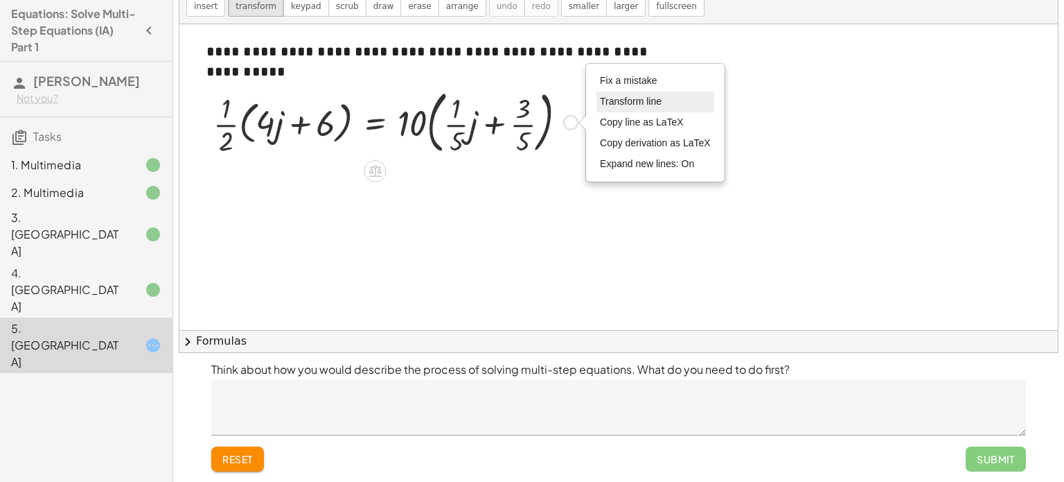
click at [625, 101] on span "Transform line" at bounding box center [631, 101] width 62 height 11
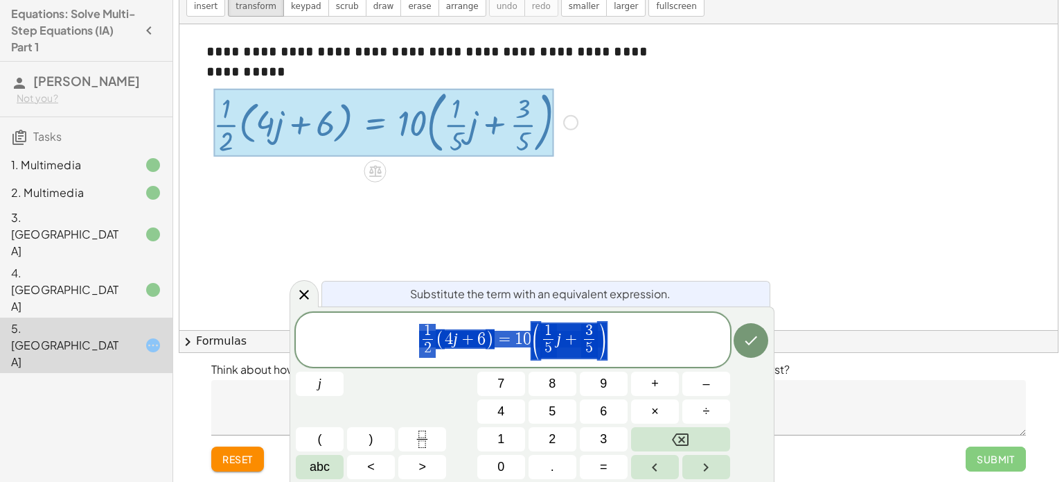
click at [602, 120] on div at bounding box center [618, 190] width 879 height 333
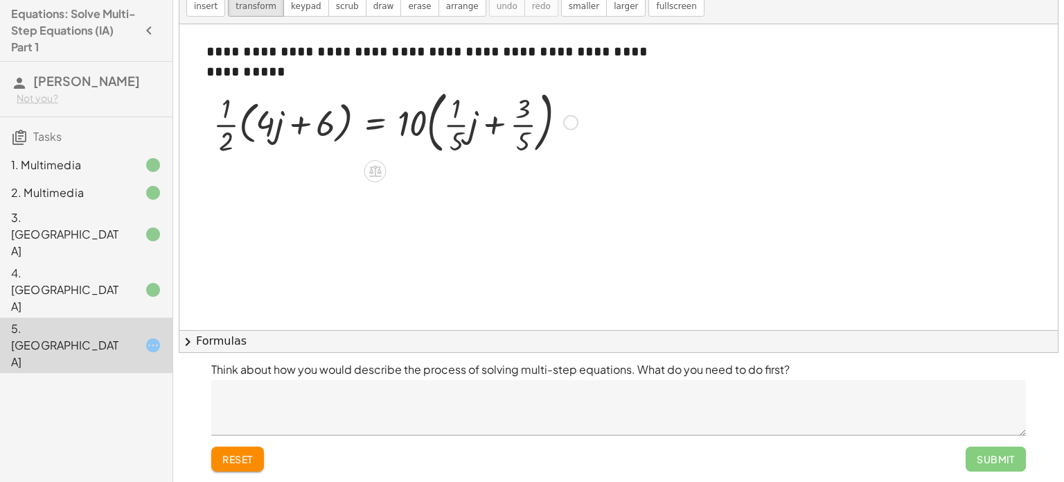
click at [565, 119] on div "Fix a mistake Transform line Copy line as LaTeX Copy derivation as LaTeX Expand…" at bounding box center [570, 122] width 15 height 15
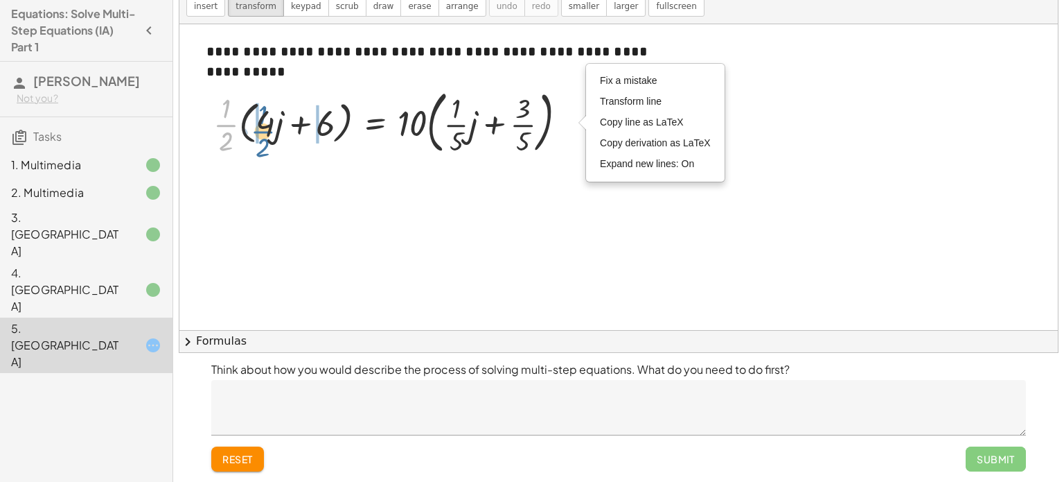
drag, startPoint x: 225, startPoint y: 122, endPoint x: 262, endPoint y: 127, distance: 37.0
click at [262, 127] on div at bounding box center [395, 121] width 378 height 75
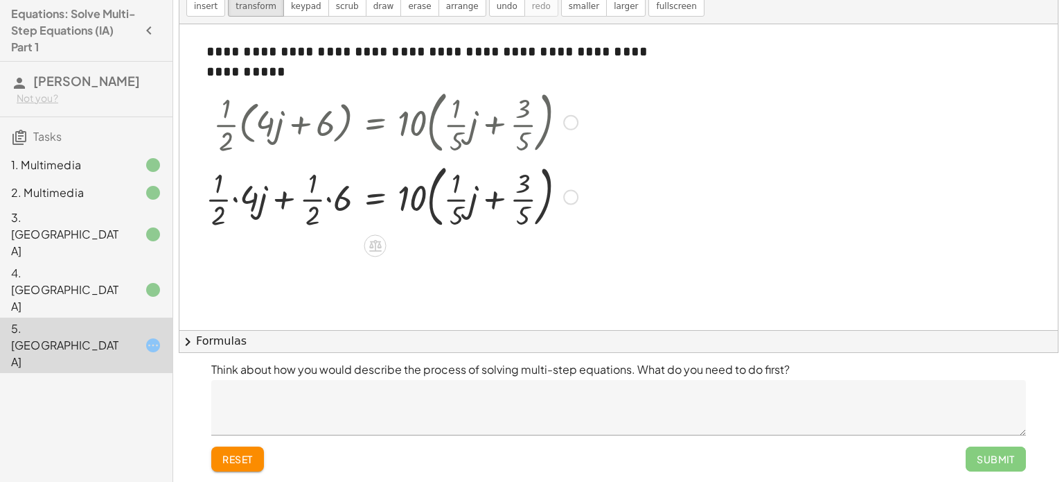
click at [235, 199] on div at bounding box center [392, 196] width 386 height 75
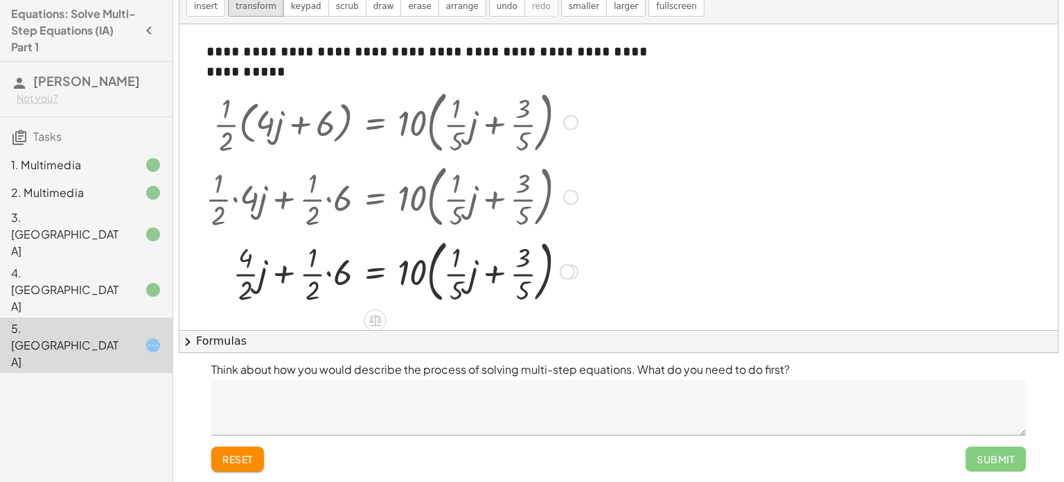
click at [324, 272] on div at bounding box center [392, 270] width 386 height 75
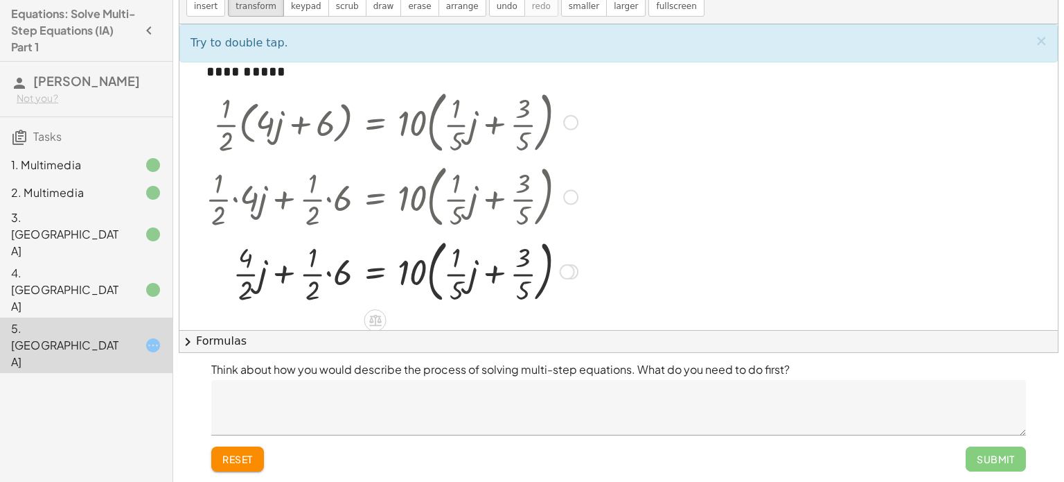
click at [330, 275] on div at bounding box center [392, 270] width 386 height 75
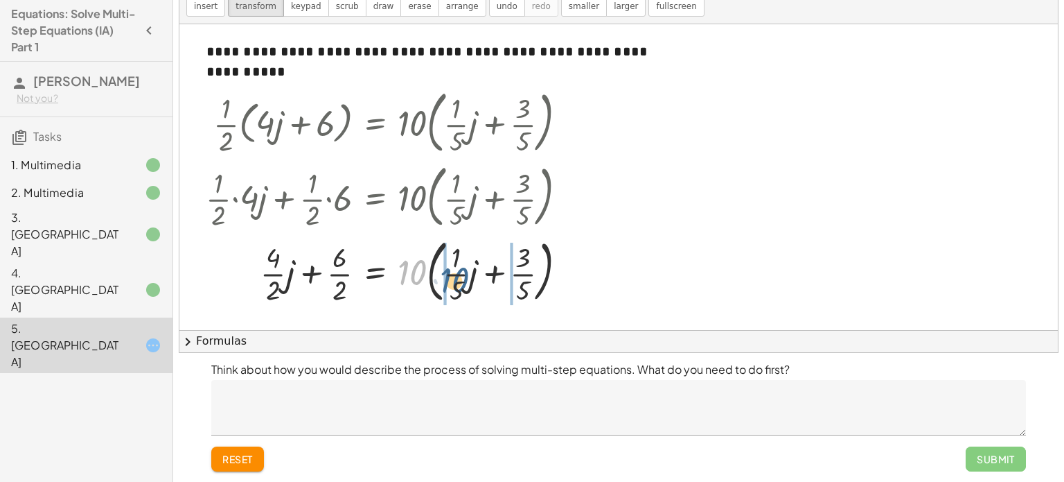
drag, startPoint x: 416, startPoint y: 273, endPoint x: 457, endPoint y: 281, distance: 41.6
click at [457, 281] on div at bounding box center [392, 270] width 386 height 75
click at [436, 274] on div at bounding box center [398, 270] width 398 height 69
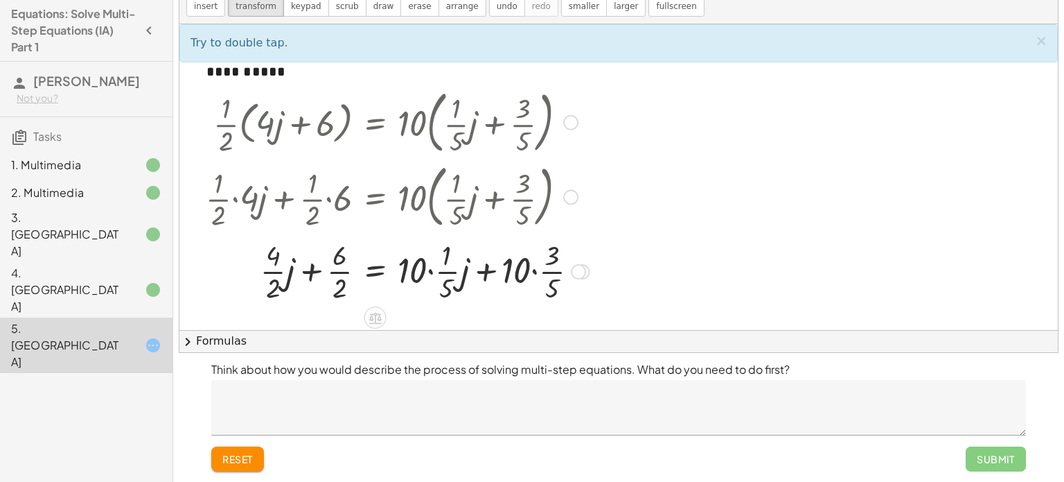
click at [430, 270] on div at bounding box center [398, 270] width 398 height 69
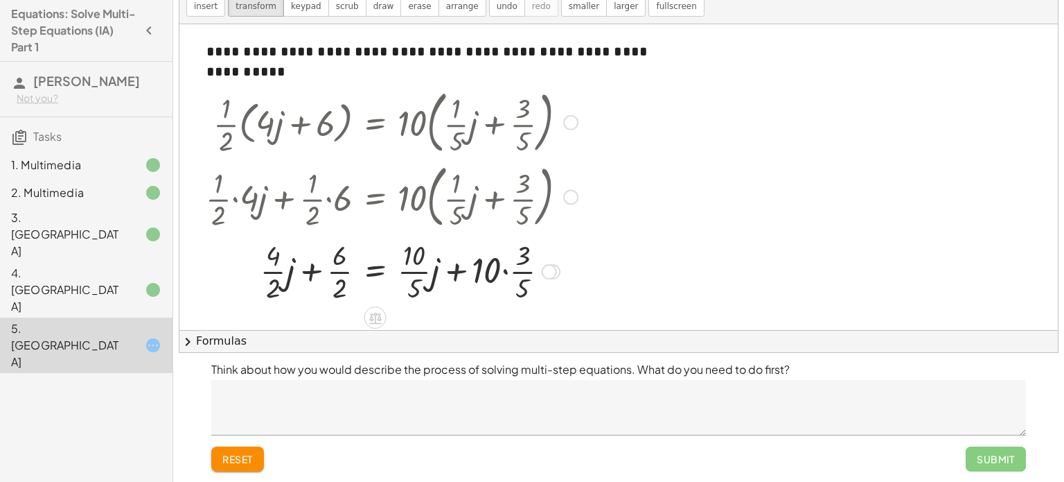
click at [506, 270] on div at bounding box center [392, 270] width 386 height 69
click at [502, 257] on div at bounding box center [392, 270] width 386 height 69
click at [457, 267] on div at bounding box center [392, 270] width 386 height 69
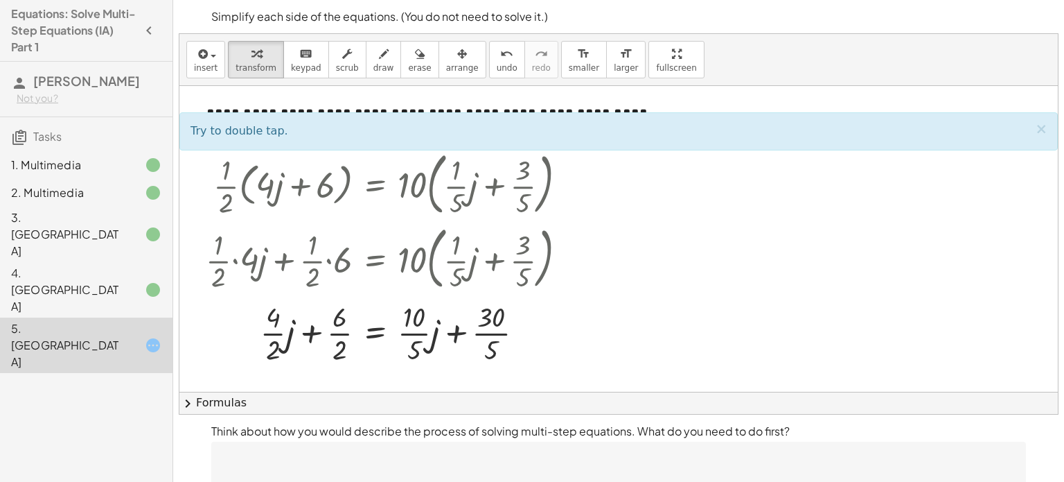
scroll to position [26, 0]
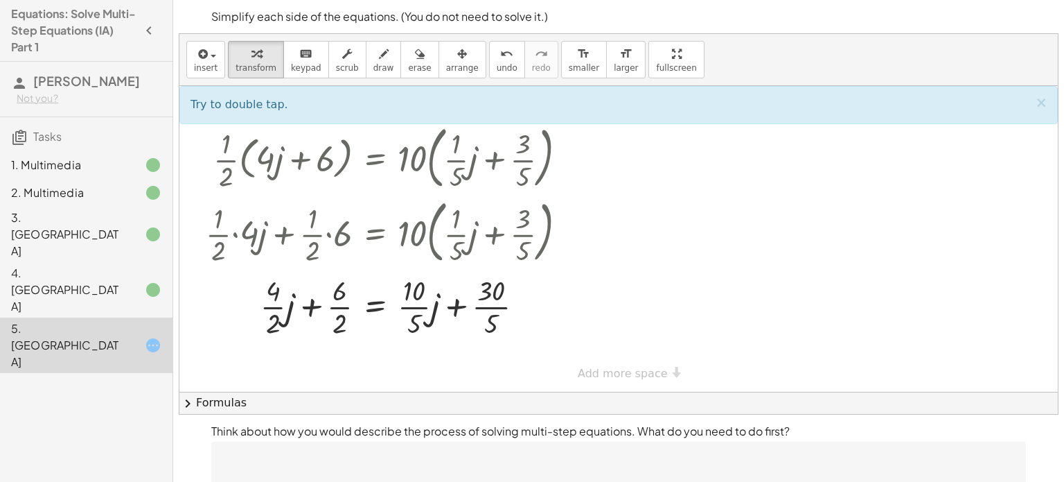
click at [714, 290] on div at bounding box center [618, 226] width 879 height 333
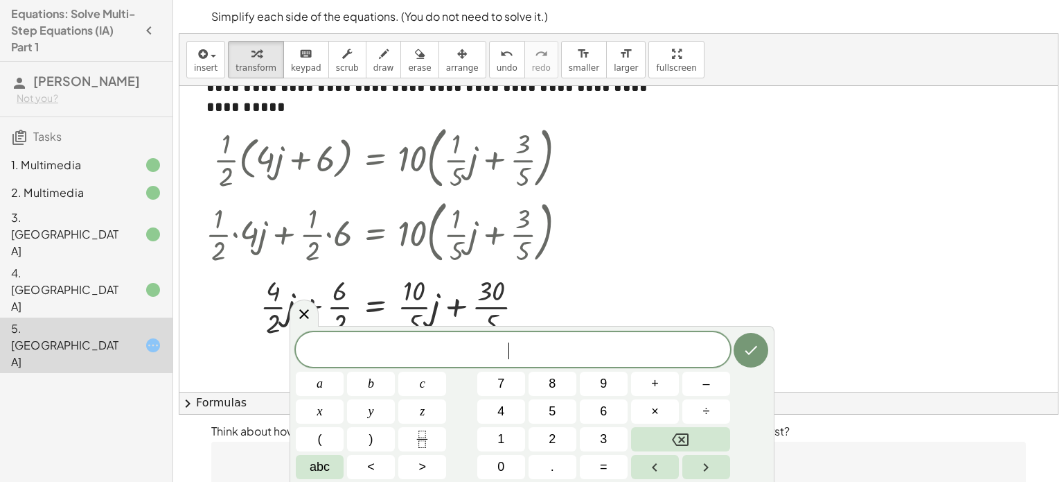
click at [714, 290] on div at bounding box center [618, 226] width 879 height 333
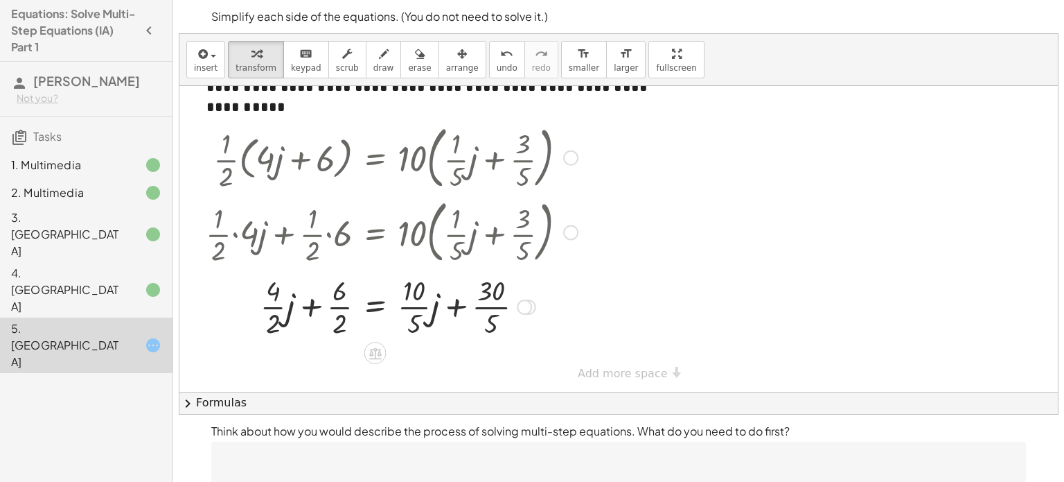
click at [462, 306] on div at bounding box center [392, 305] width 386 height 69
click at [489, 75] on button "undo undo" at bounding box center [507, 59] width 36 height 37
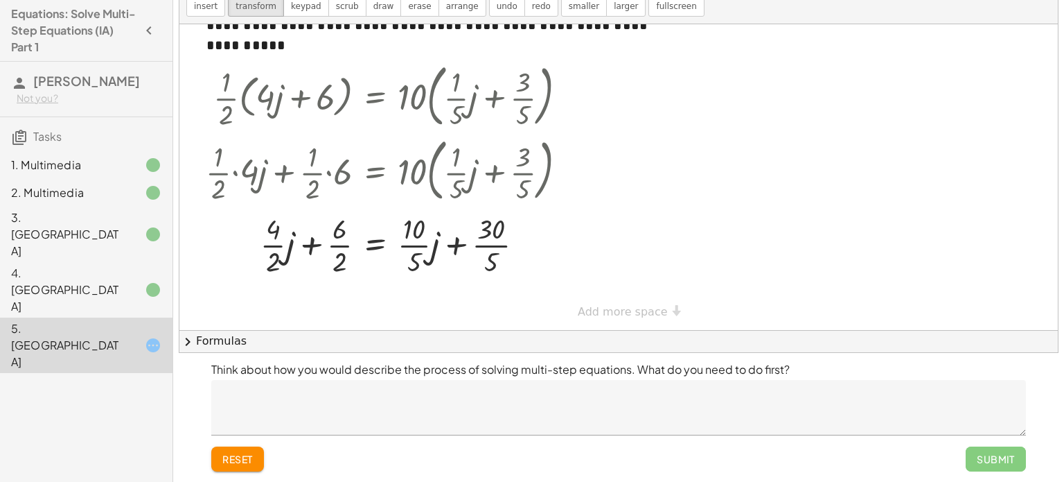
scroll to position [58, 0]
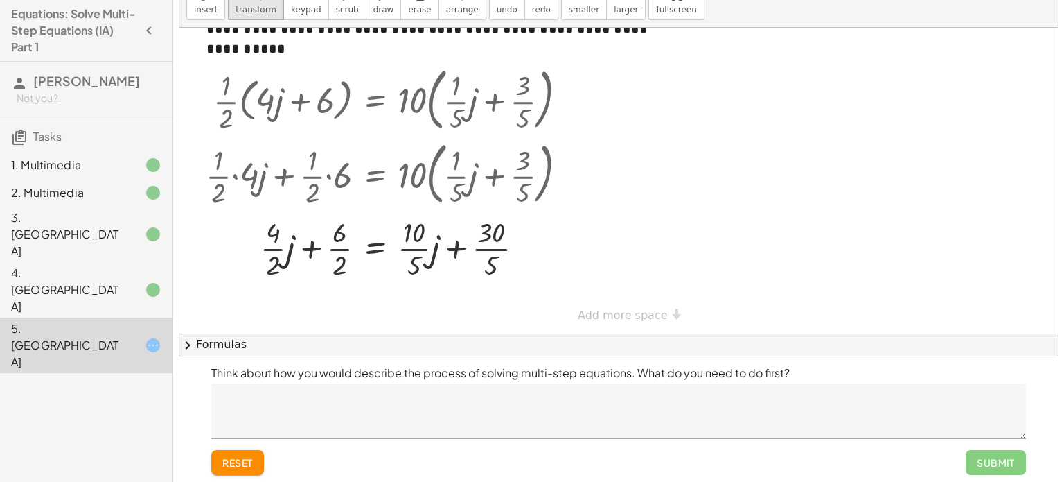
click at [454, 402] on textarea at bounding box center [618, 410] width 815 height 55
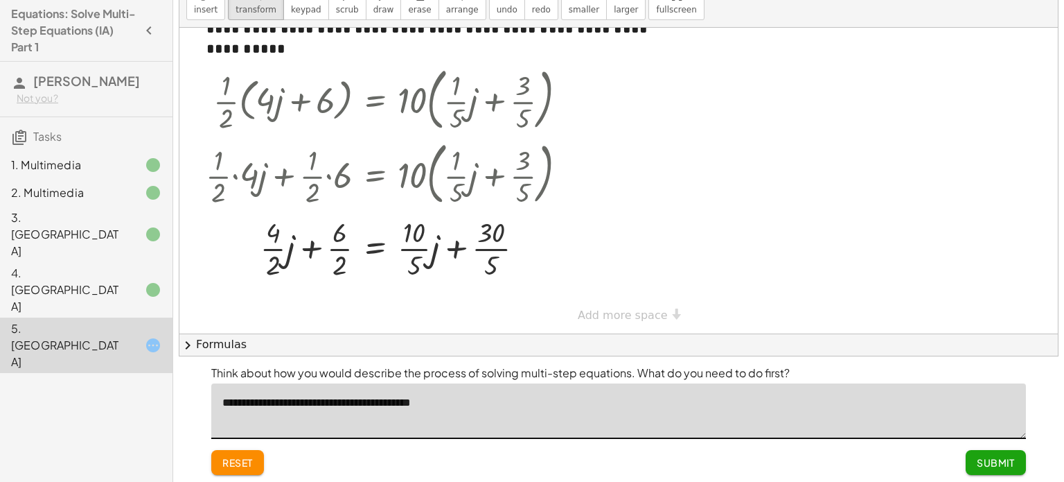
click at [242, 403] on textarea "**********" at bounding box center [618, 410] width 815 height 55
click at [337, 399] on textarea "**********" at bounding box center [618, 410] width 815 height 55
click at [346, 403] on textarea "**********" at bounding box center [618, 410] width 815 height 55
click at [680, 403] on textarea "**********" at bounding box center [618, 410] width 815 height 55
click at [352, 403] on textarea "**********" at bounding box center [618, 410] width 815 height 55
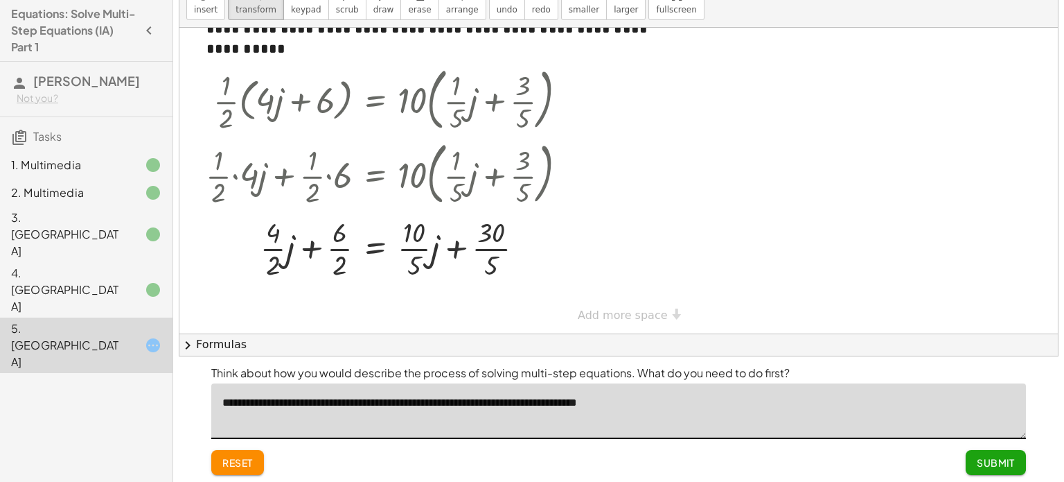
type textarea "**********"
click at [993, 464] on span "Submit" at bounding box center [996, 462] width 38 height 12
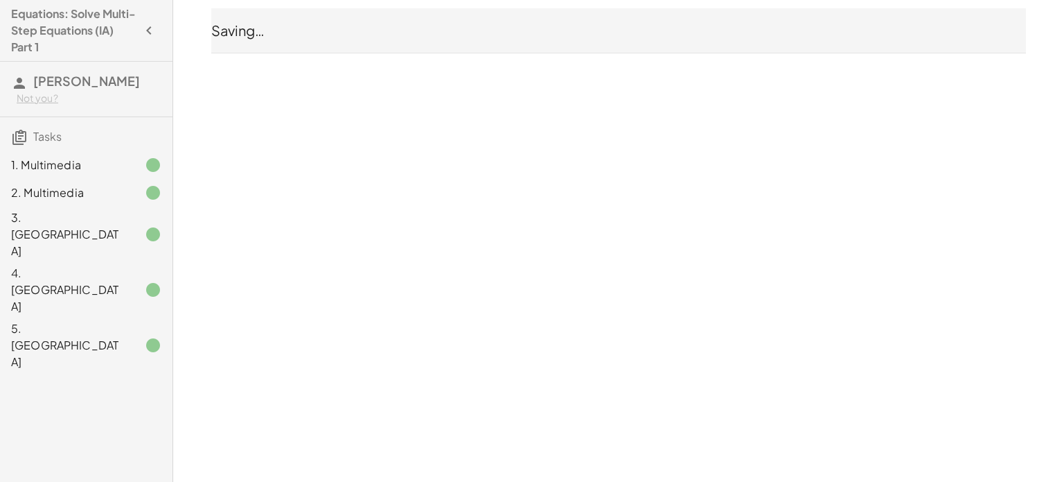
scroll to position [0, 0]
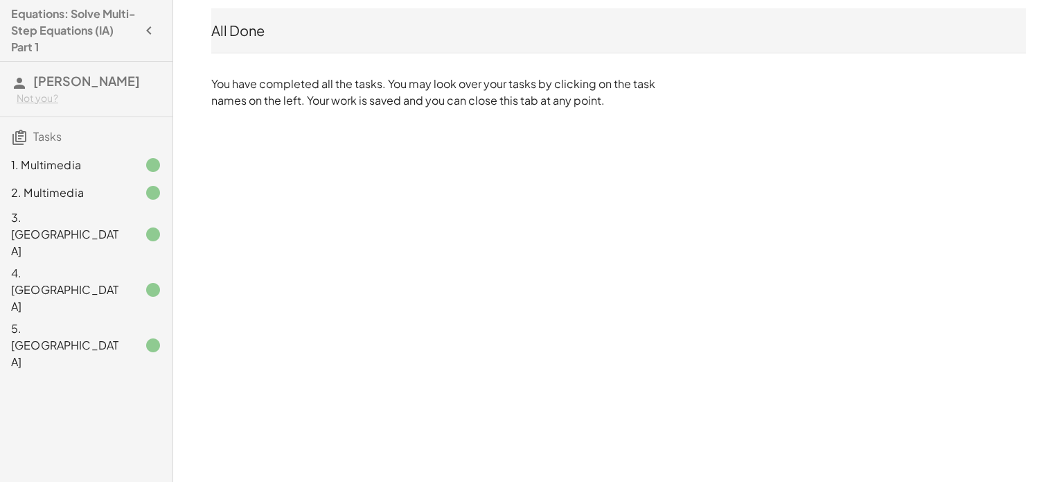
click at [114, 27] on h4 "Equations: Solve Multi-Step Equations (IA) Part 1" at bounding box center [73, 31] width 125 height 50
click at [151, 28] on icon "button" at bounding box center [149, 30] width 17 height 17
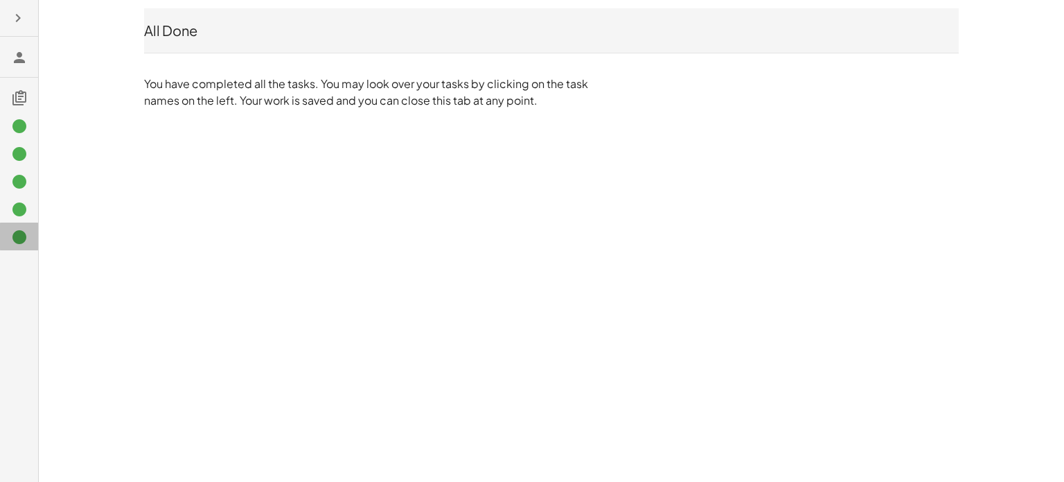
click at [20, 240] on icon at bounding box center [19, 237] width 17 height 17
click at [18, 13] on icon "button" at bounding box center [18, 18] width 17 height 17
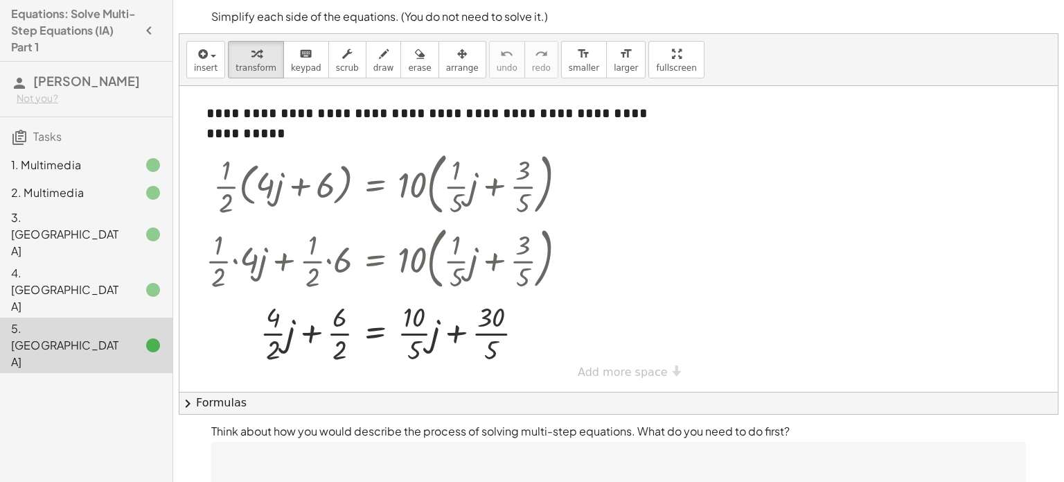
click at [61, 265] on div "4. [GEOGRAPHIC_DATA]" at bounding box center [67, 290] width 112 height 50
